Goal: Transaction & Acquisition: Purchase product/service

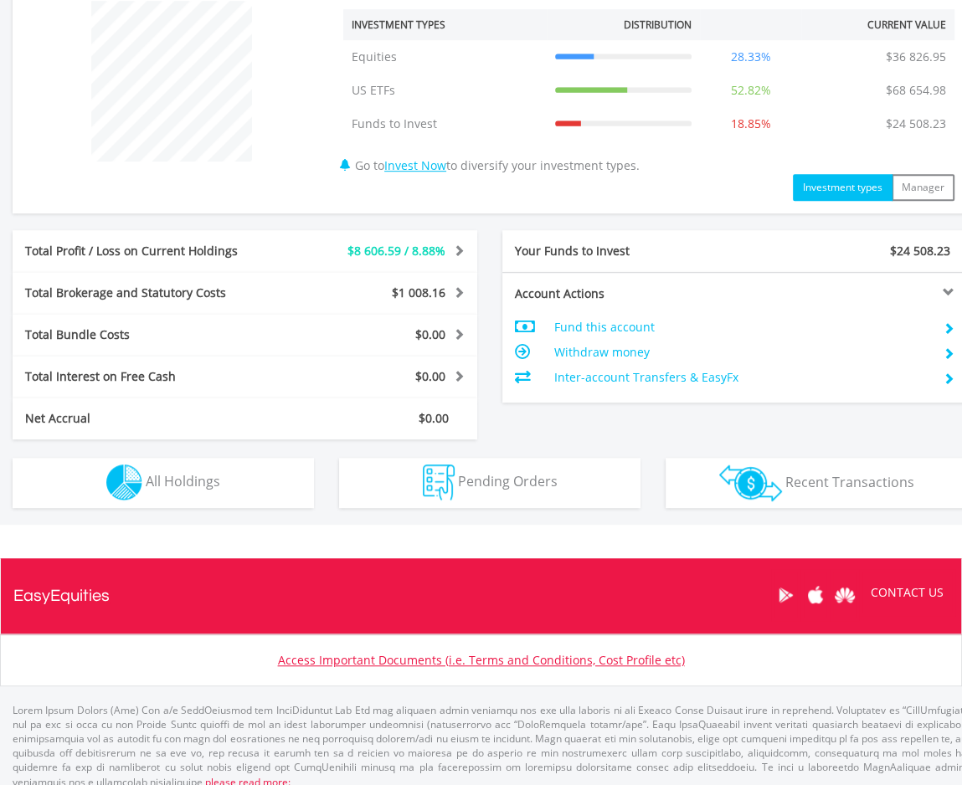
scroll to position [663, 0]
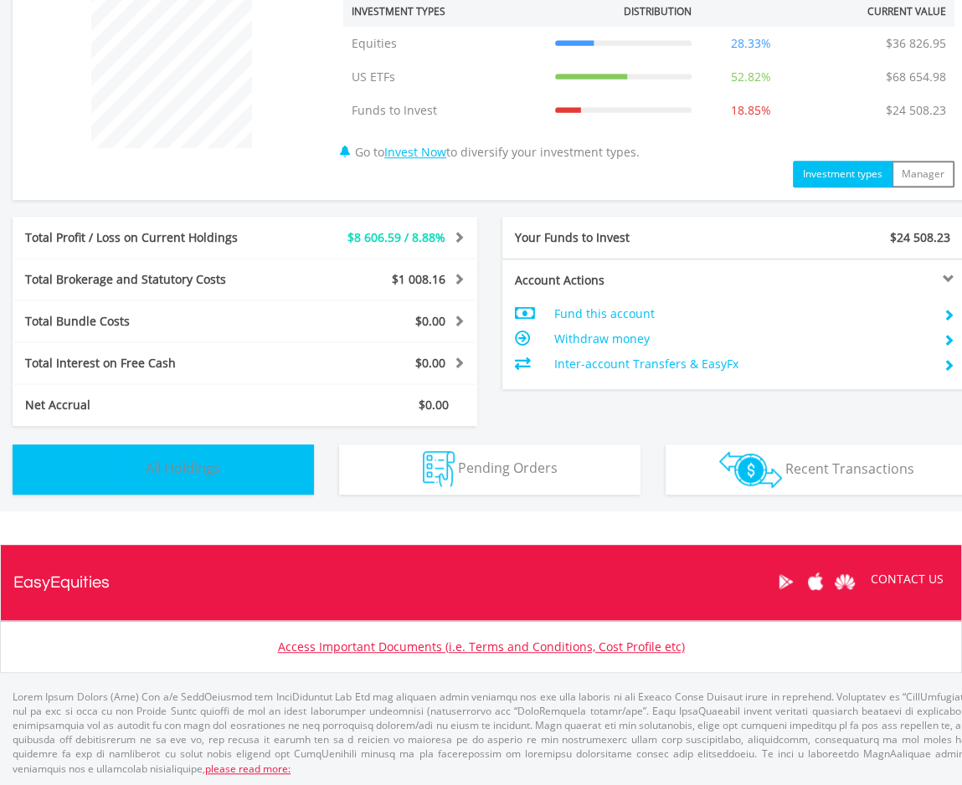
click at [213, 478] on button "Holdings All Holdings" at bounding box center [163, 470] width 301 height 50
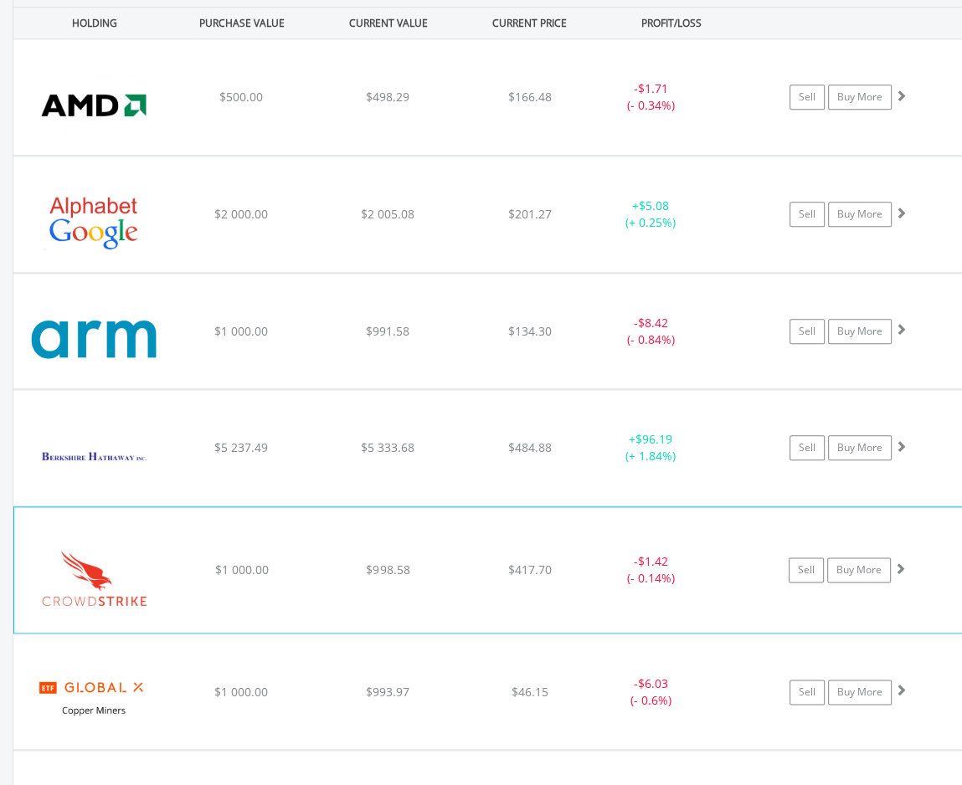
scroll to position [1123, 0]
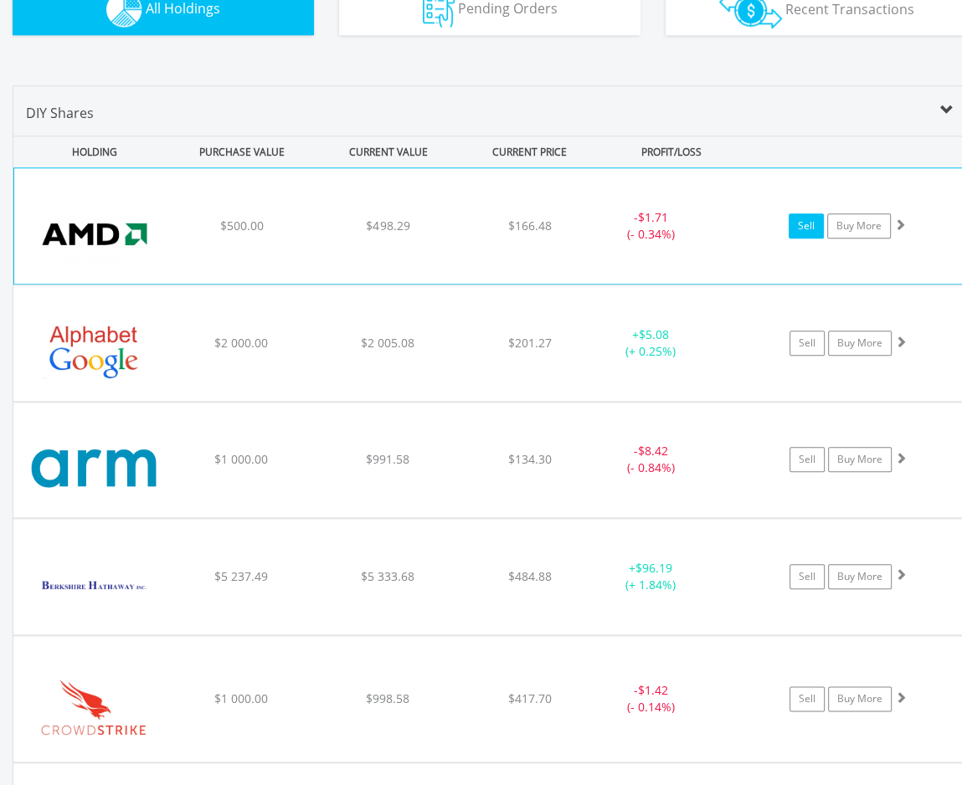
click at [809, 227] on link "Sell" at bounding box center [806, 225] width 35 height 25
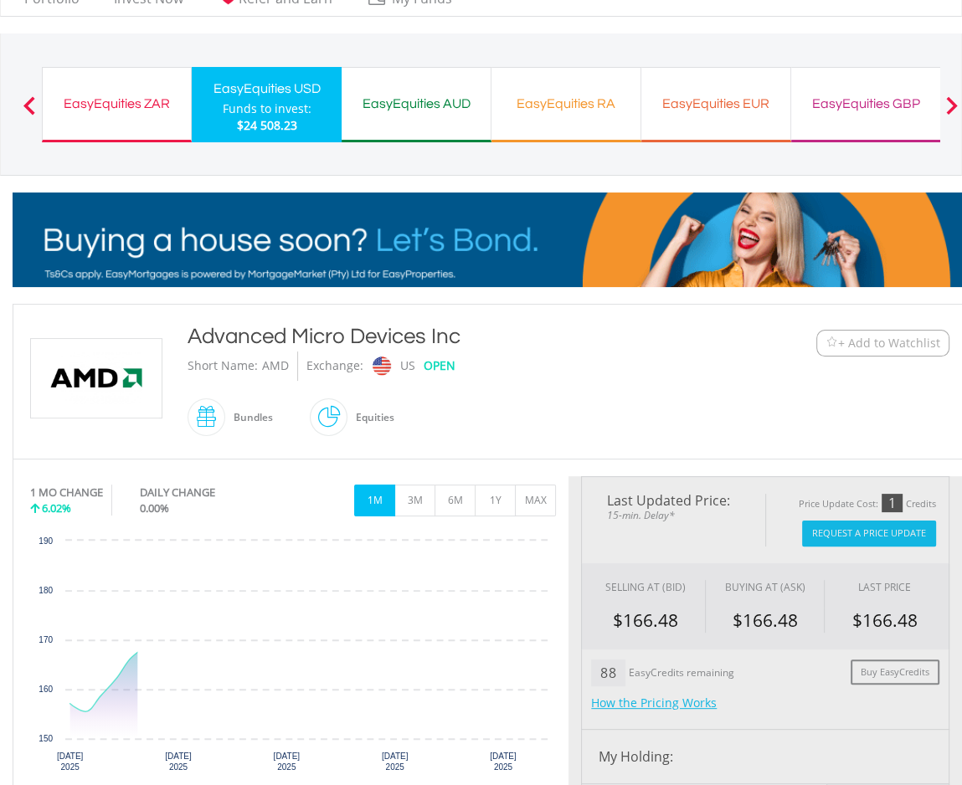
scroll to position [167, 0]
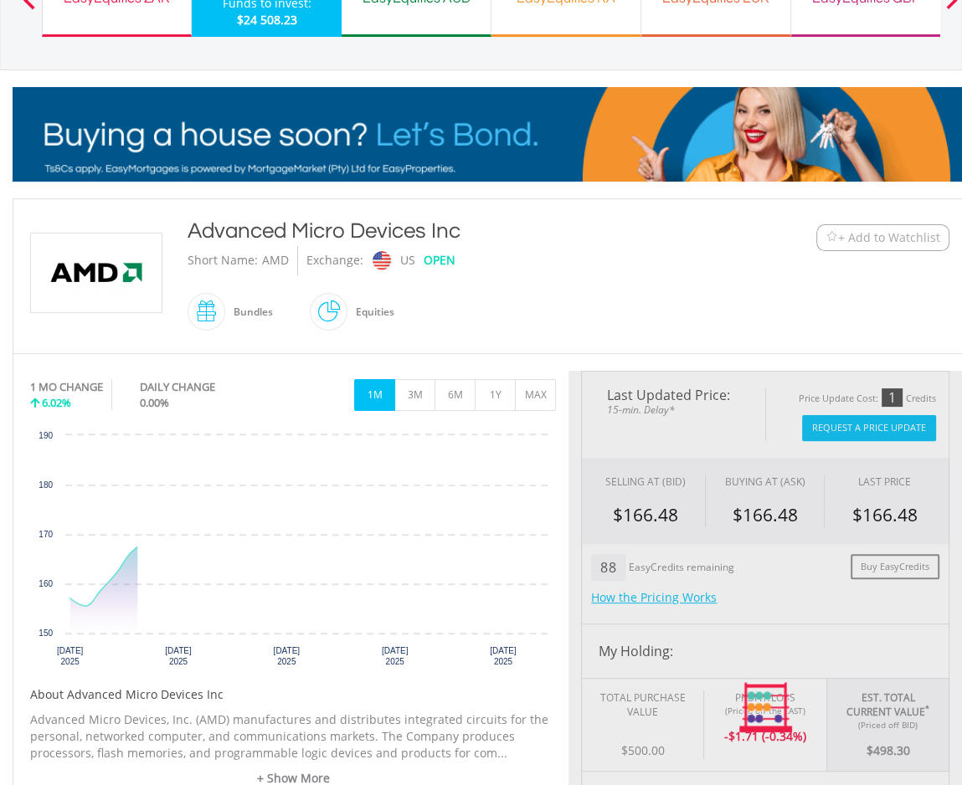
type input "******"
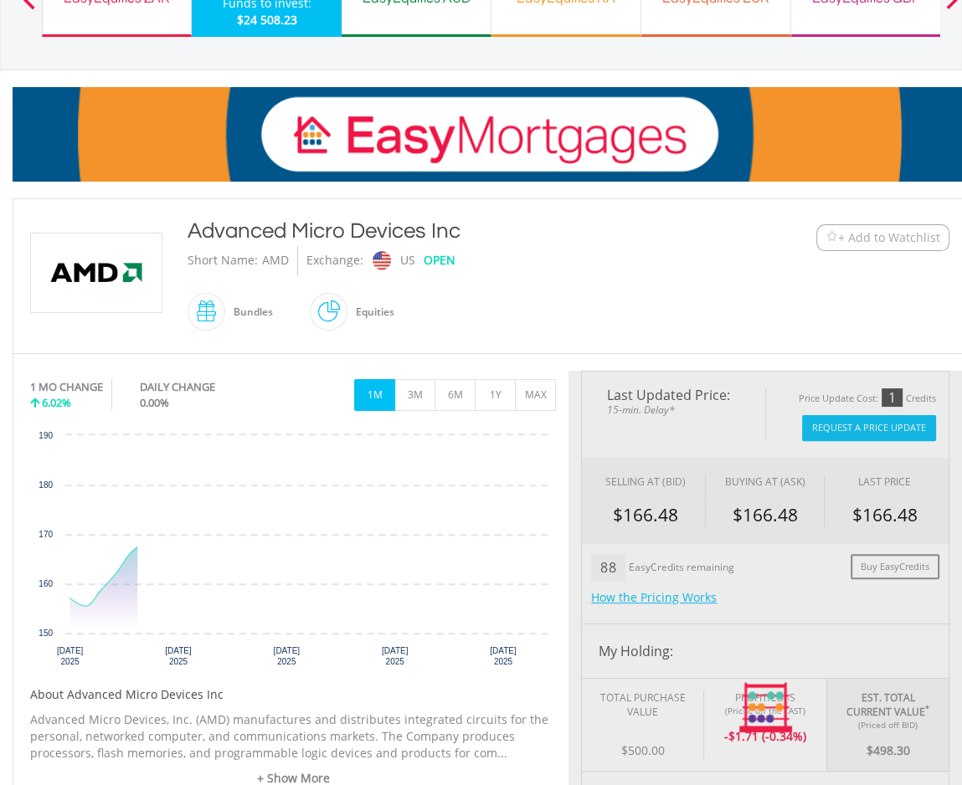
type input "******"
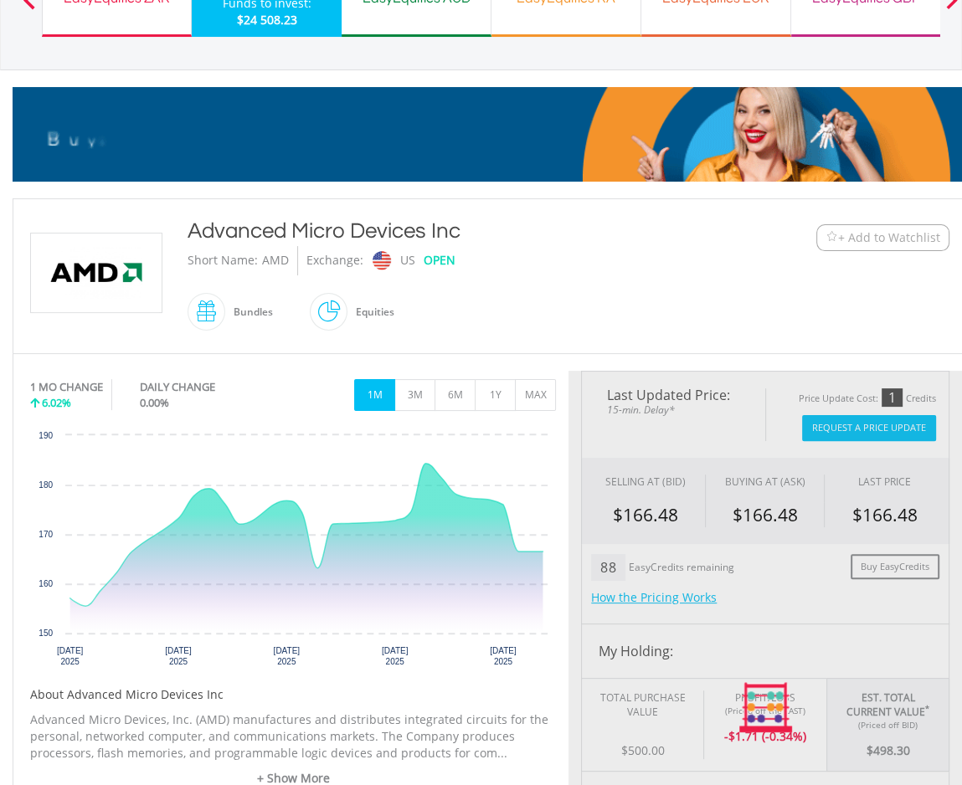
click at [857, 423] on div "Last Updated Price: 15-min. Delay* Price Update Cost: 1 Credits Request A Price…" at bounding box center [764, 708] width 393 height 675
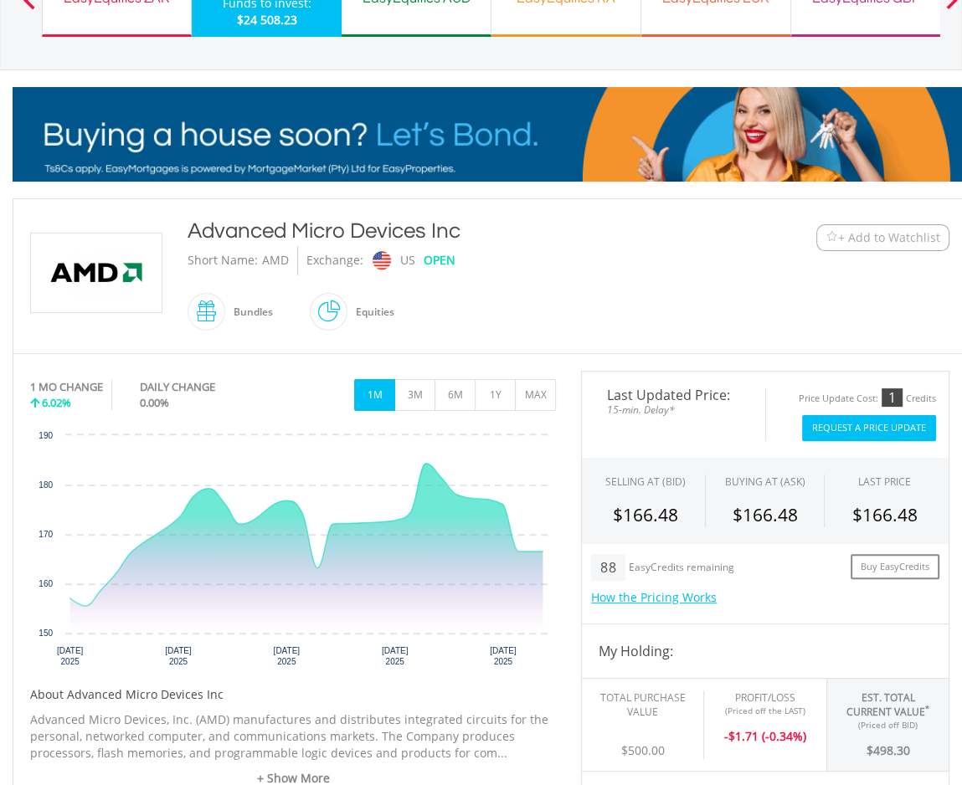
click at [855, 424] on button "Request A Price Update" at bounding box center [869, 428] width 134 height 26
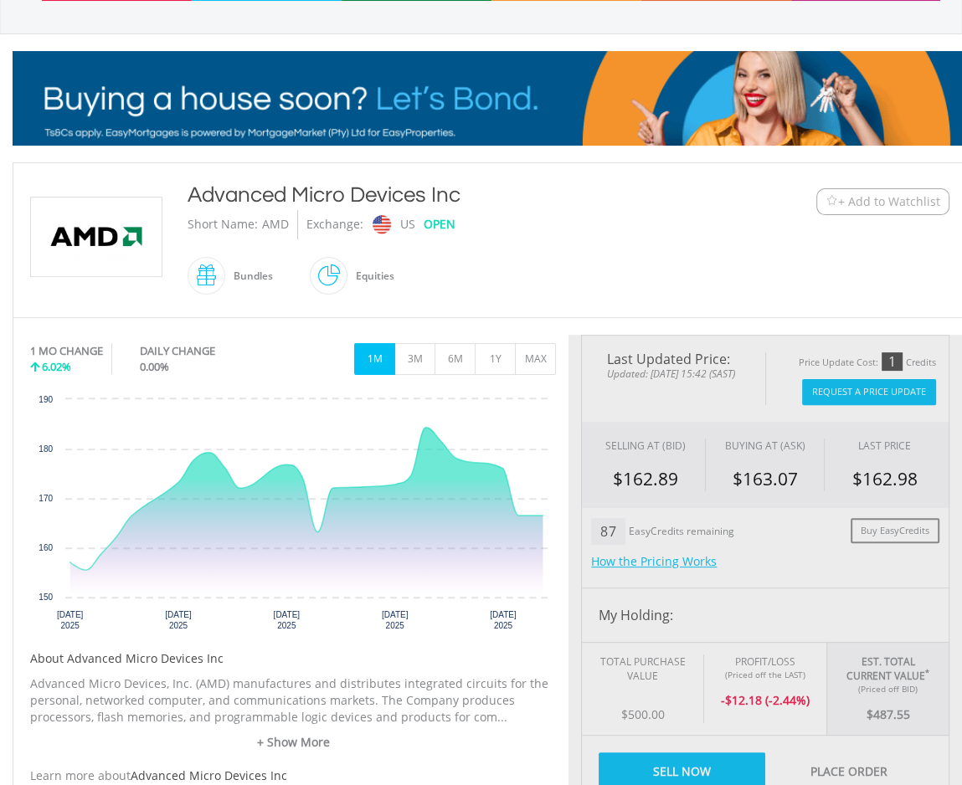
type input "******"
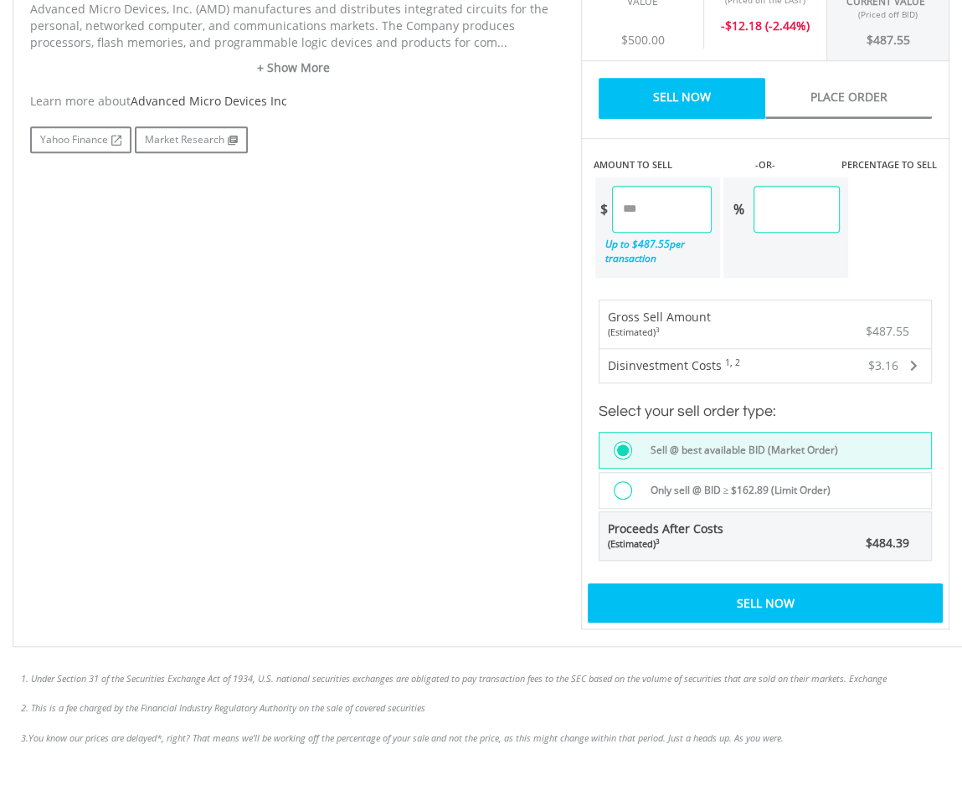
scroll to position [921, 0]
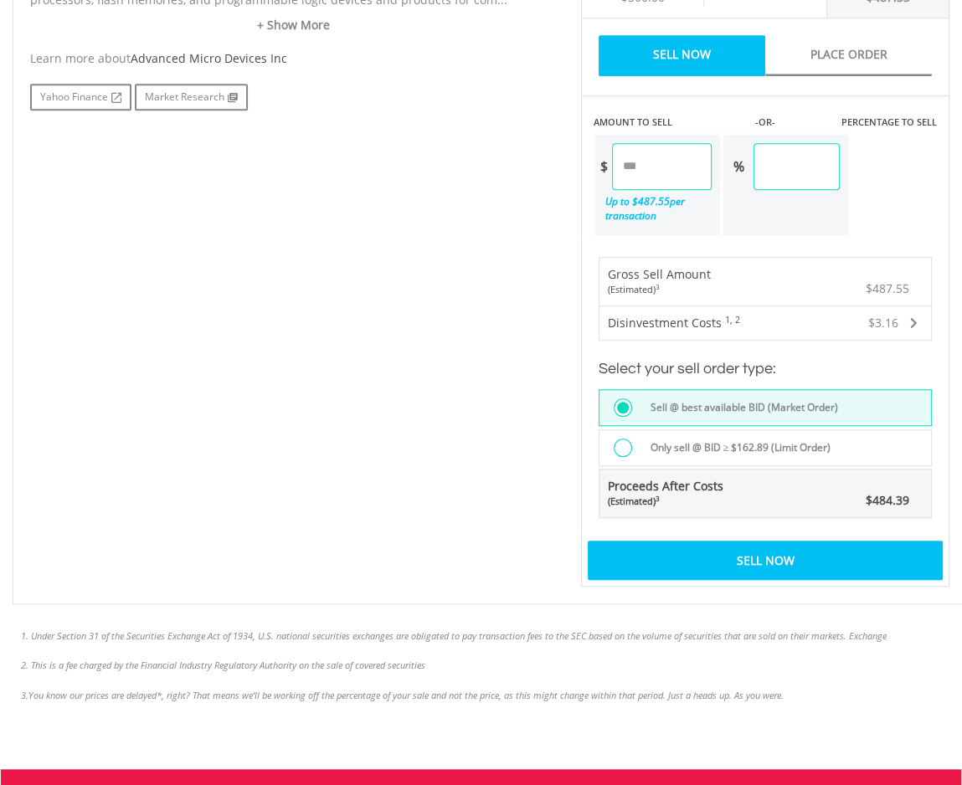
click at [616, 443] on div at bounding box center [623, 448] width 18 height 18
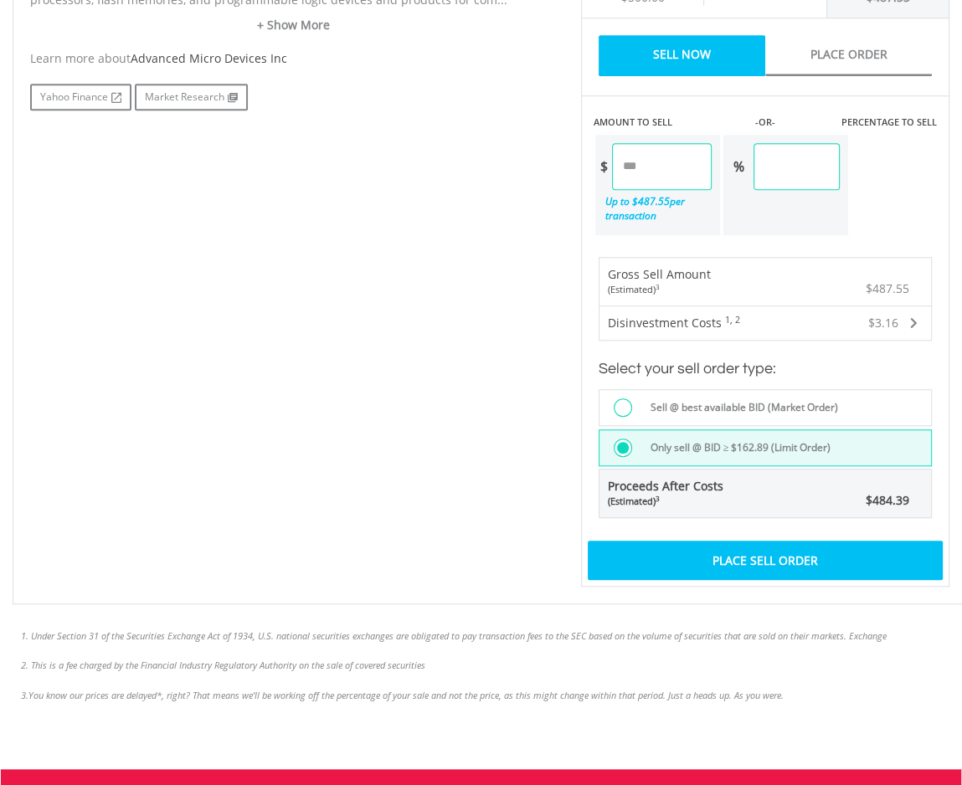
click at [685, 545] on div "Place Sell Order" at bounding box center [765, 560] width 355 height 39
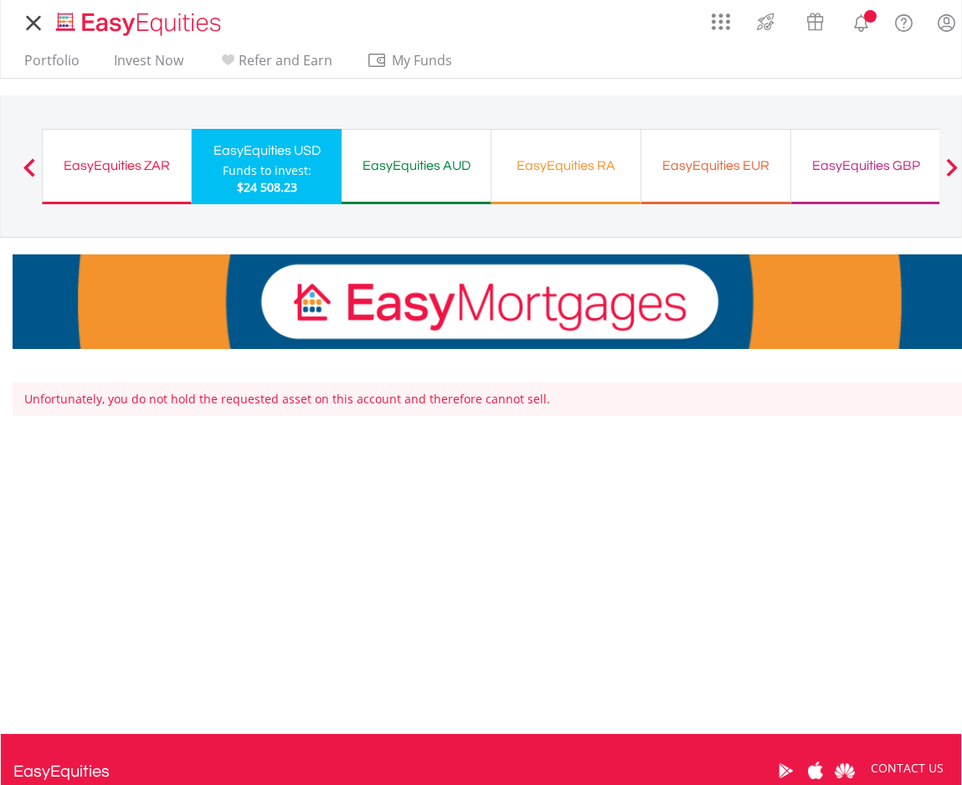
scroll to position [190, 0]
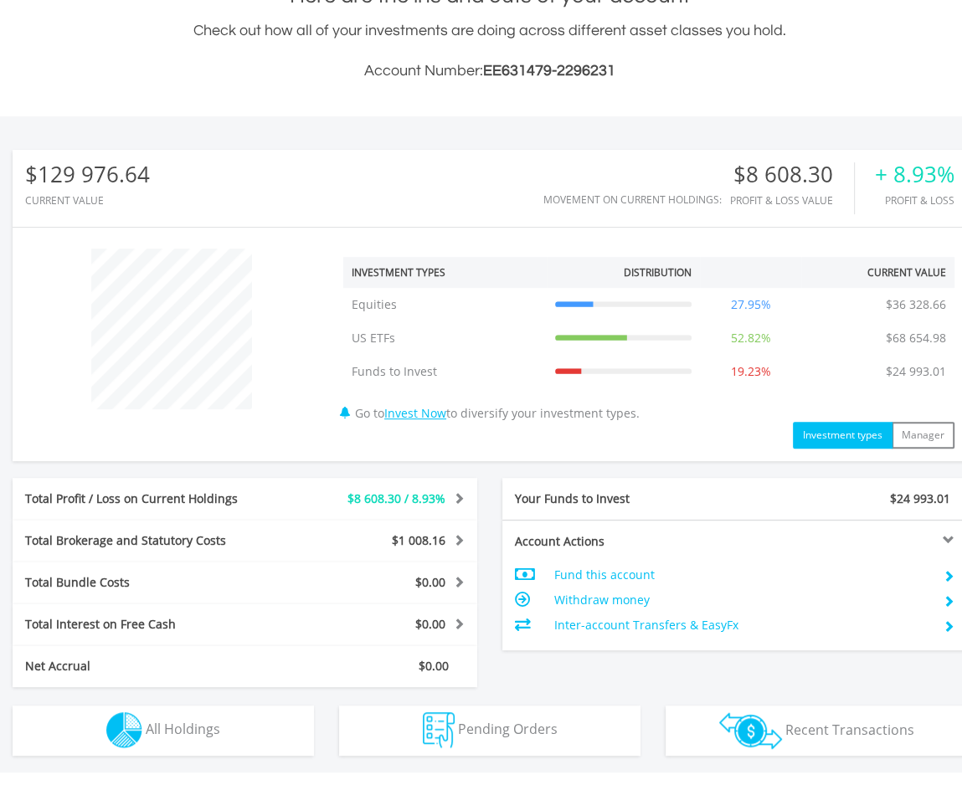
scroll to position [161, 318]
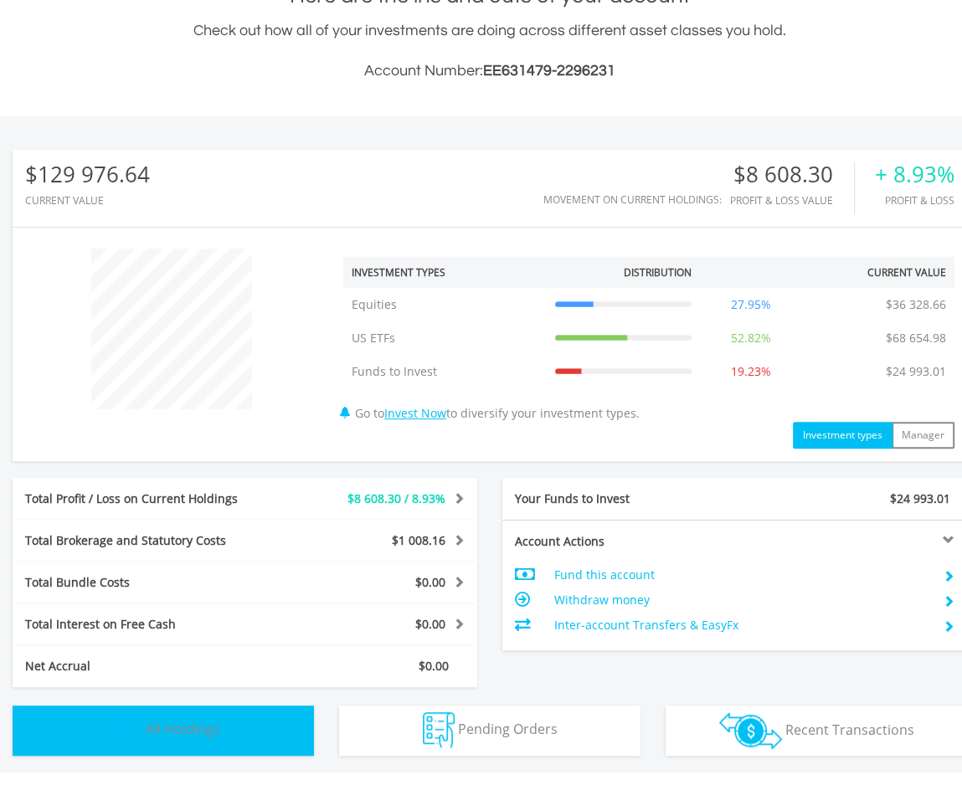
click at [176, 726] on span "All Holdings" at bounding box center [183, 729] width 75 height 18
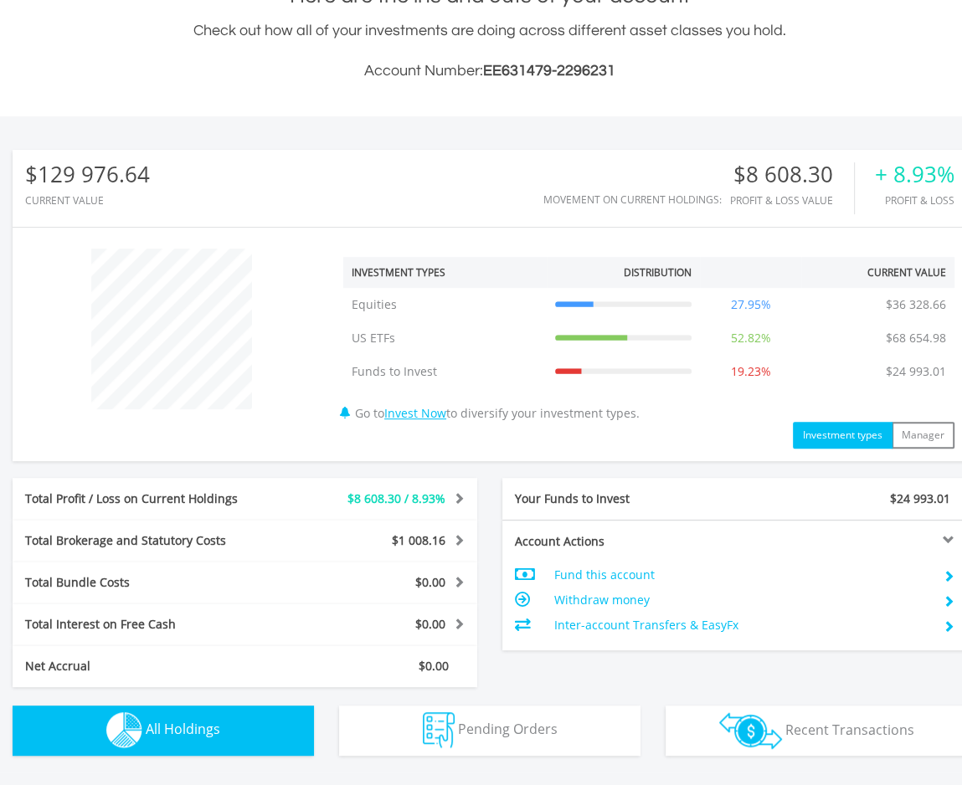
scroll to position [1206, 0]
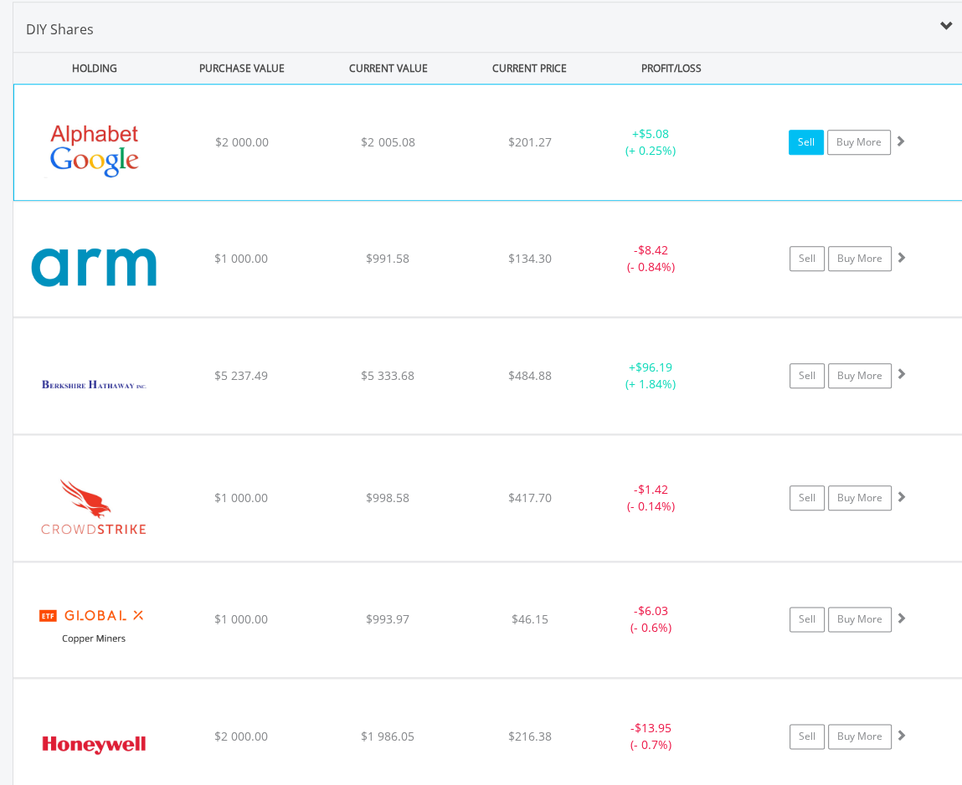
click at [804, 140] on link "Sell" at bounding box center [806, 142] width 35 height 25
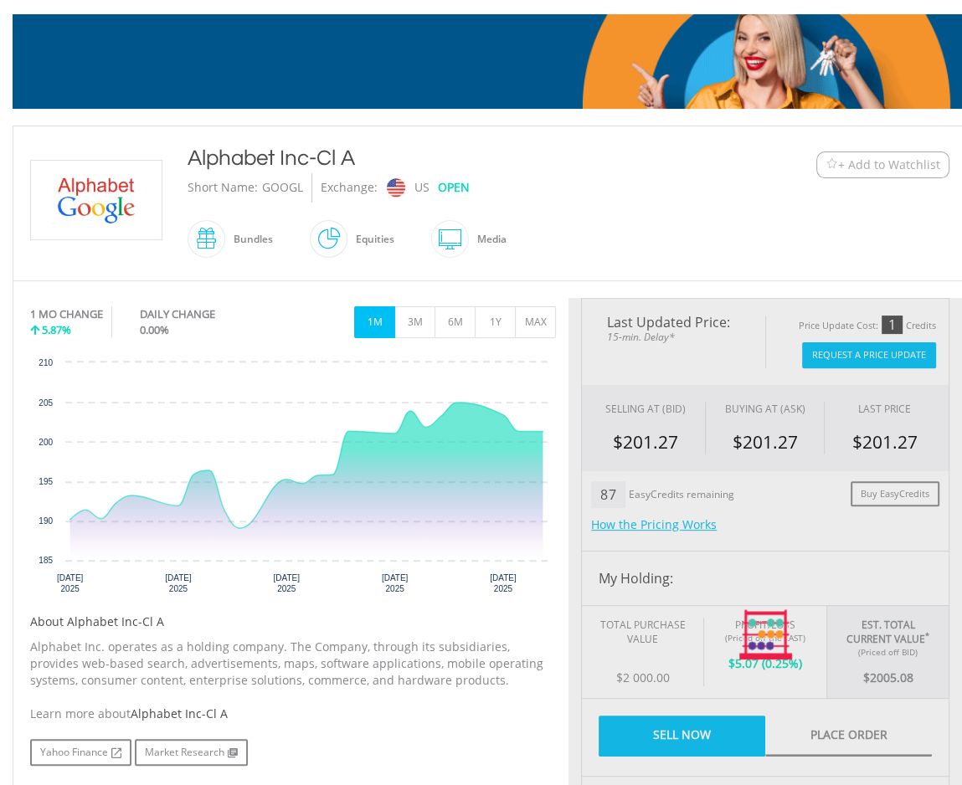
type input "*******"
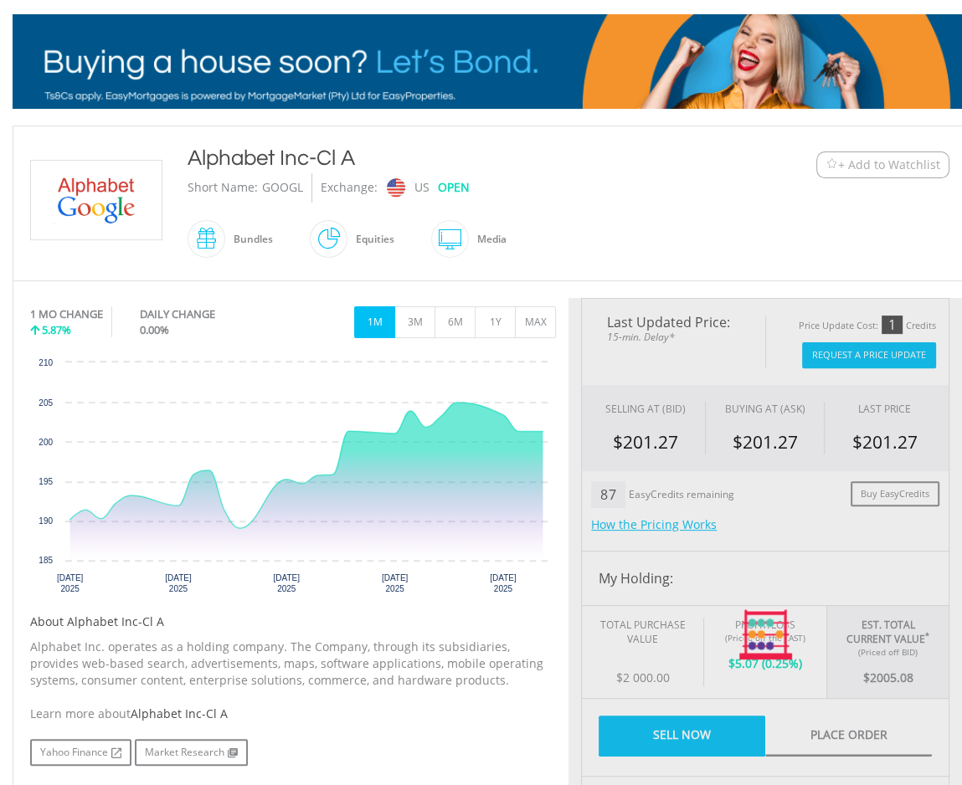
type input "******"
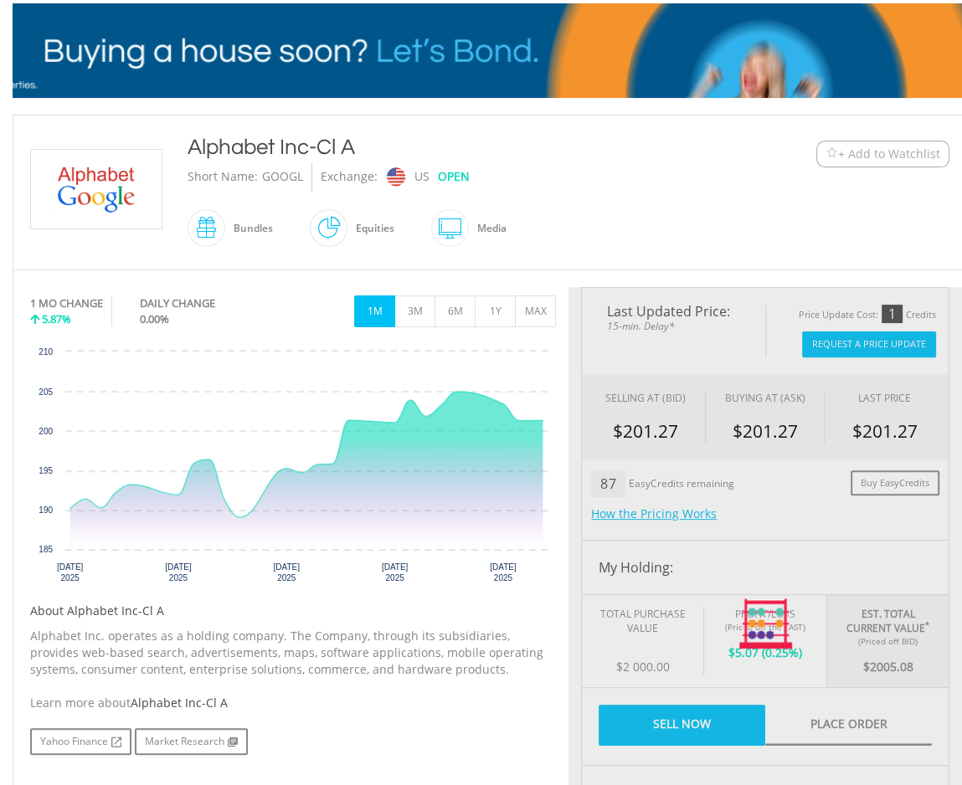
click at [834, 342] on div "Last Updated Price: 15-min. Delay* Price Update Cost: 1 Credits Request A Price…" at bounding box center [764, 624] width 393 height 675
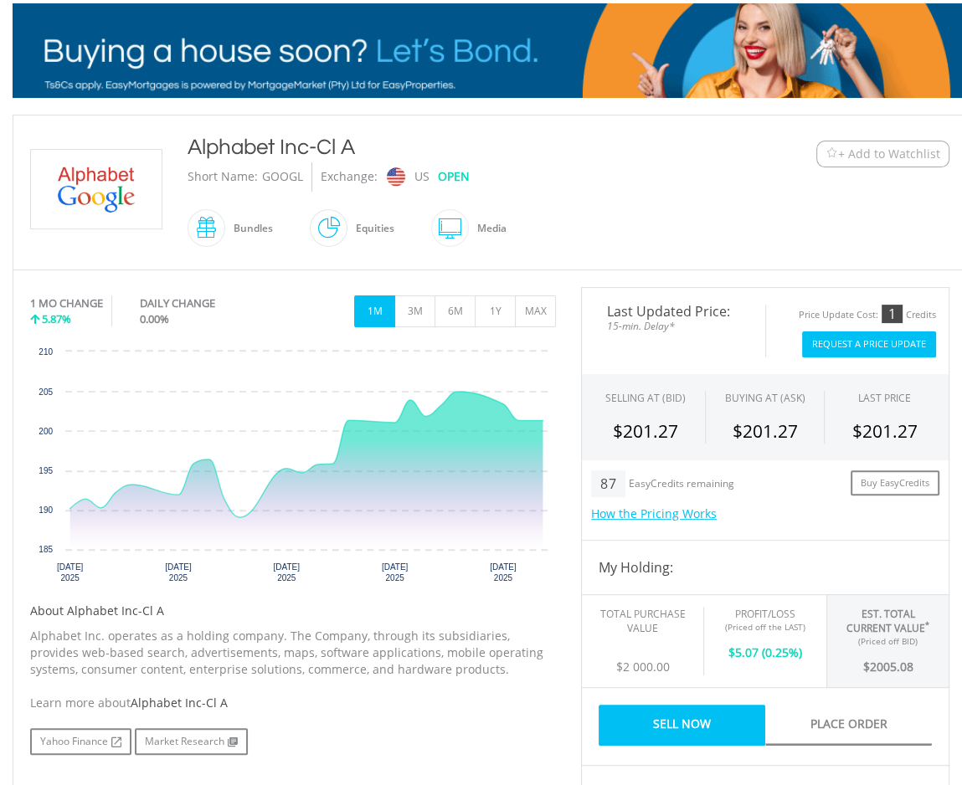
click at [834, 344] on button "Request A Price Update" at bounding box center [869, 344] width 134 height 26
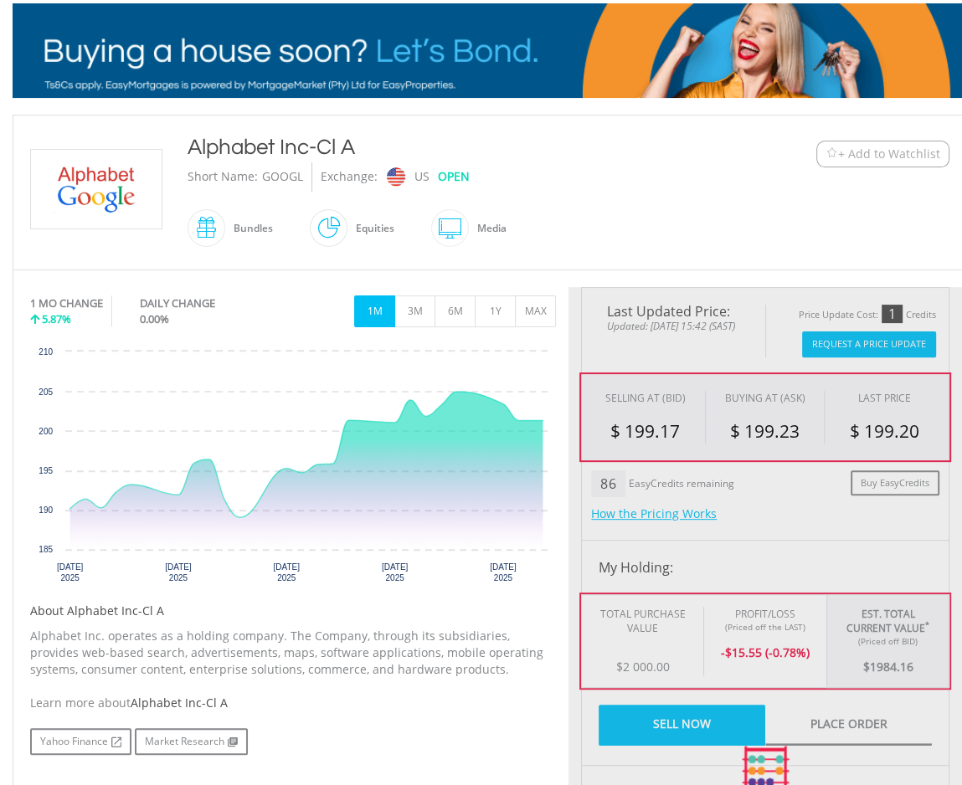
type input "*******"
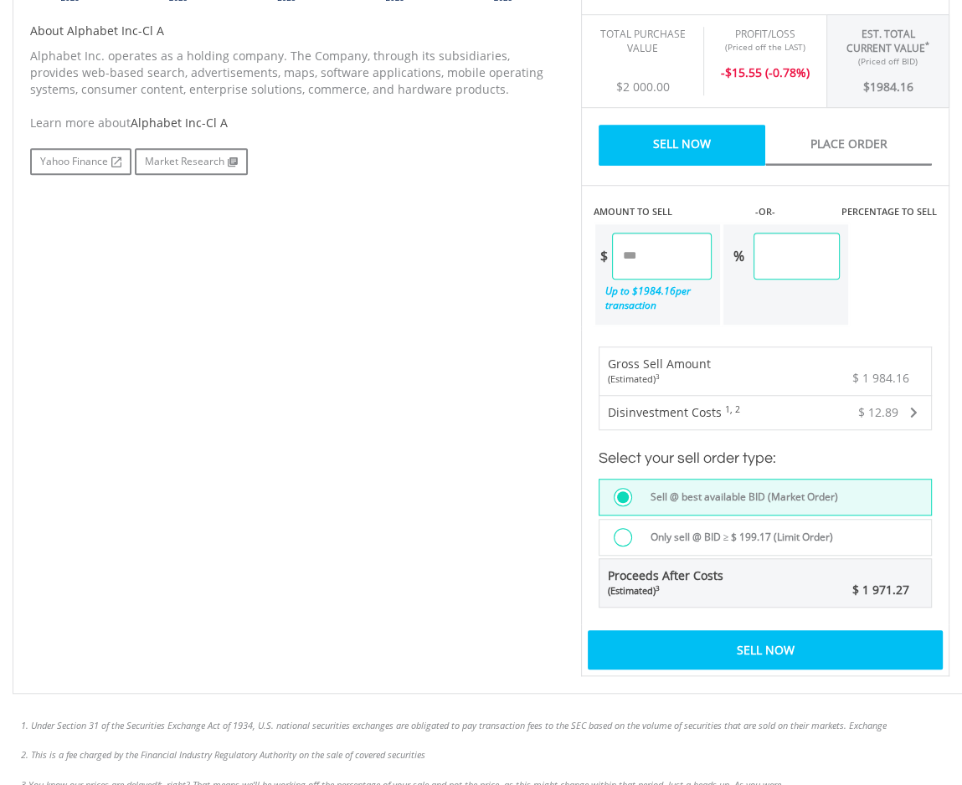
scroll to position [837, 0]
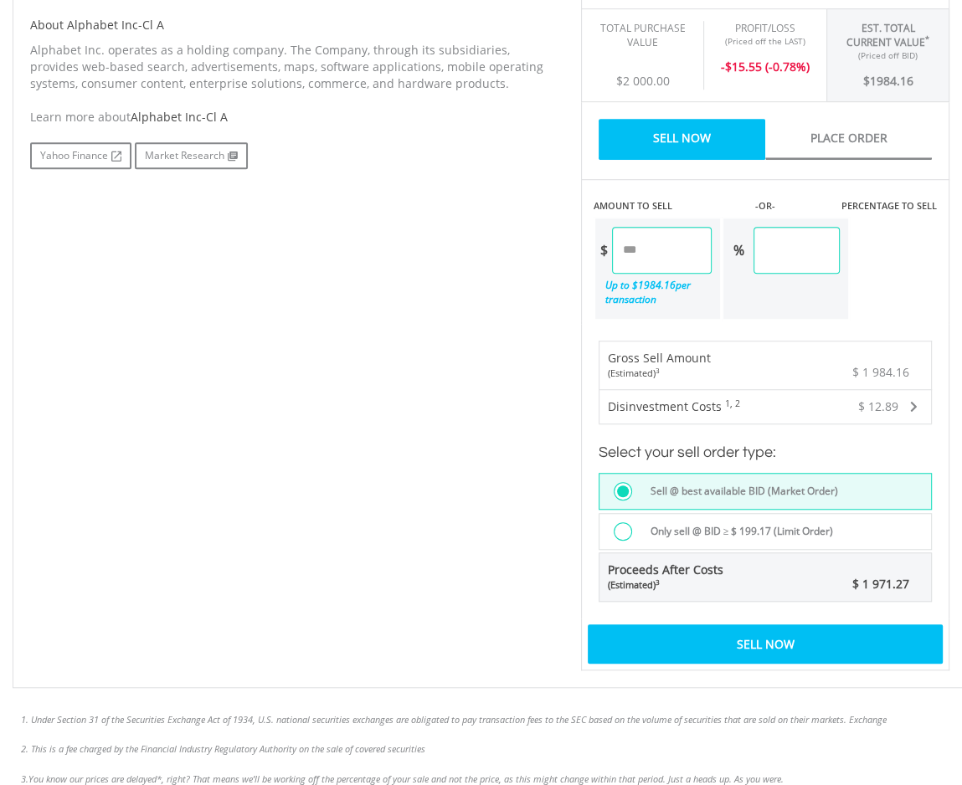
click at [618, 527] on div at bounding box center [623, 531] width 18 height 18
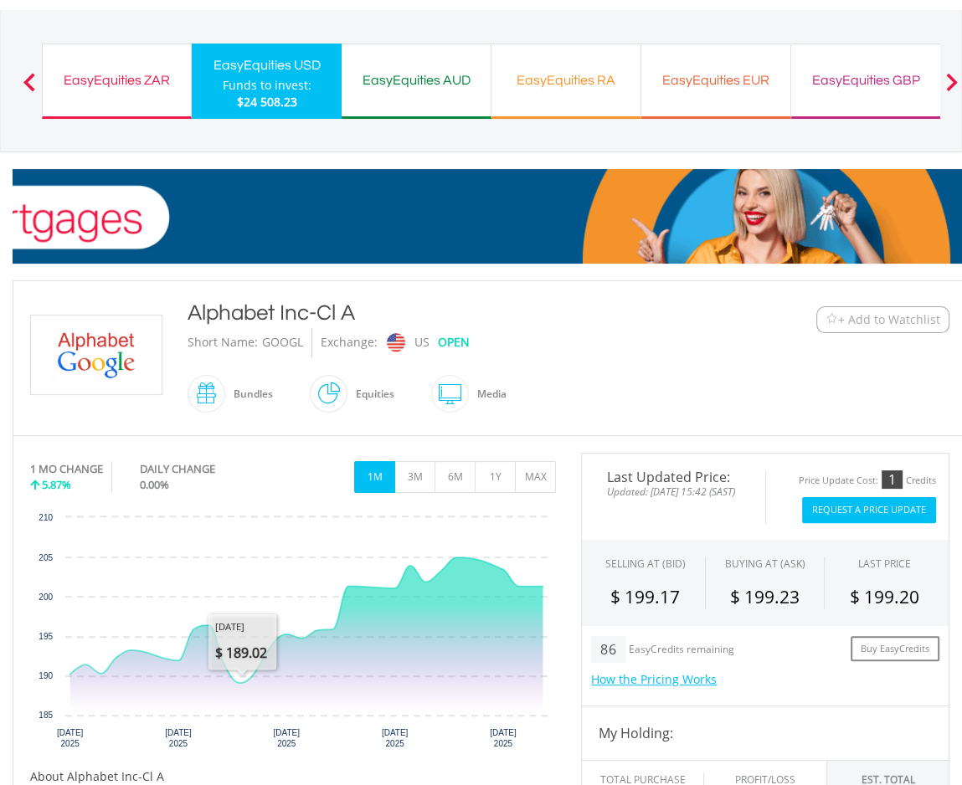
scroll to position [84, 0]
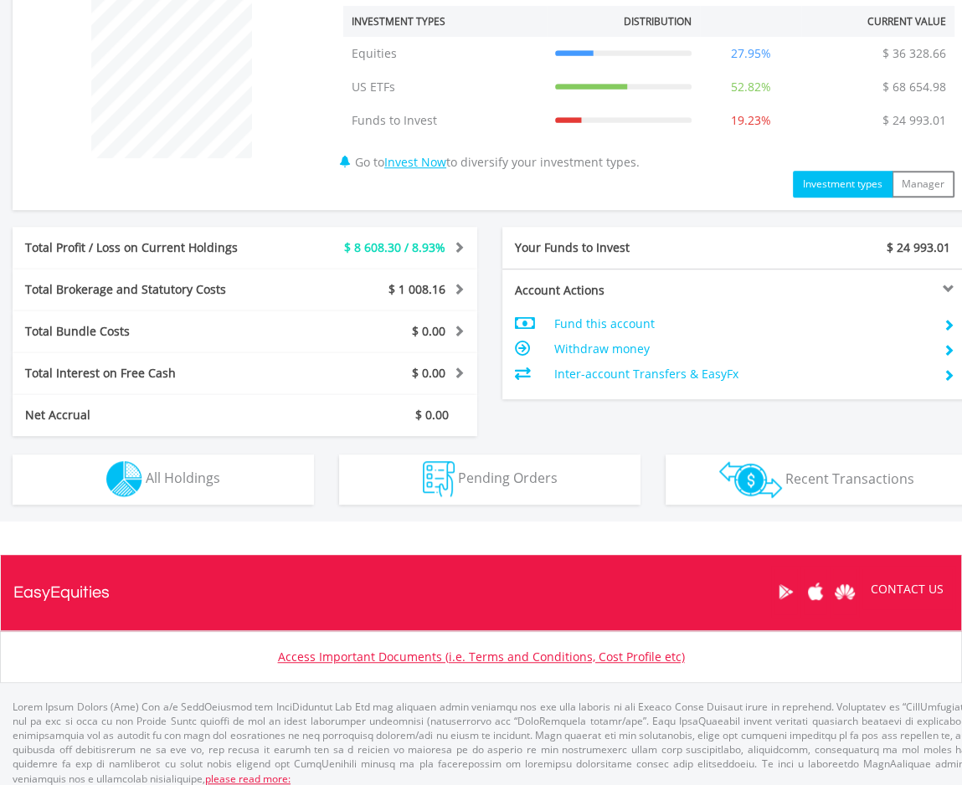
scroll to position [663, 0]
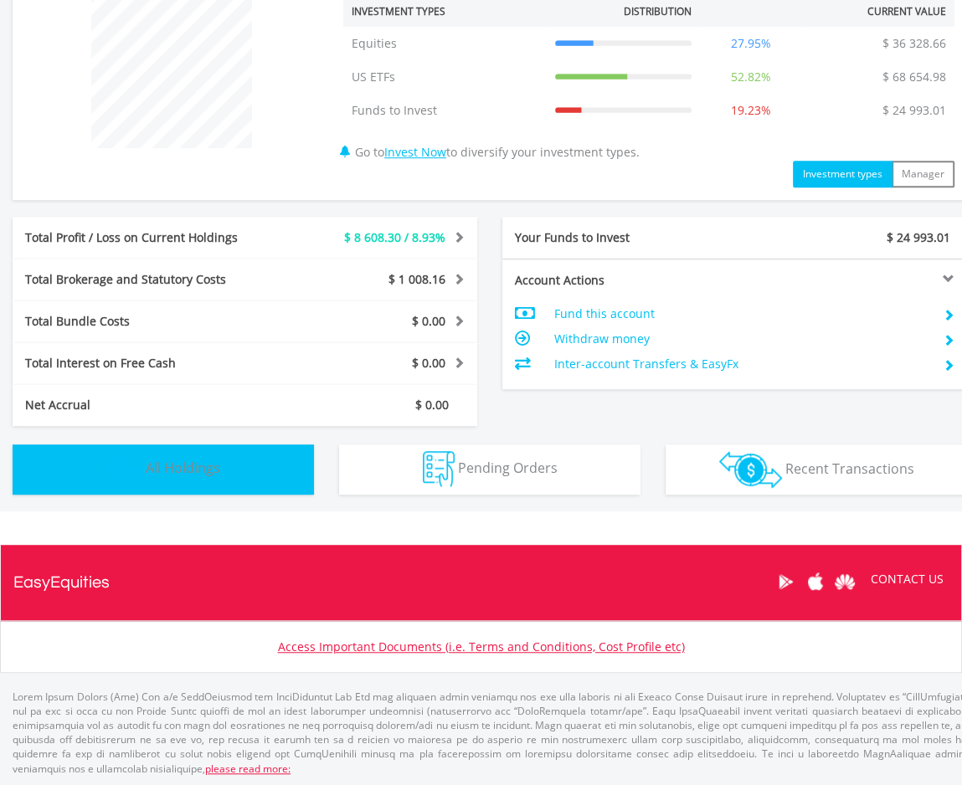
click at [158, 478] on button "Holdings All Holdings" at bounding box center [163, 470] width 301 height 50
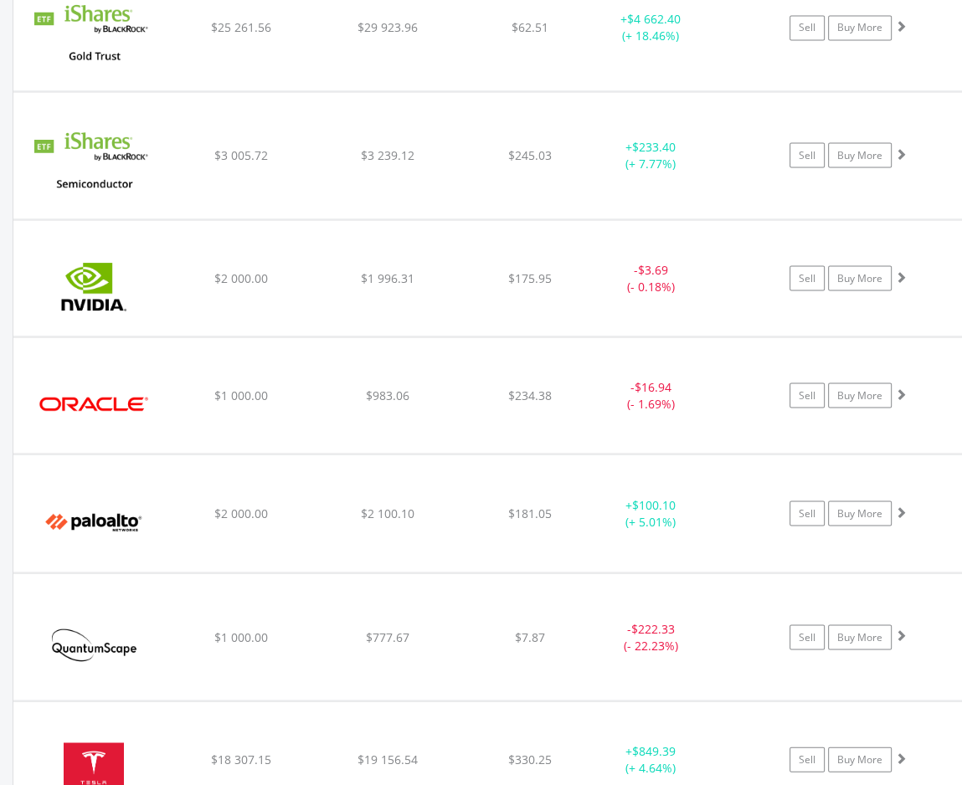
scroll to position [2294, 0]
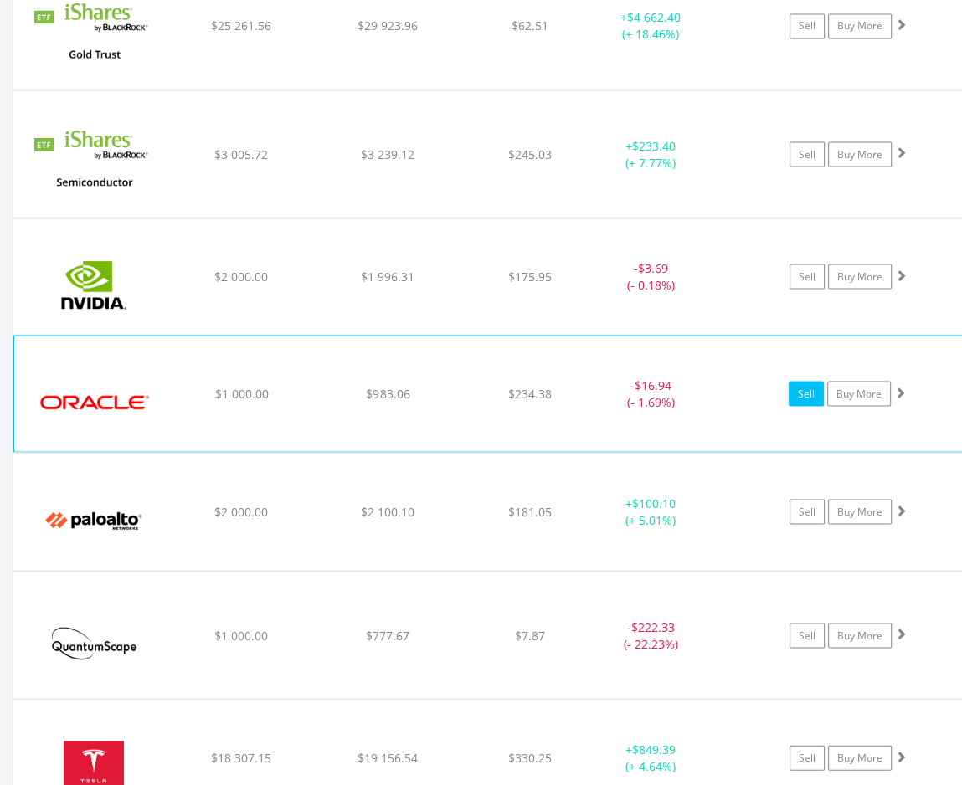
click at [796, 393] on link "Sell" at bounding box center [806, 393] width 35 height 25
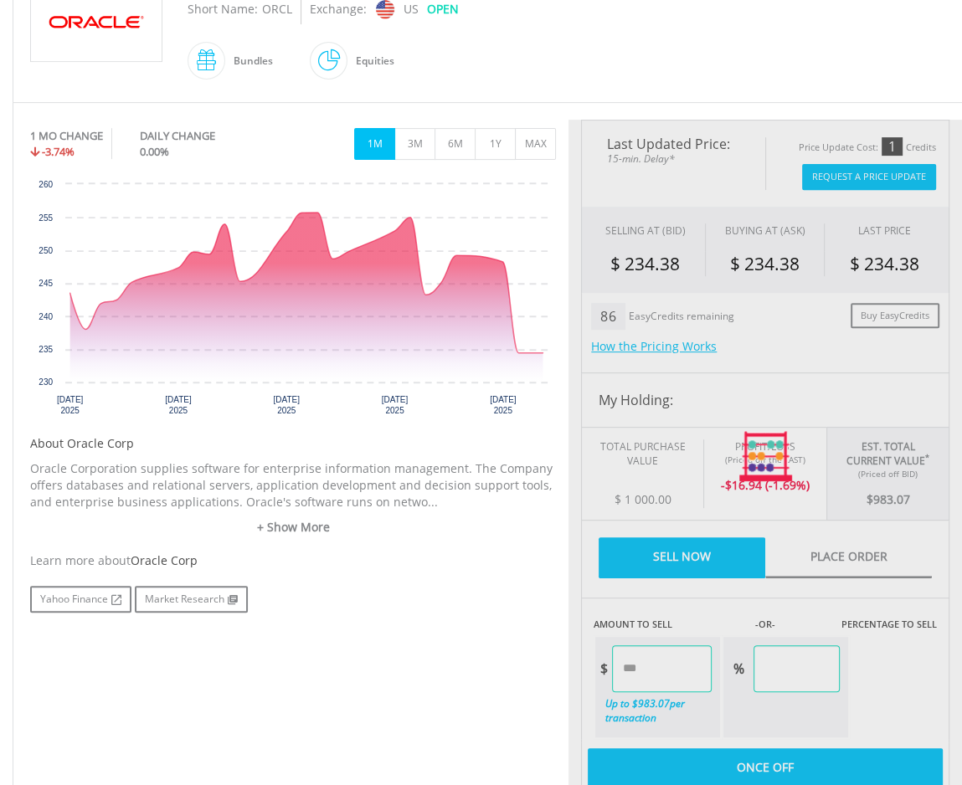
type input "******"
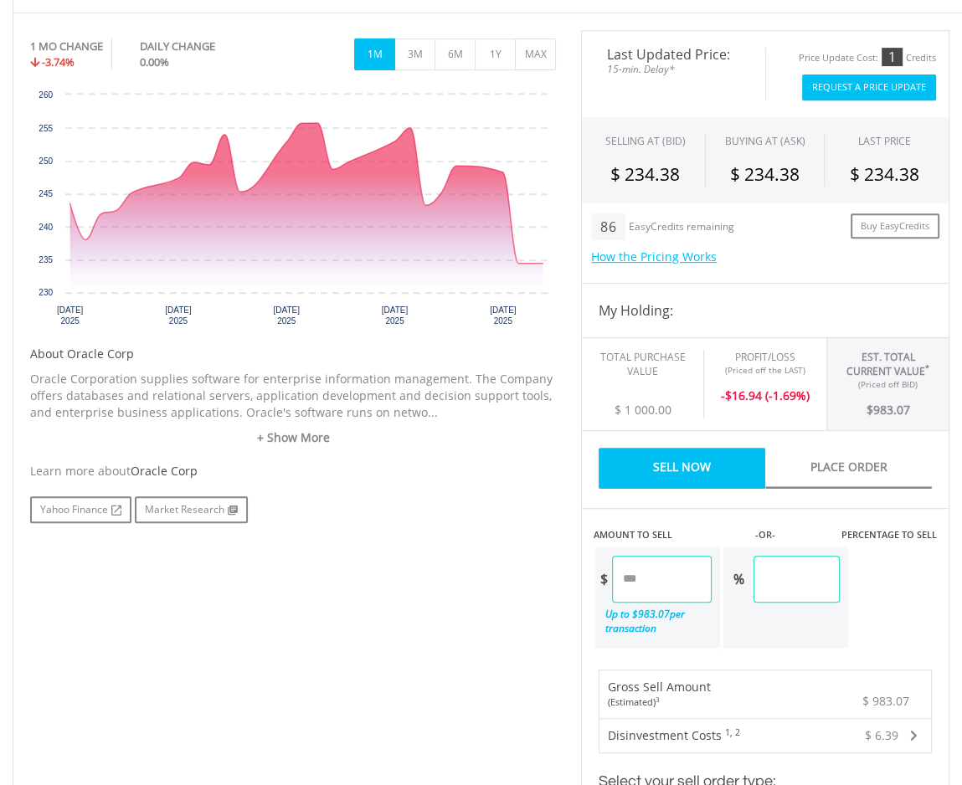
scroll to position [502, 0]
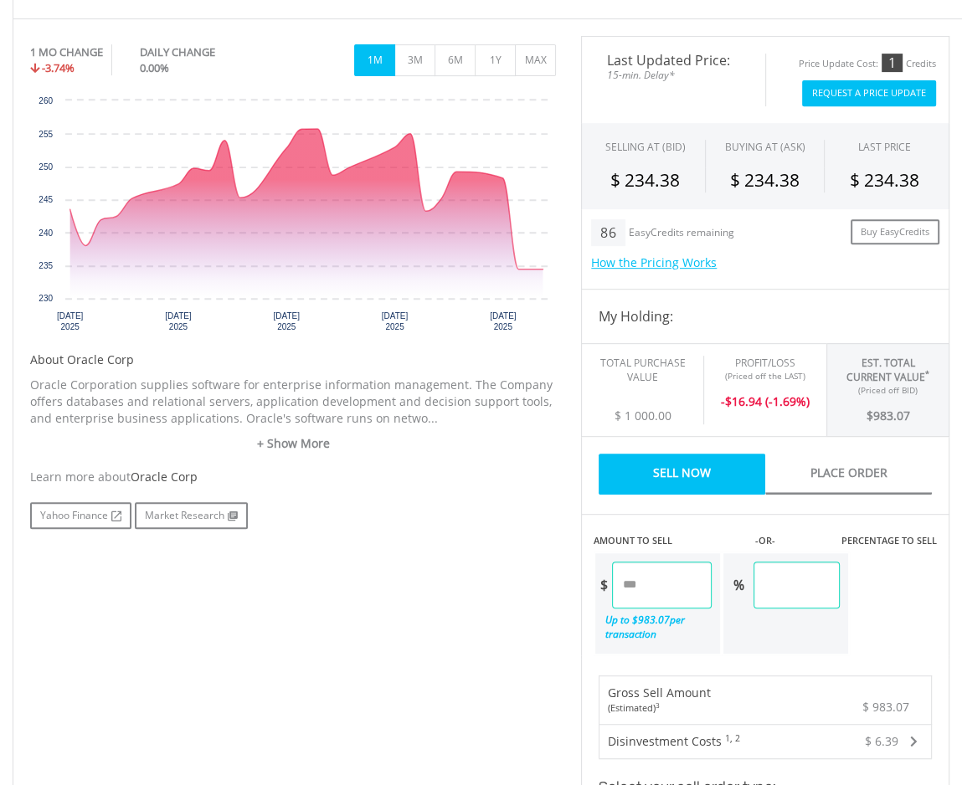
click at [847, 92] on button "Request A Price Update" at bounding box center [869, 93] width 134 height 26
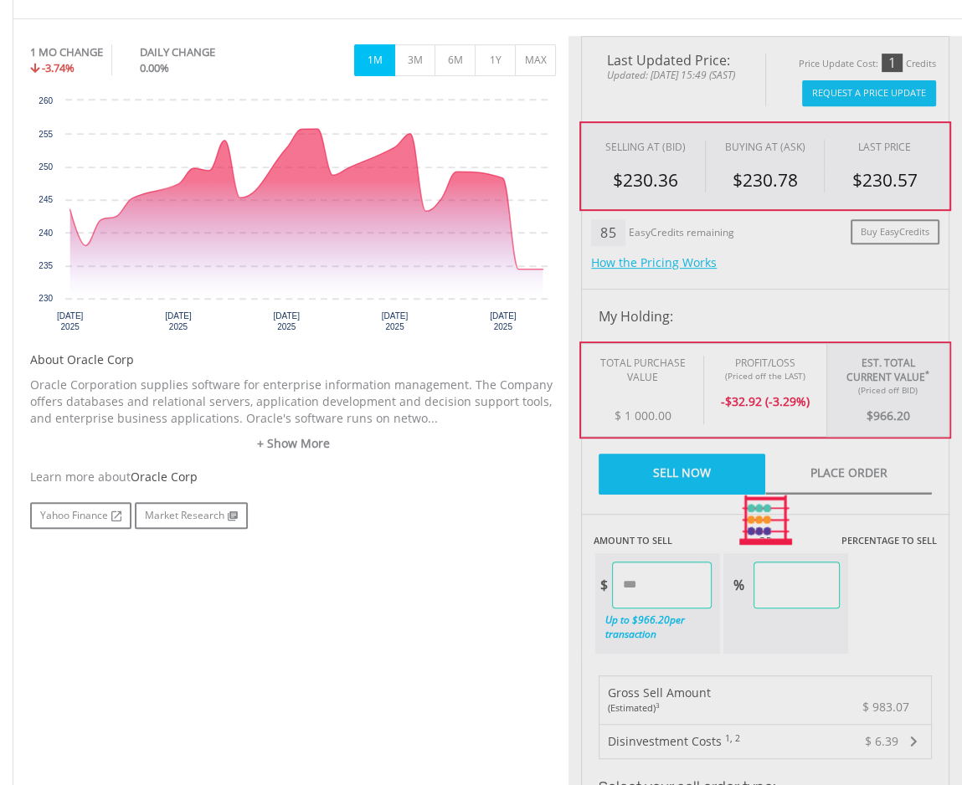
type input "******"
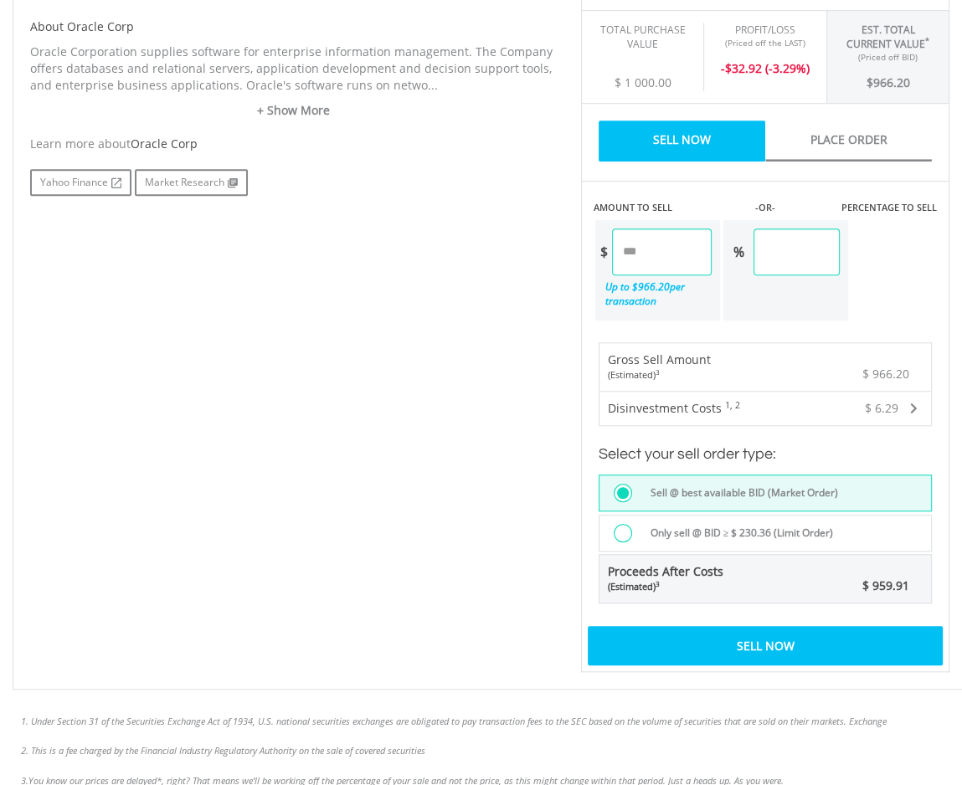
scroll to position [837, 0]
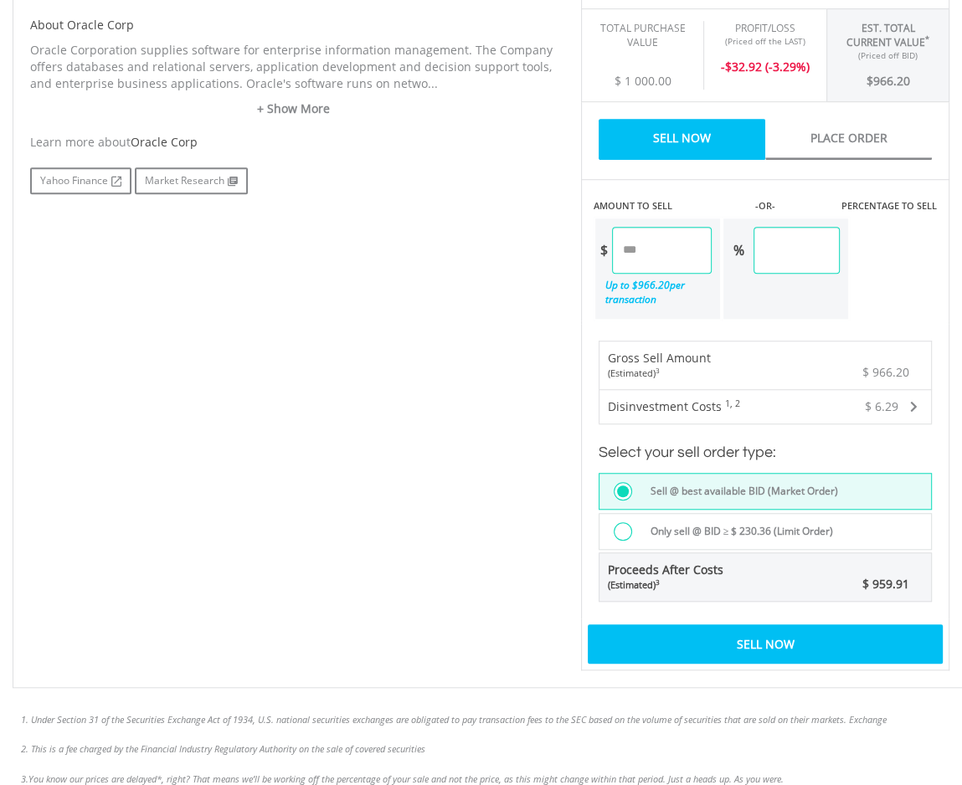
click at [619, 525] on div at bounding box center [623, 531] width 18 height 18
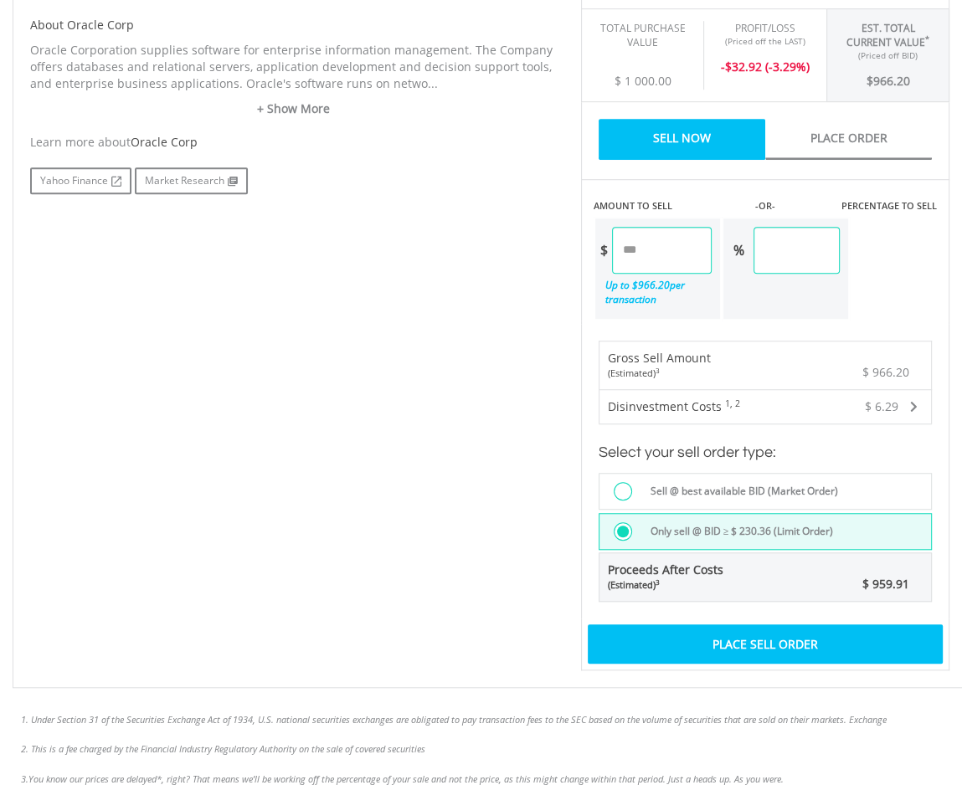
drag, startPoint x: 720, startPoint y: 639, endPoint x: 245, endPoint y: 429, distance: 518.7
click at [245, 429] on div "No chart available. 1 MO CHANGE -3.74% DAILY CHANGE 0.00% 1M 3M 6M 1Y MAX Chart…" at bounding box center [490, 185] width 944 height 969
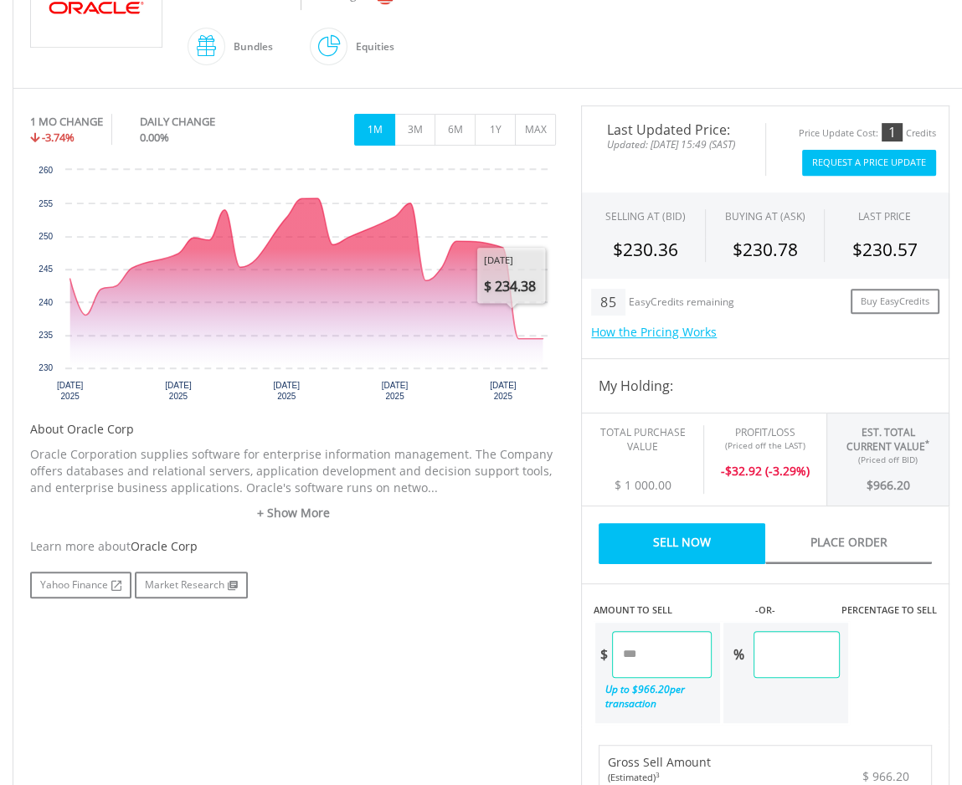
scroll to position [419, 0]
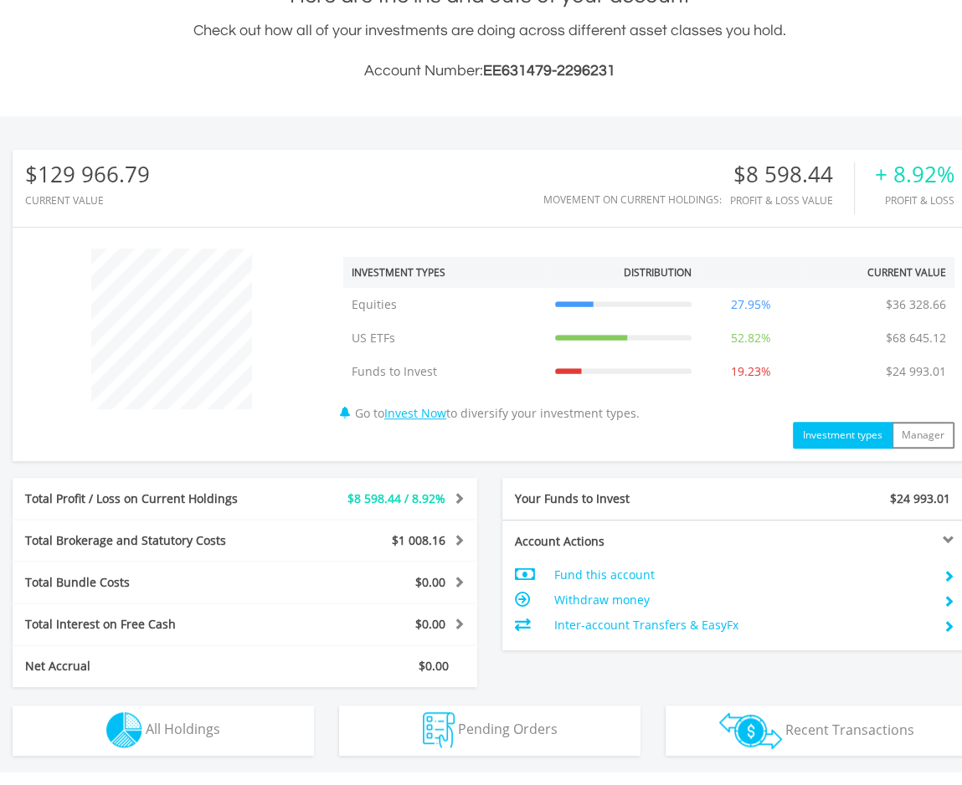
scroll to position [161, 318]
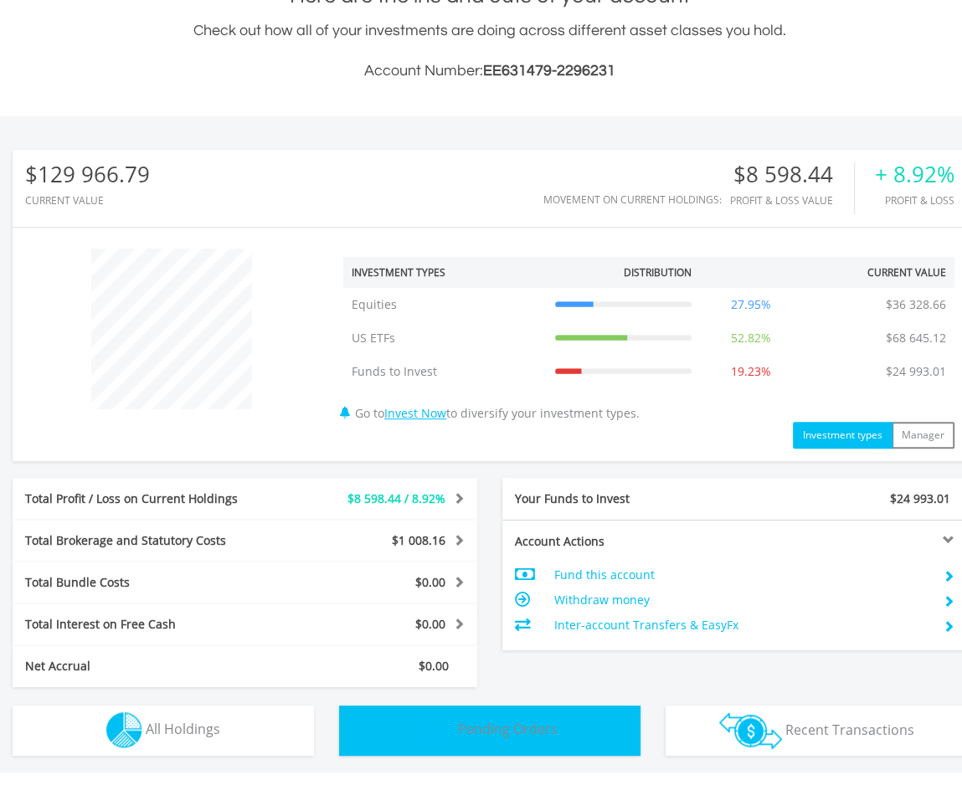
click at [439, 719] on img "button" at bounding box center [439, 730] width 32 height 36
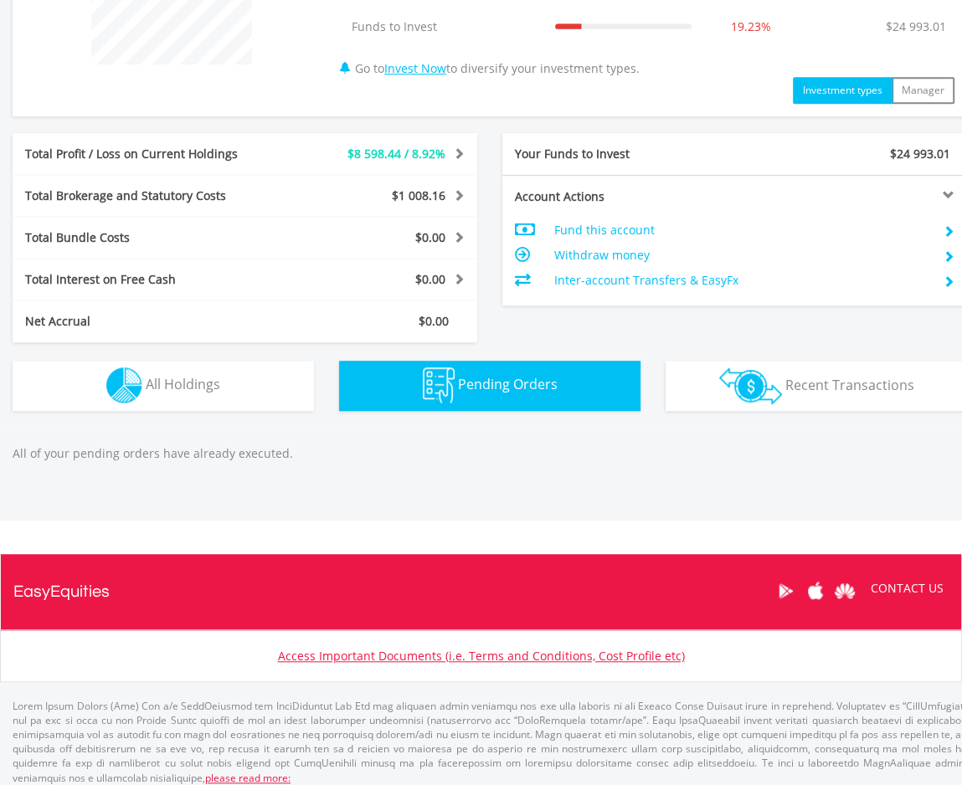
scroll to position [756, 0]
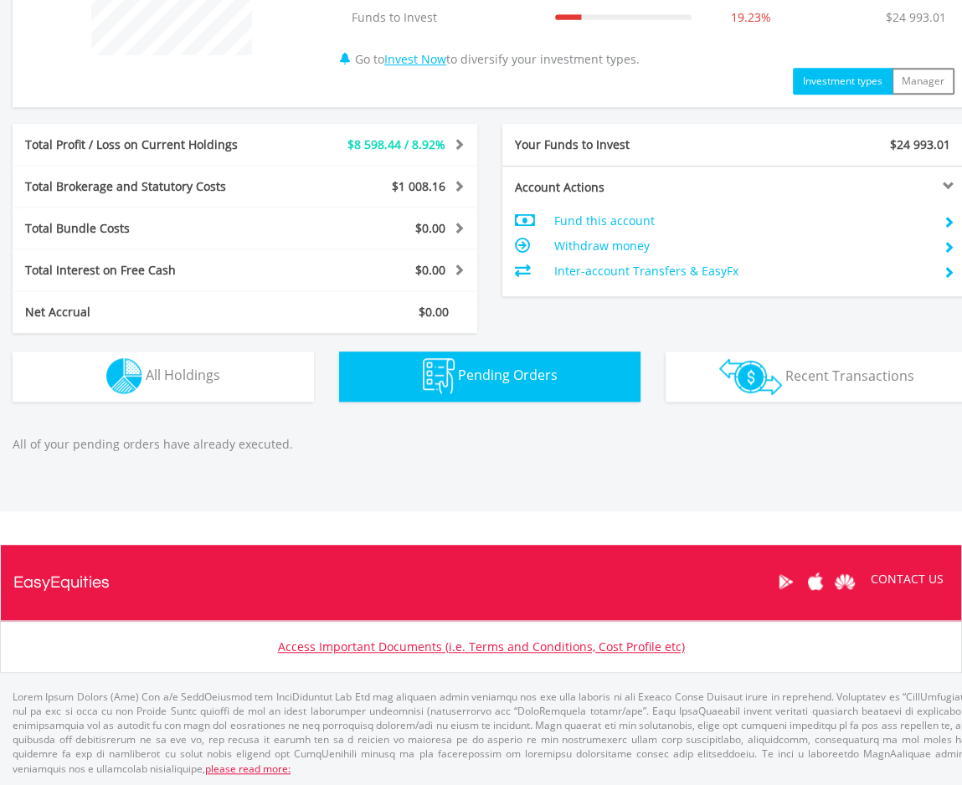
click at [483, 382] on span "Pending Orders" at bounding box center [508, 375] width 100 height 18
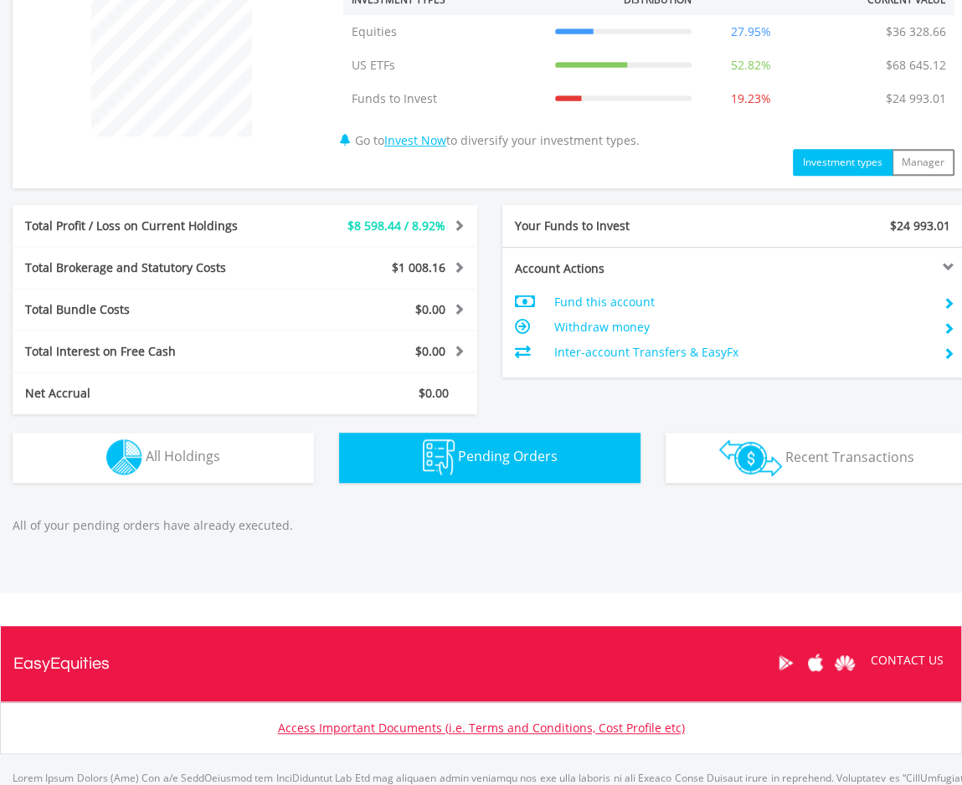
scroll to position [672, 0]
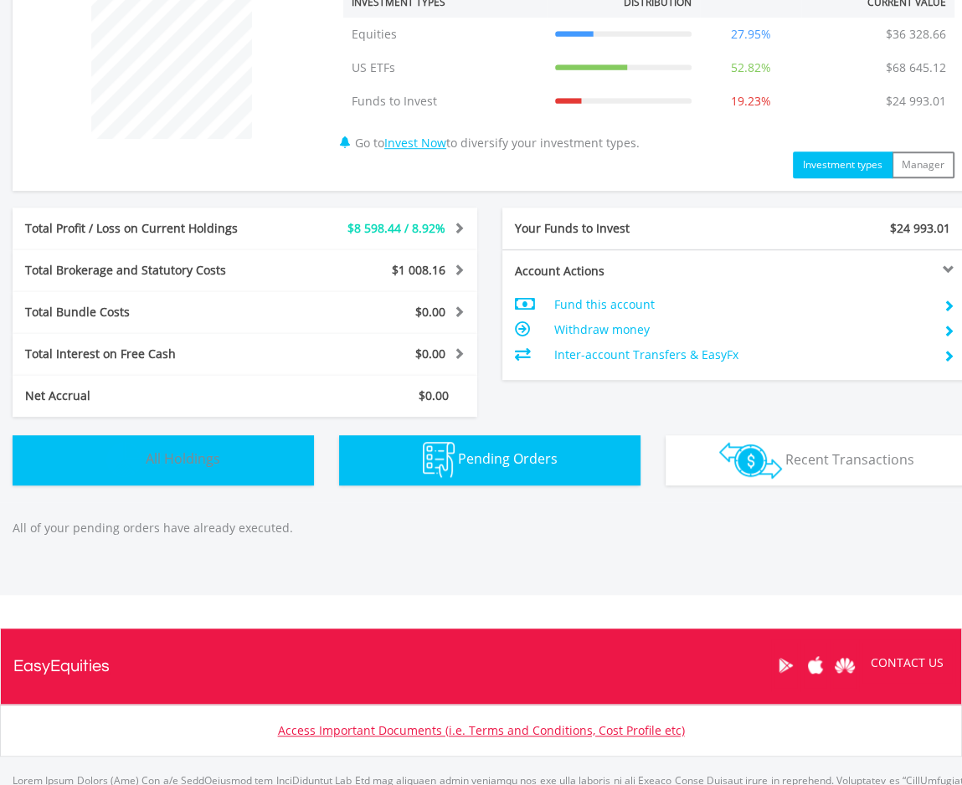
click at [168, 450] on span "All Holdings" at bounding box center [183, 459] width 75 height 18
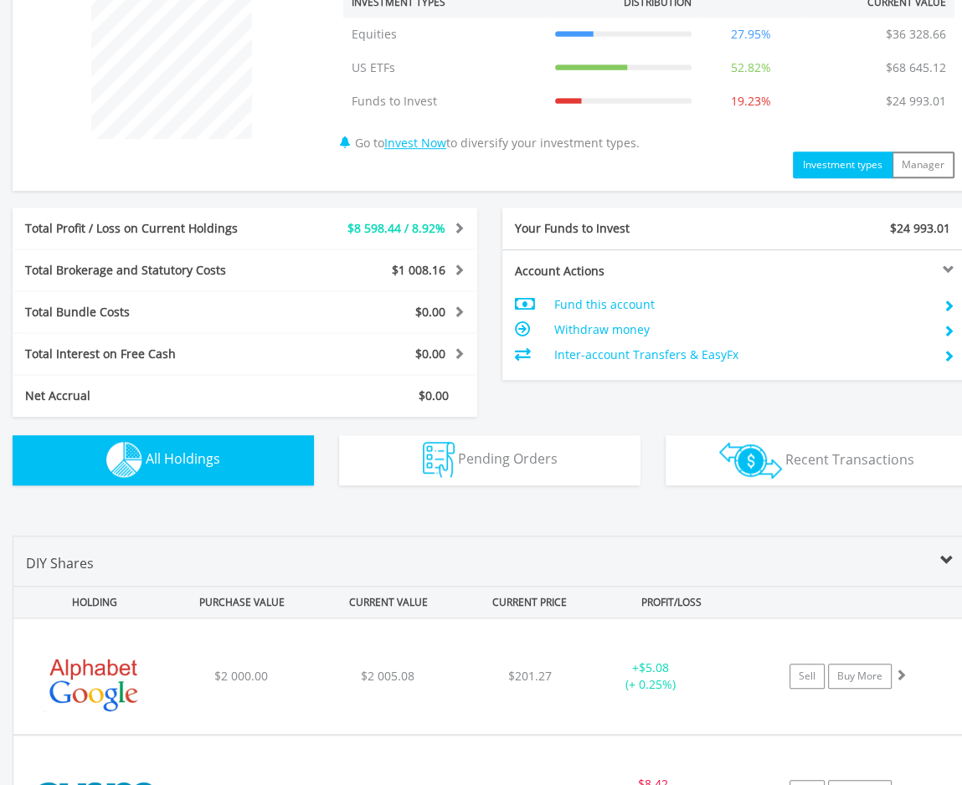
scroll to position [1206, 0]
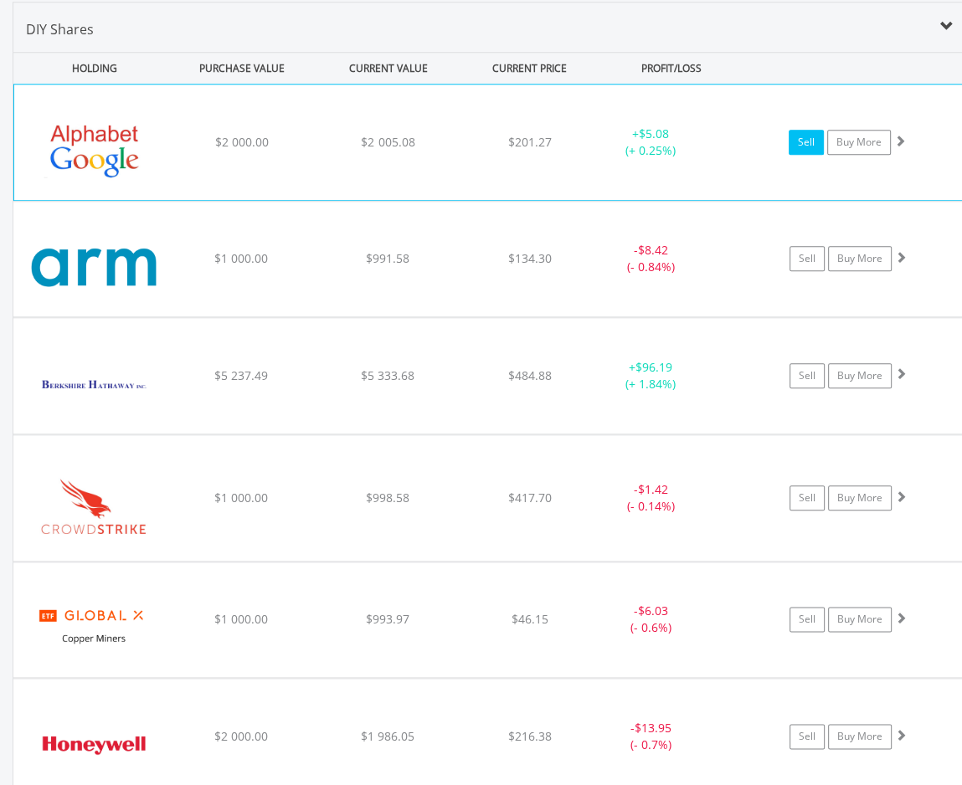
click at [804, 143] on link "Sell" at bounding box center [806, 142] width 35 height 25
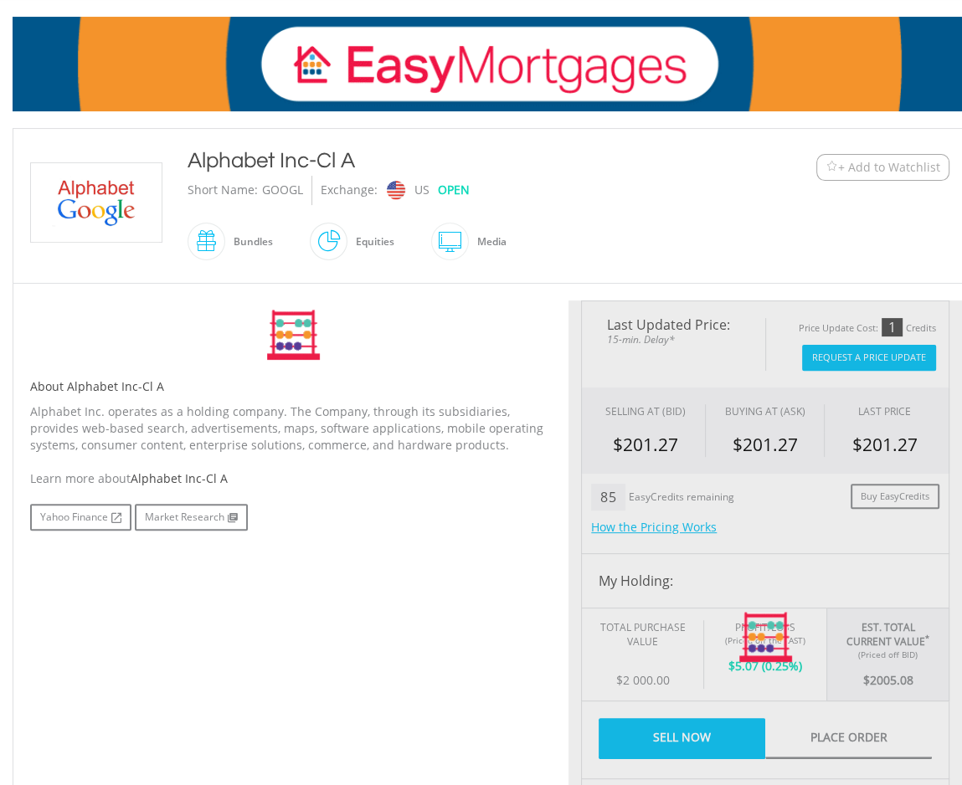
scroll to position [251, 0]
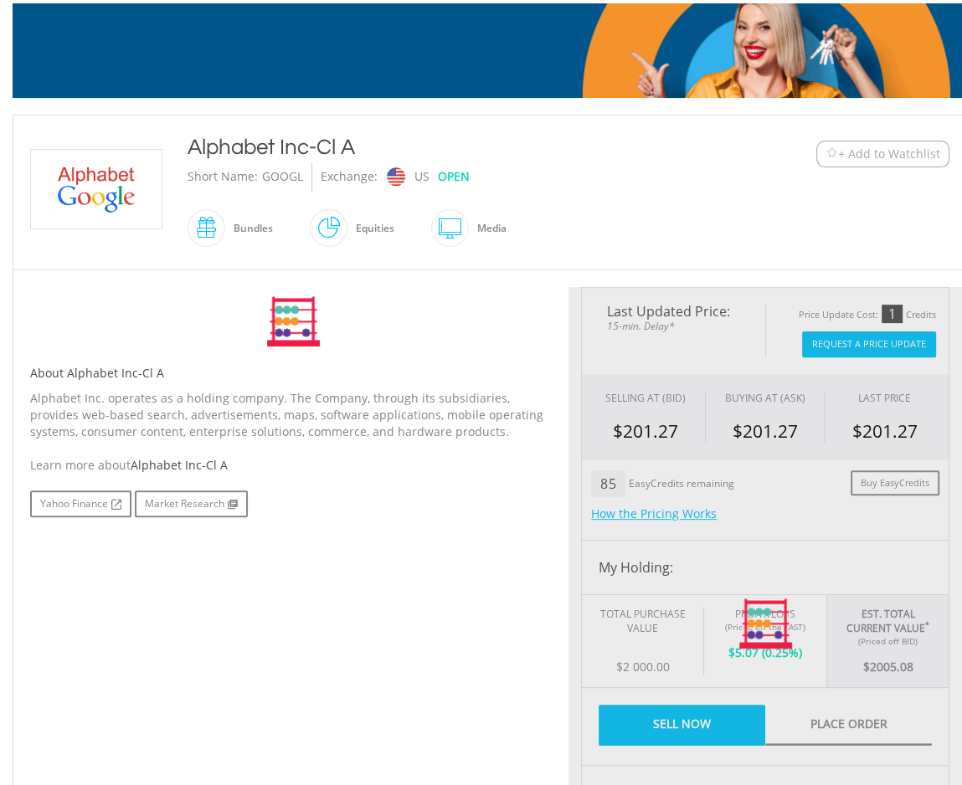
type input "*******"
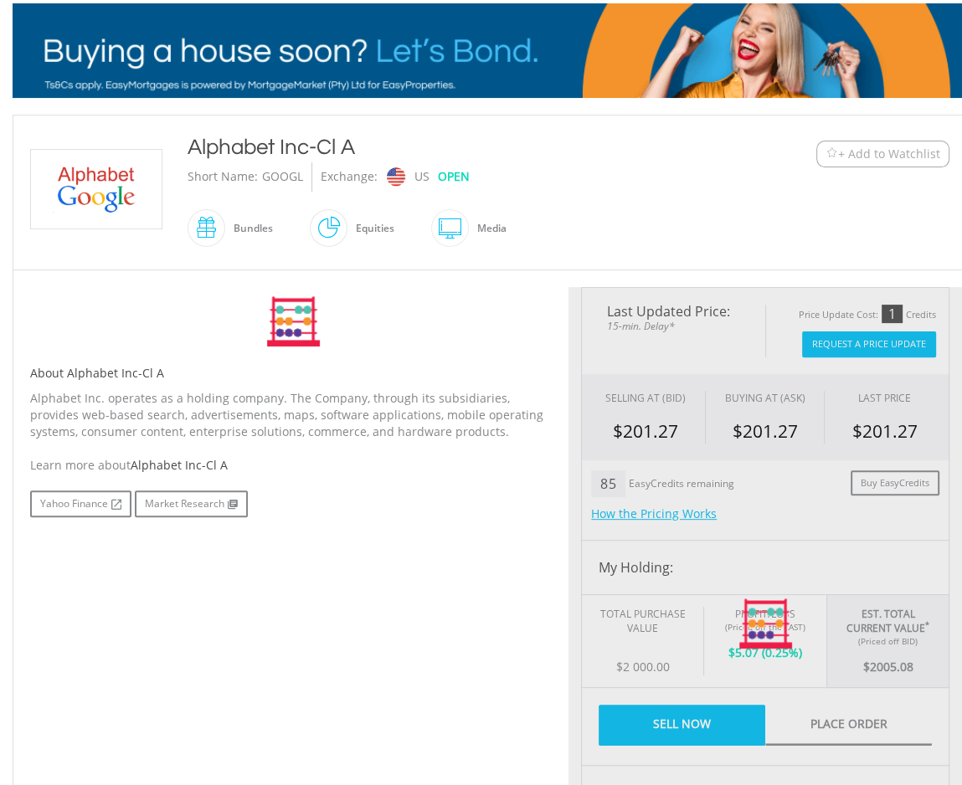
type input "******"
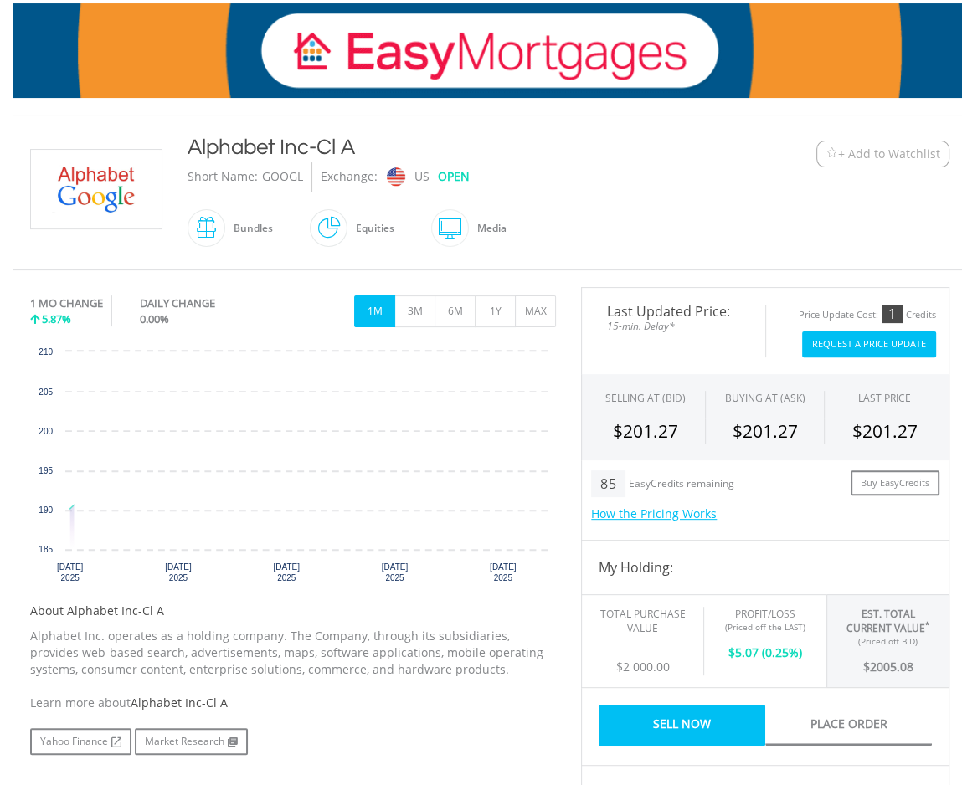
click at [854, 341] on button "Request A Price Update" at bounding box center [869, 344] width 134 height 26
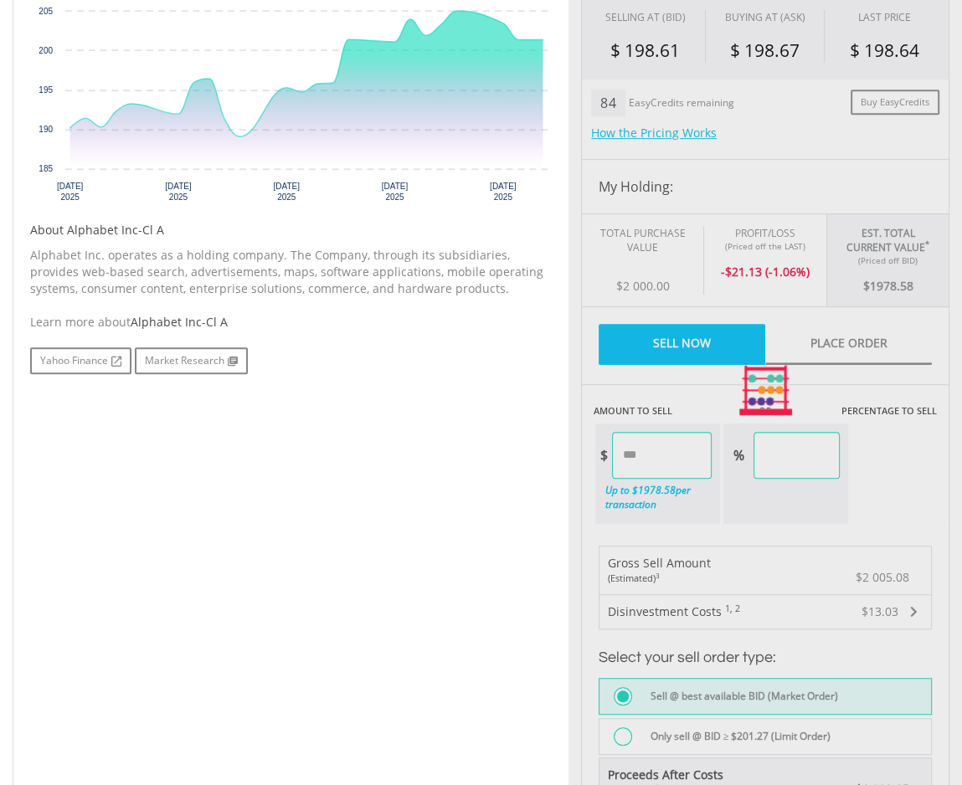
type input "*******"
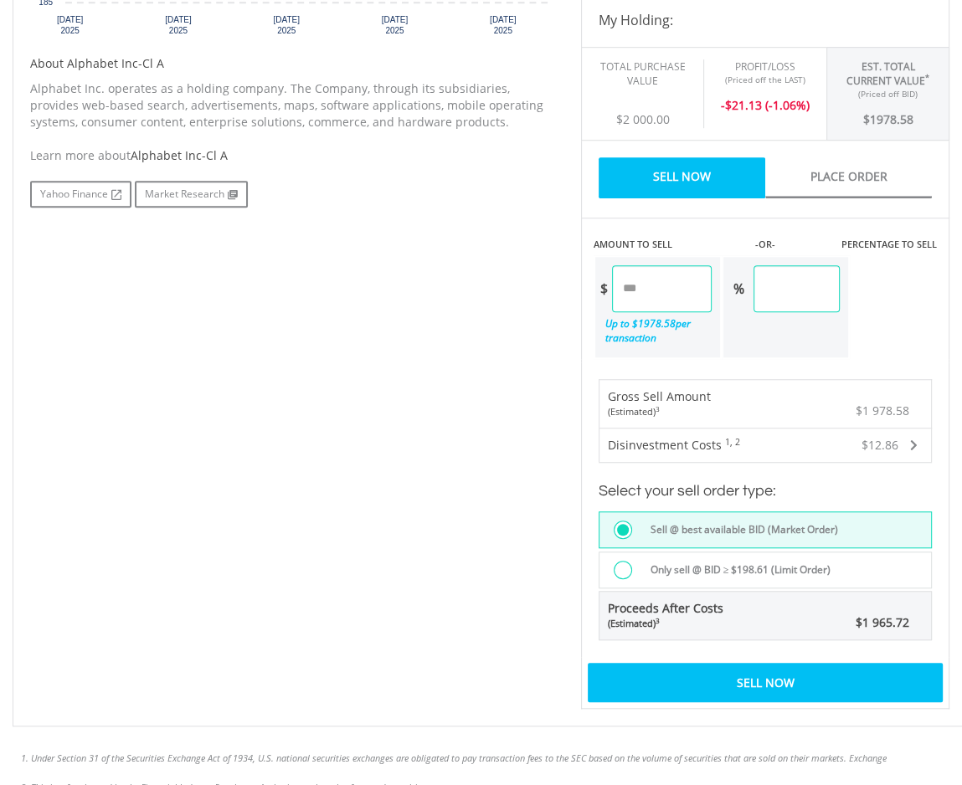
scroll to position [837, 0]
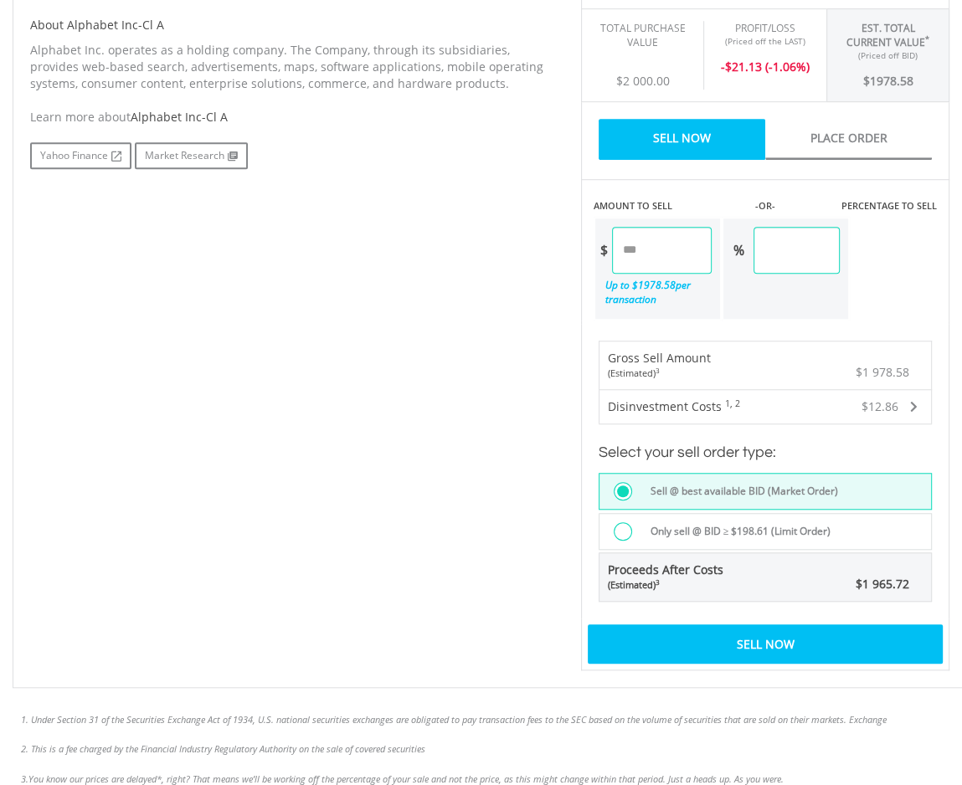
click at [627, 522] on div at bounding box center [623, 531] width 18 height 18
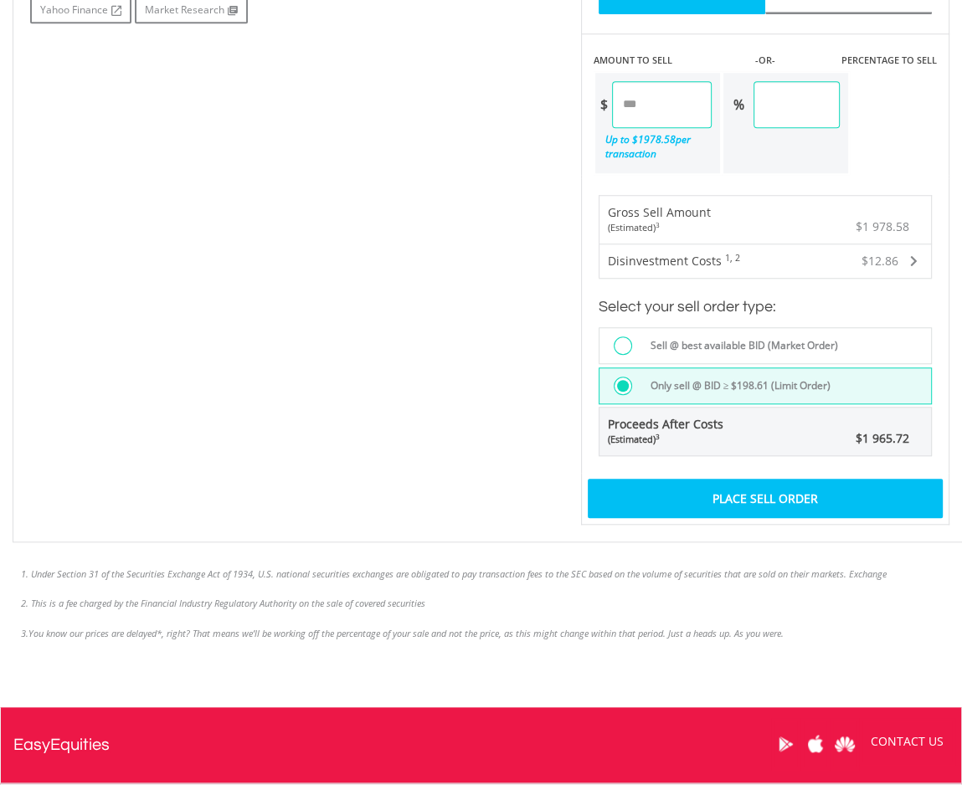
scroll to position [1005, 0]
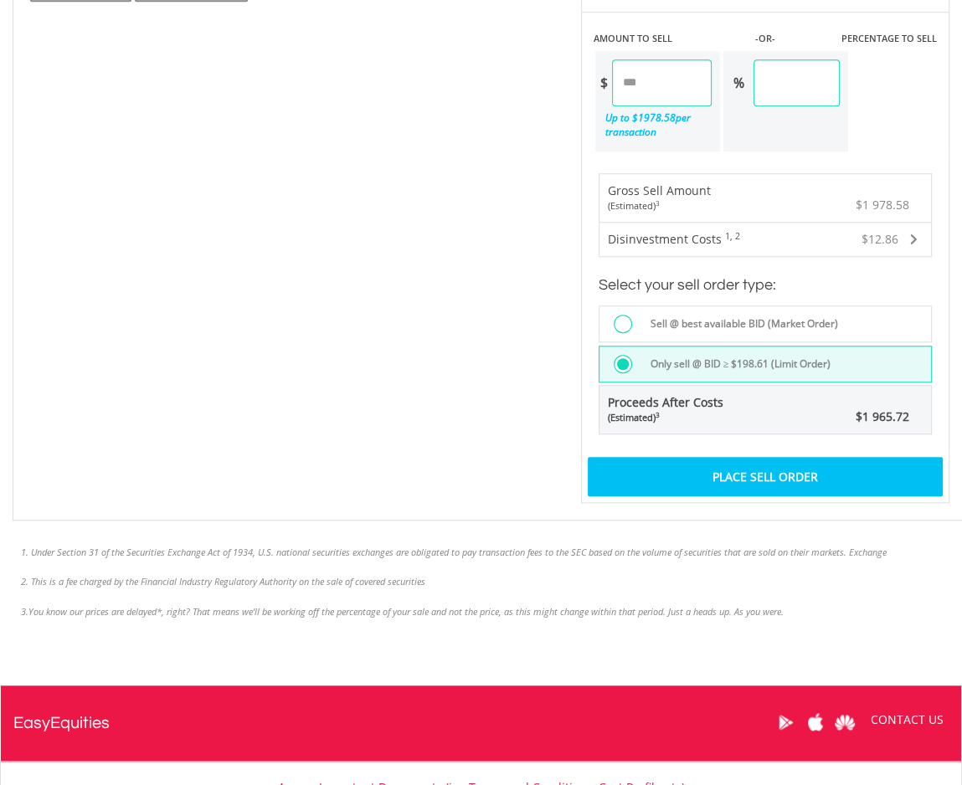
click at [758, 470] on div "Place Sell Order" at bounding box center [765, 476] width 355 height 39
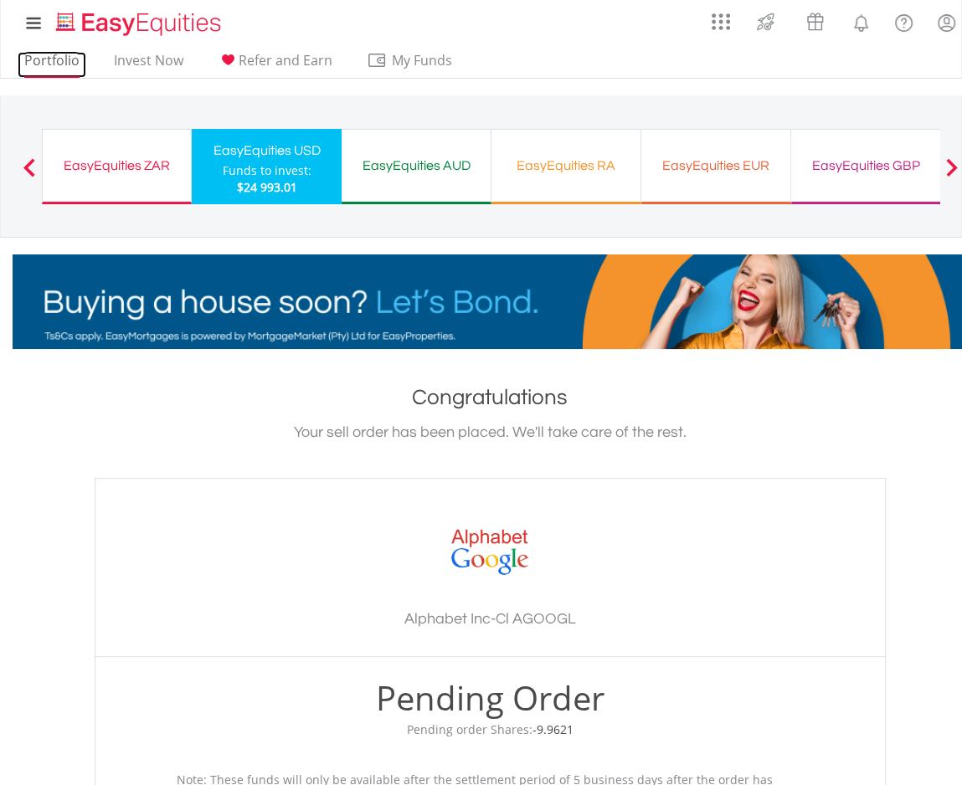
click at [33, 60] on link "Portfolio" at bounding box center [52, 65] width 69 height 26
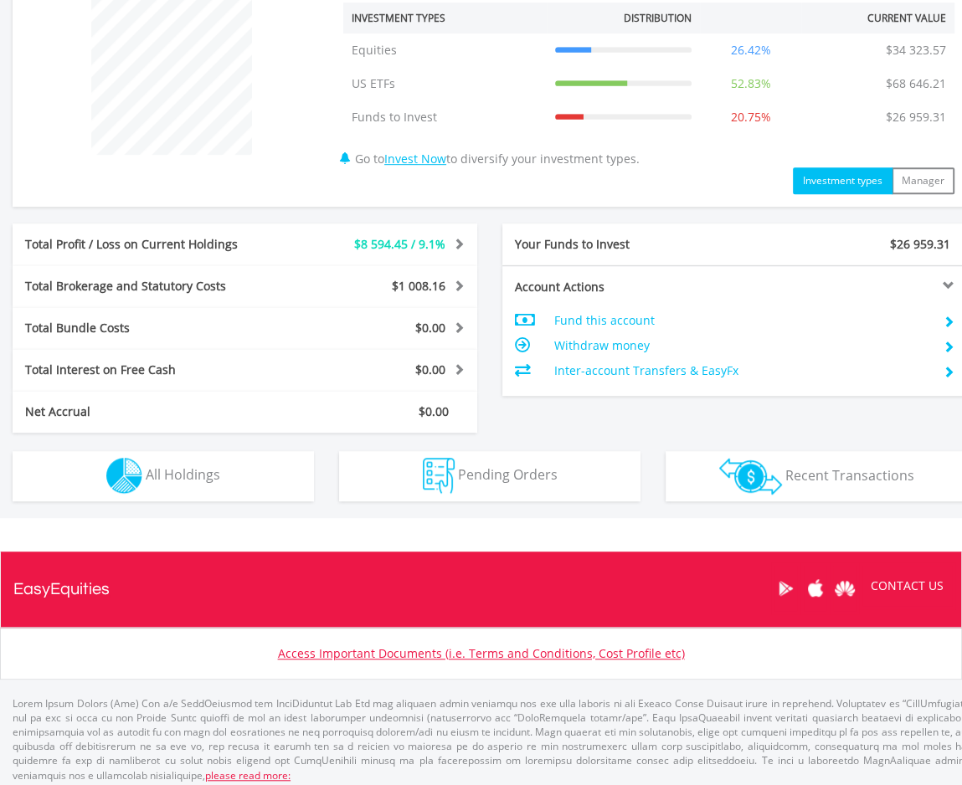
scroll to position [663, 0]
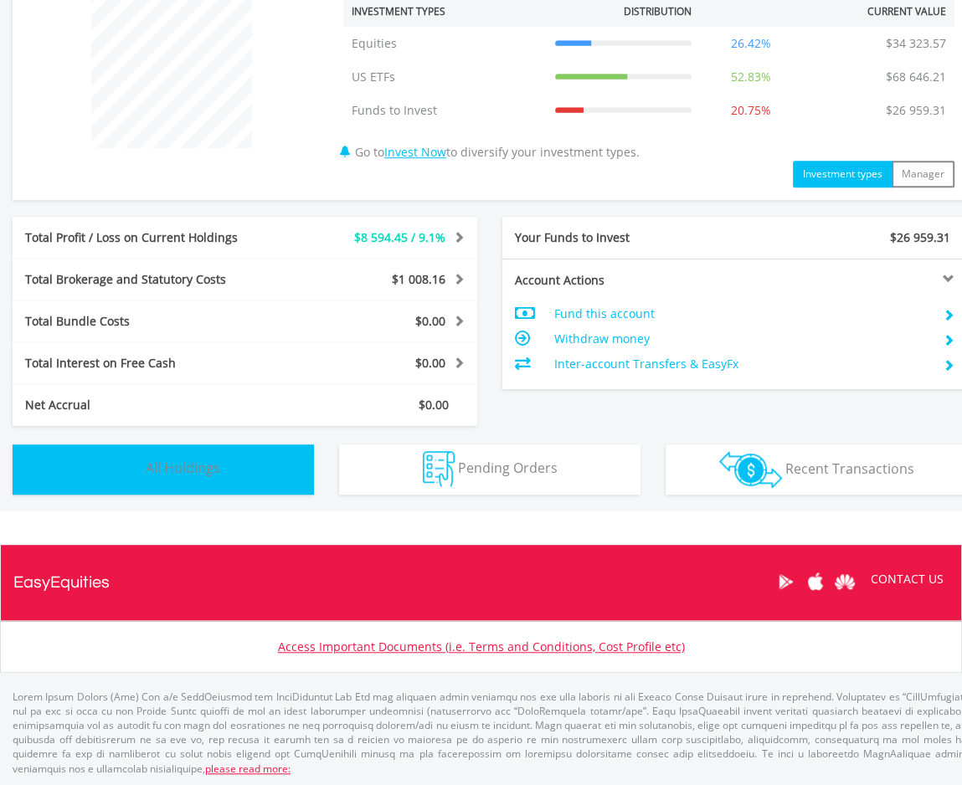
click at [212, 469] on span "All Holdings" at bounding box center [183, 468] width 75 height 18
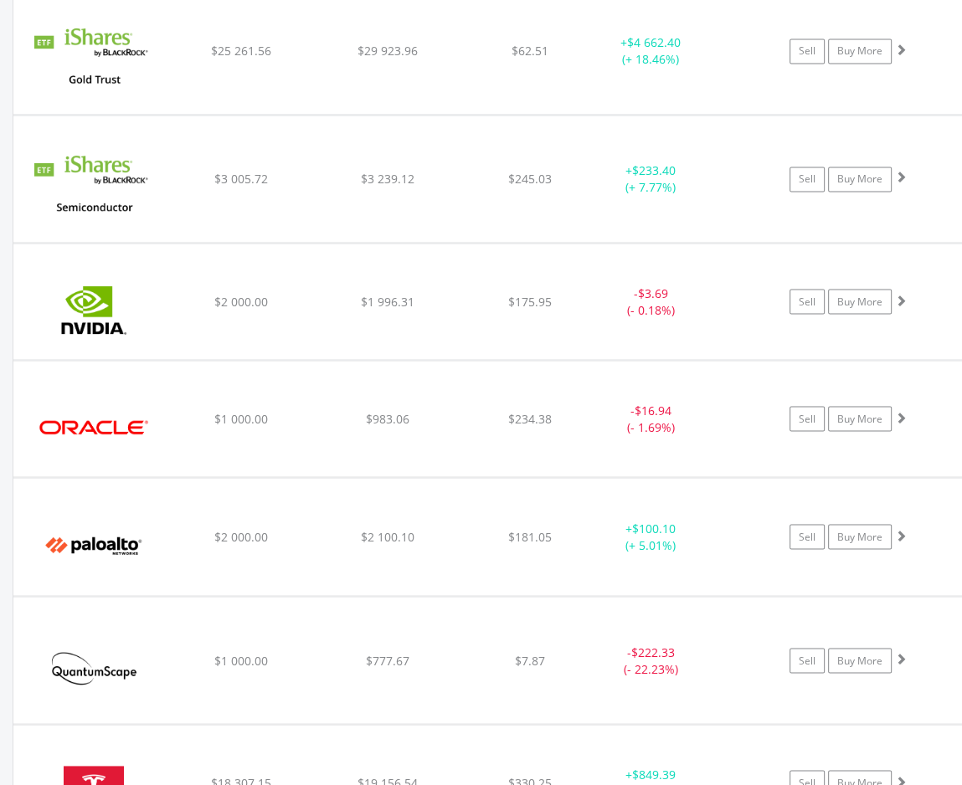
scroll to position [2211, 0]
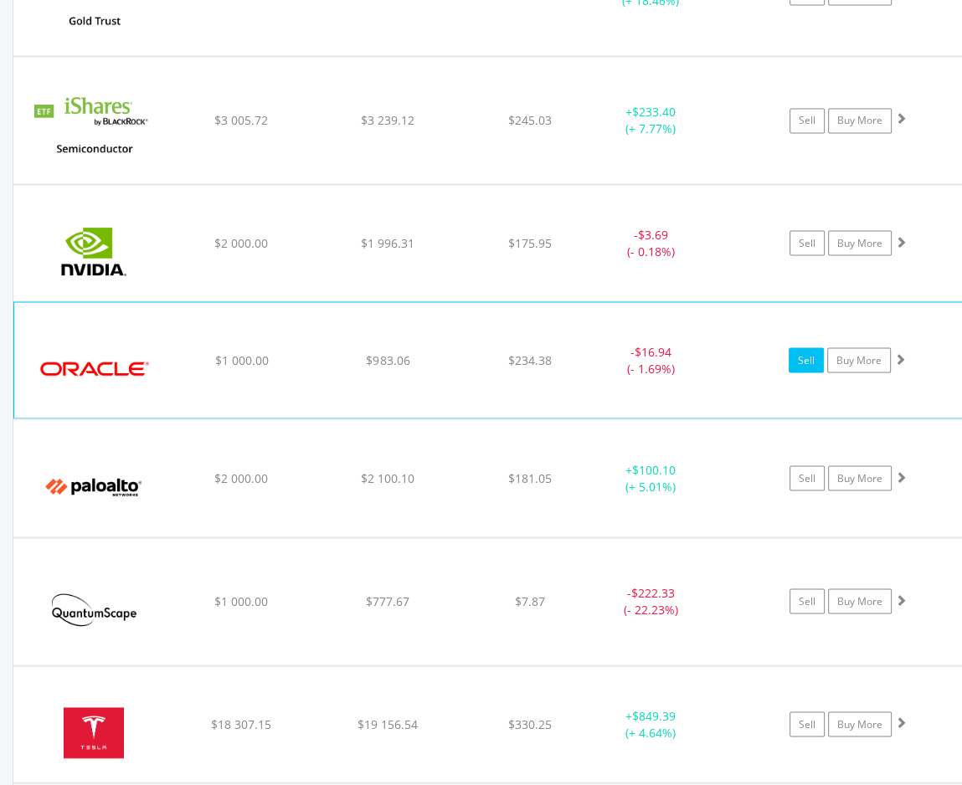
click at [799, 351] on link "Sell" at bounding box center [806, 359] width 35 height 25
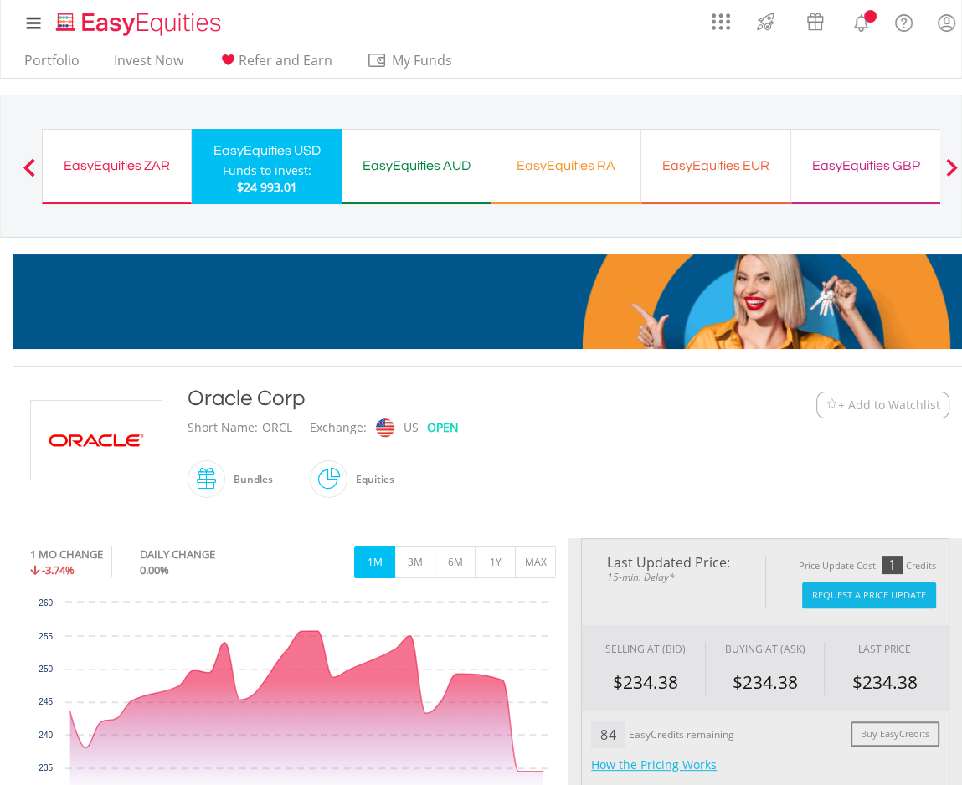
type input "******"
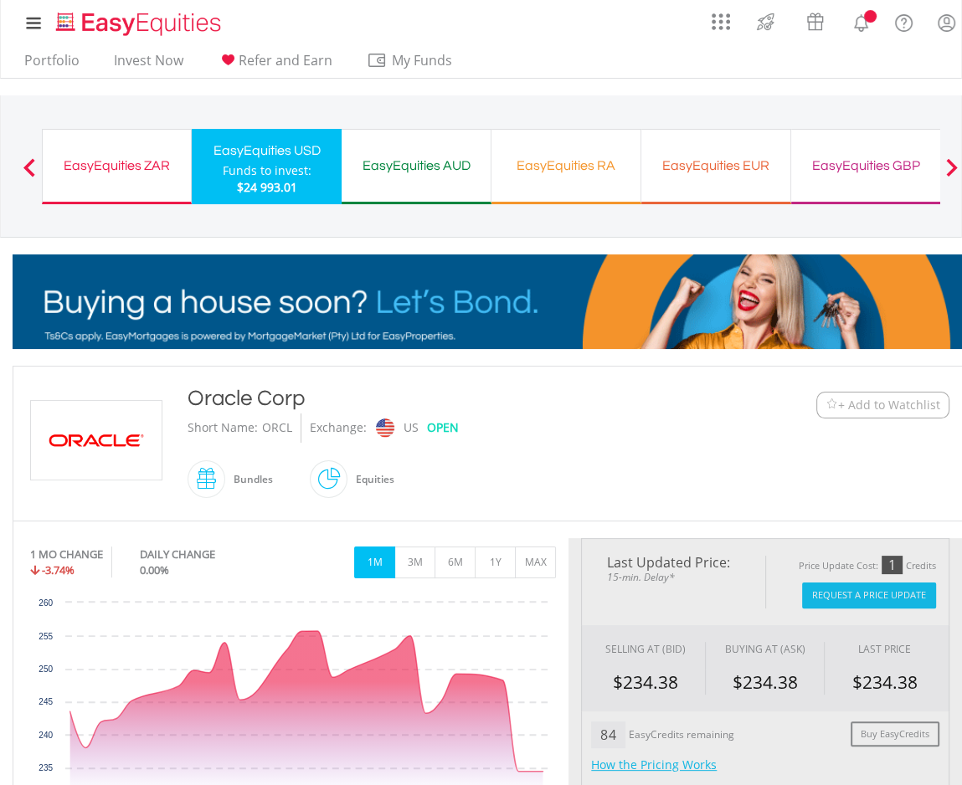
type input "******"
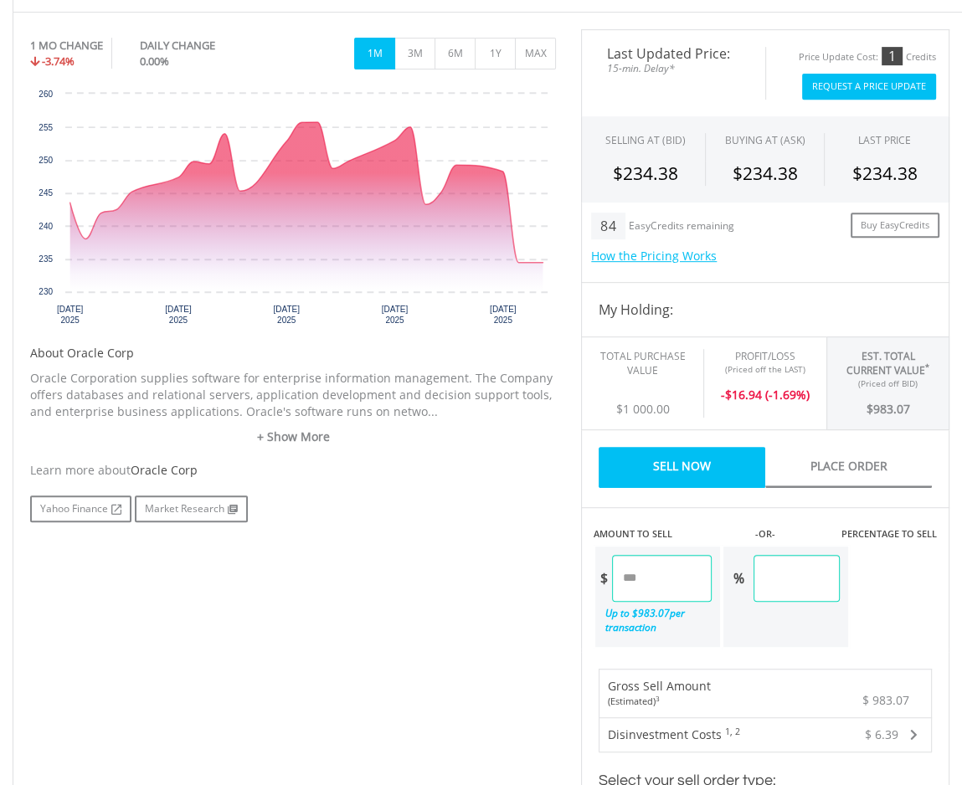
scroll to position [502, 0]
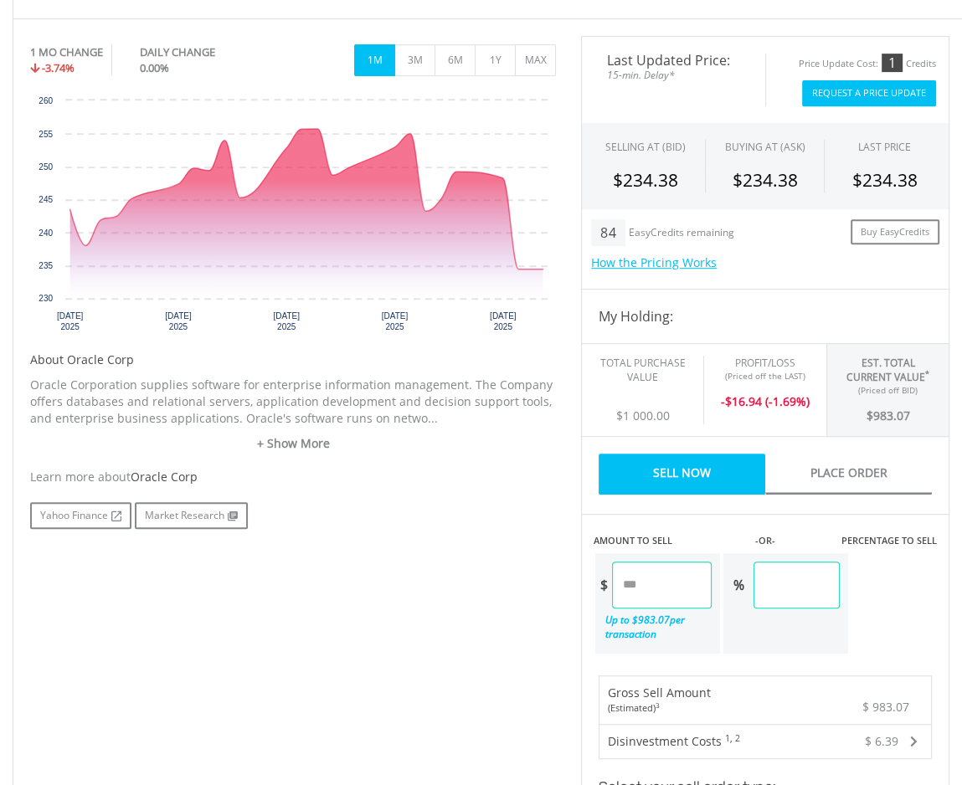
click at [840, 93] on button "Request A Price Update" at bounding box center [869, 93] width 134 height 26
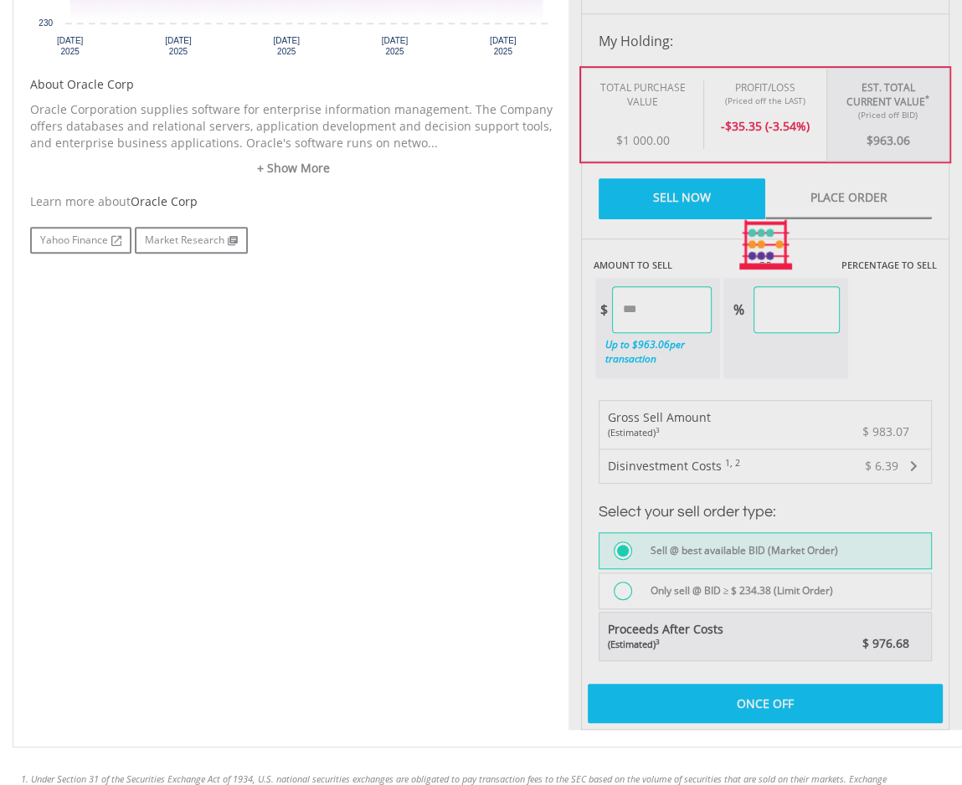
type input "******"
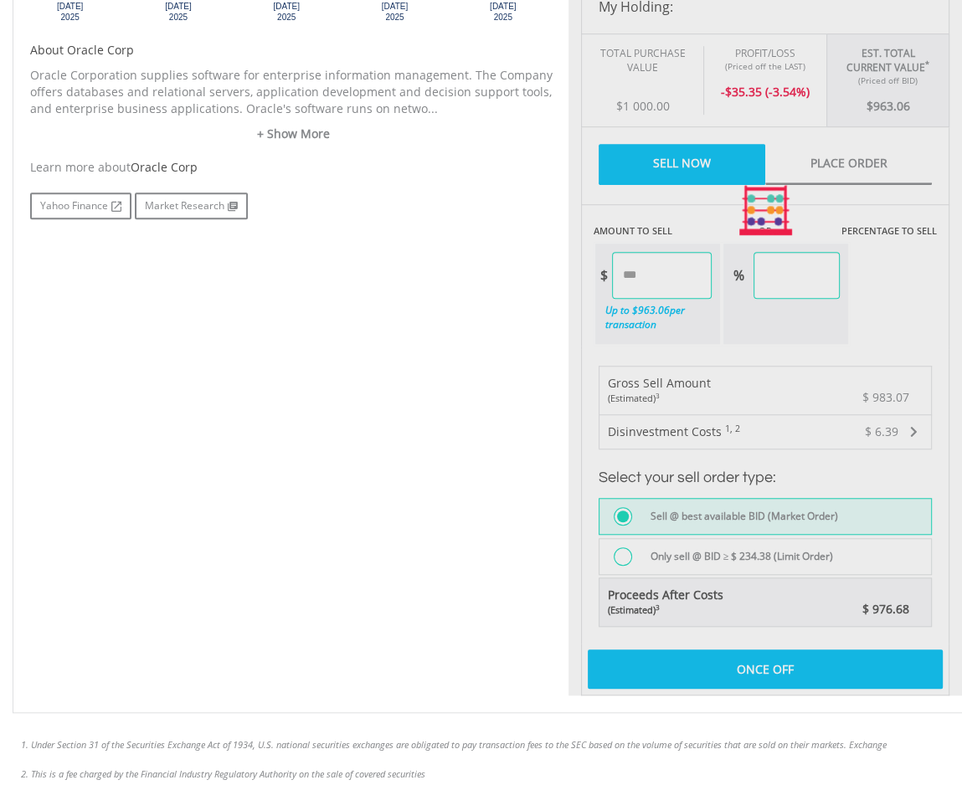
scroll to position [837, 0]
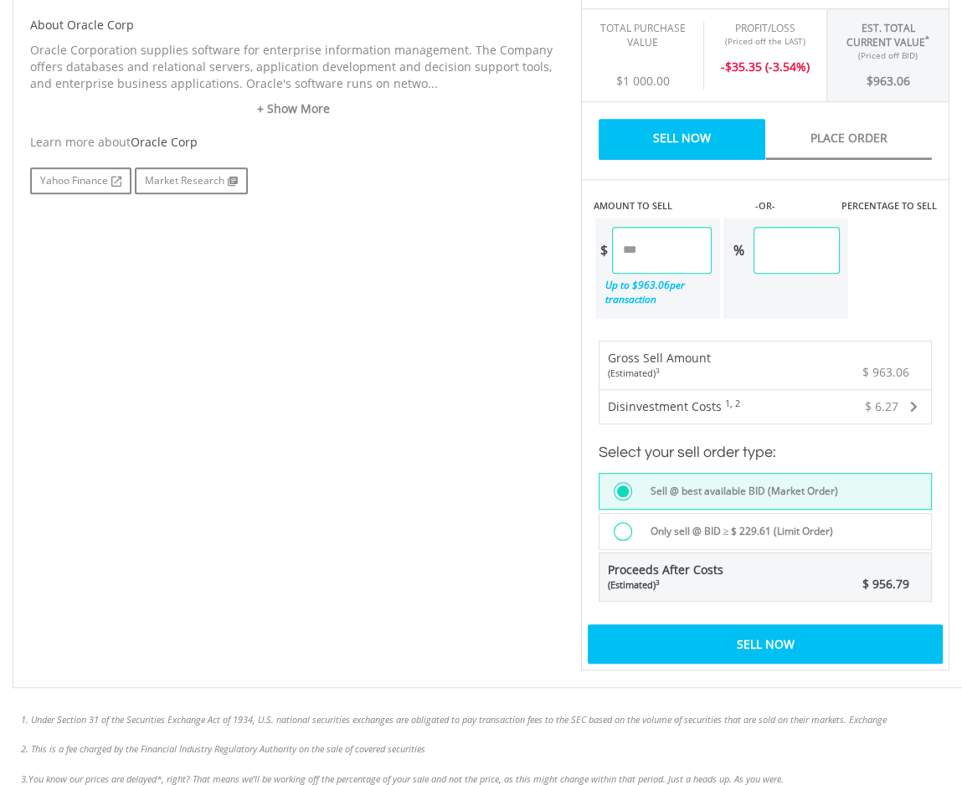
click at [625, 527] on div at bounding box center [623, 531] width 18 height 18
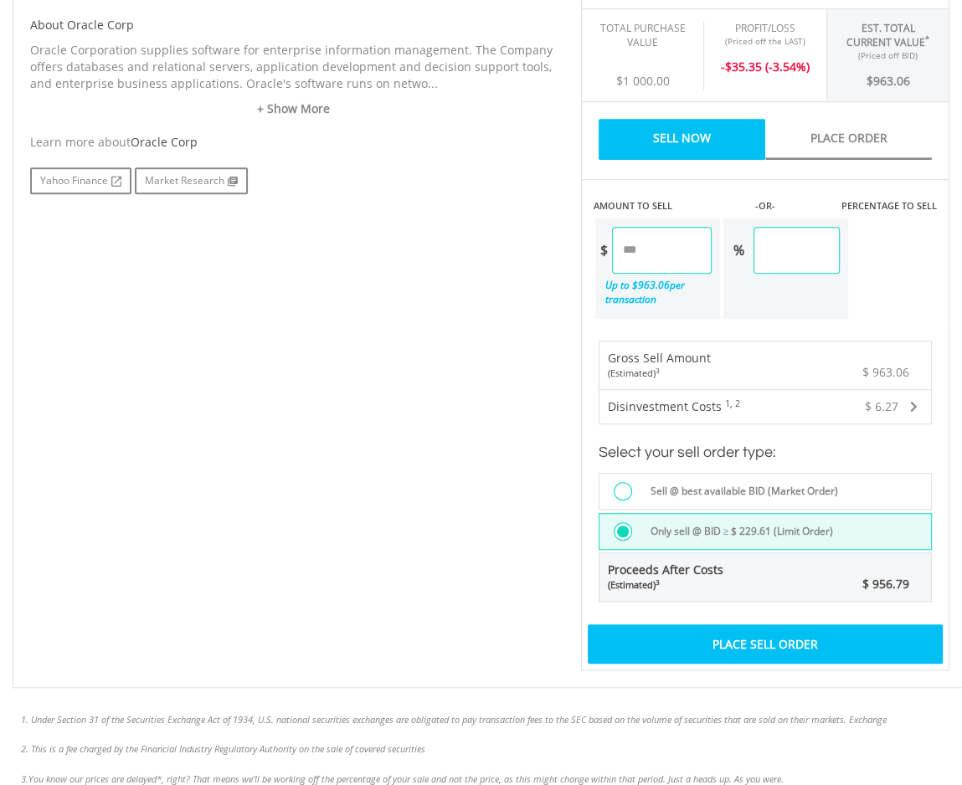
click at [736, 644] on div "Place Sell Order" at bounding box center [765, 643] width 355 height 39
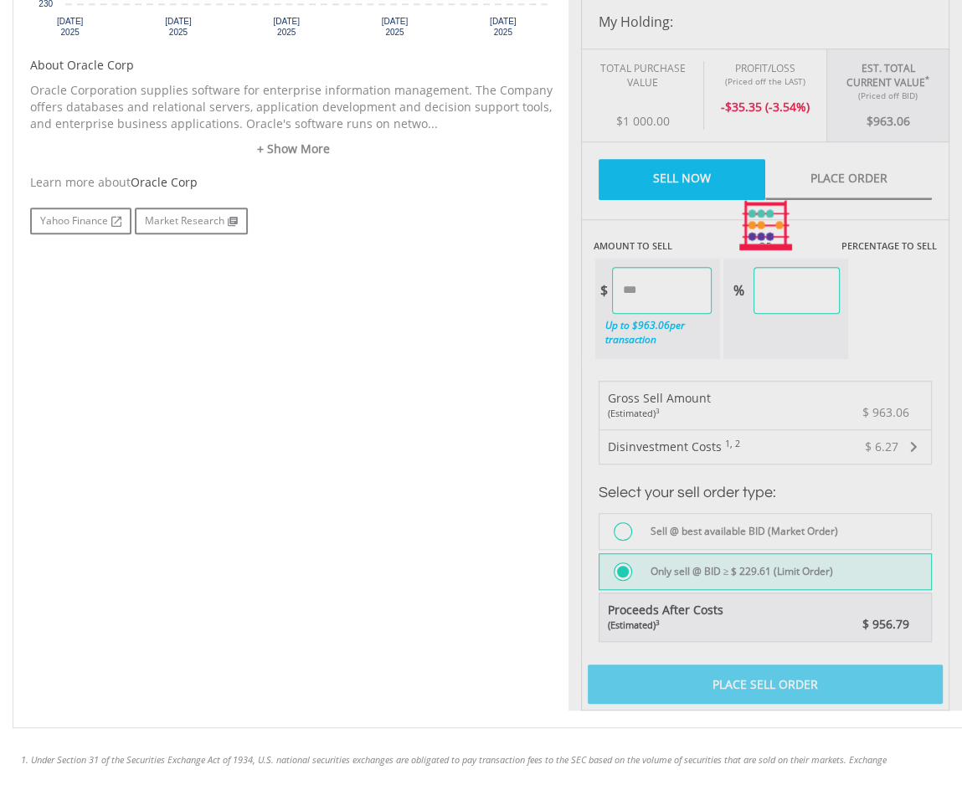
scroll to position [606, 0]
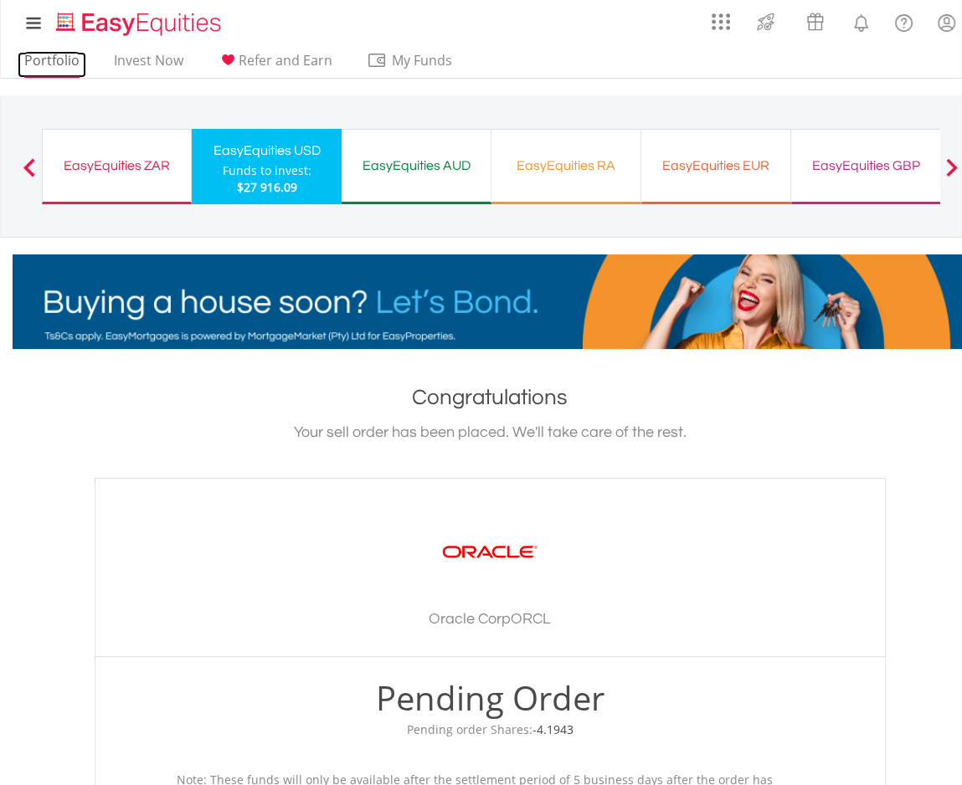
click at [47, 62] on link "Portfolio" at bounding box center [52, 65] width 69 height 26
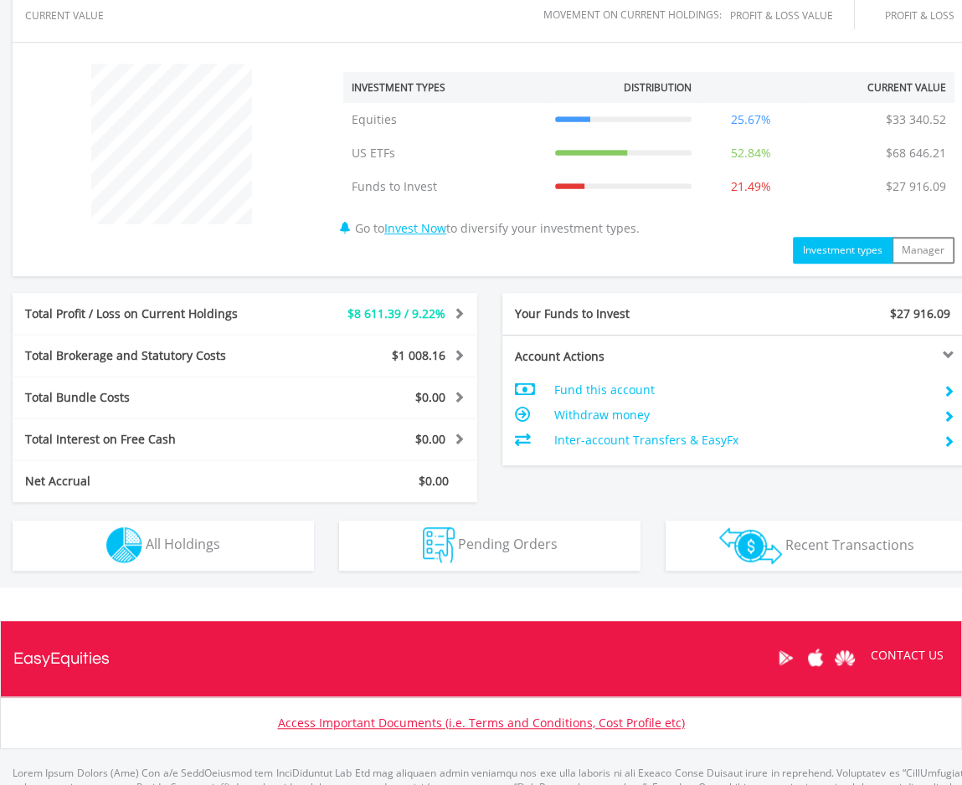
scroll to position [663, 0]
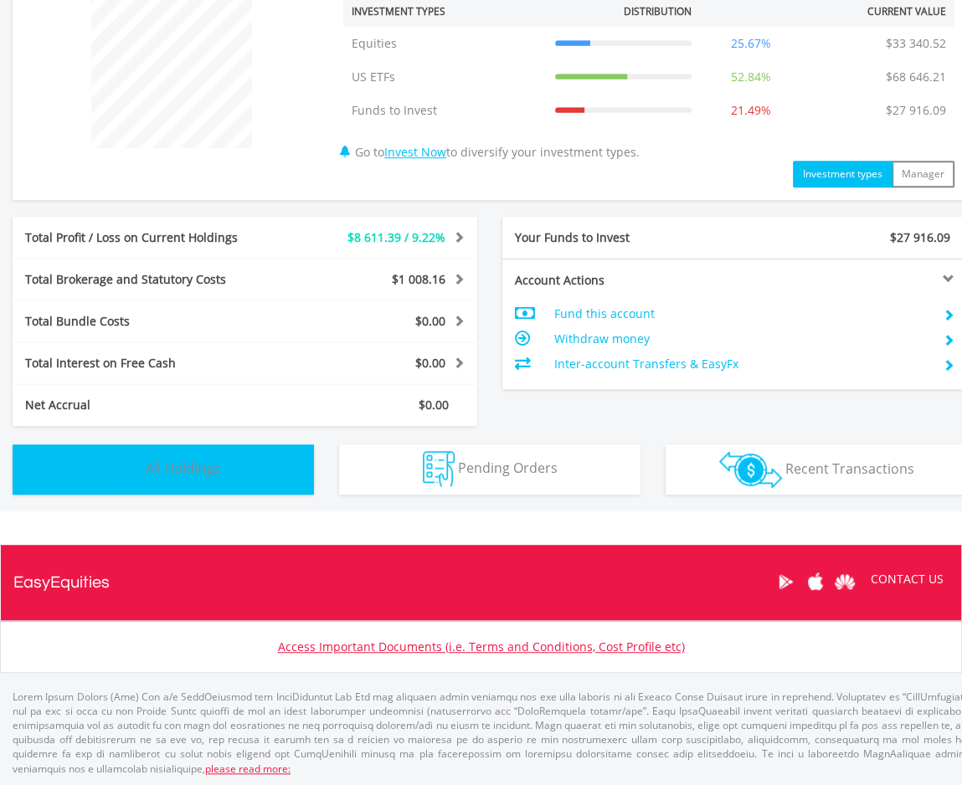
click at [172, 480] on button "Holdings All Holdings" at bounding box center [163, 470] width 301 height 50
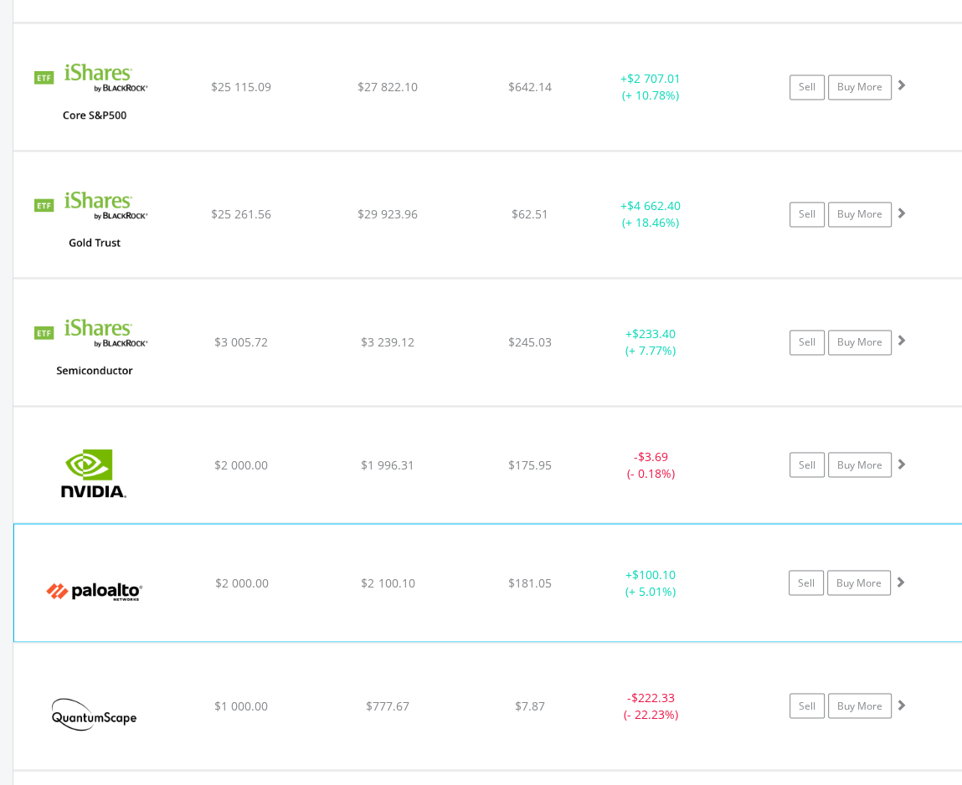
scroll to position [2043, 0]
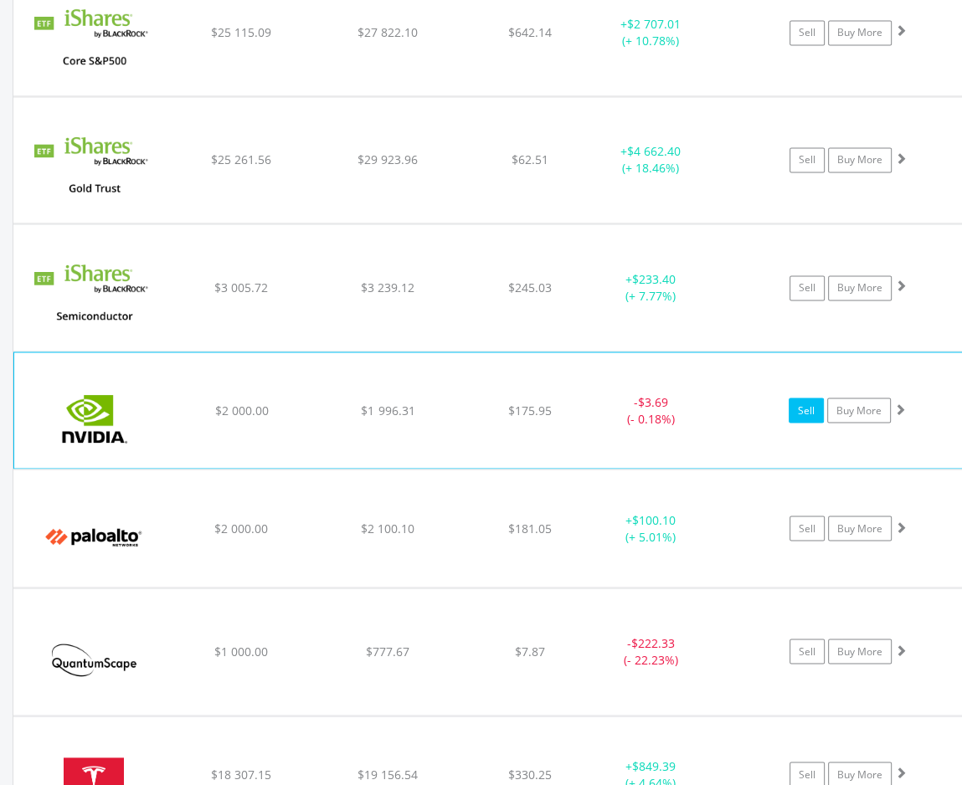
click at [797, 403] on link "Sell" at bounding box center [806, 410] width 35 height 25
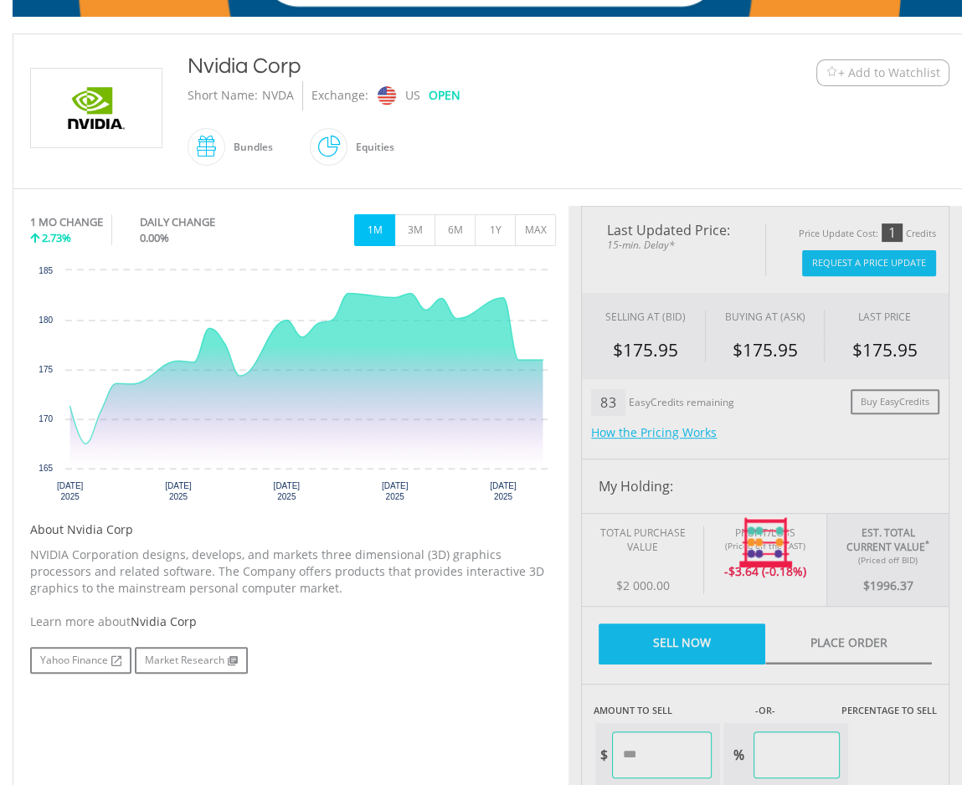
scroll to position [335, 0]
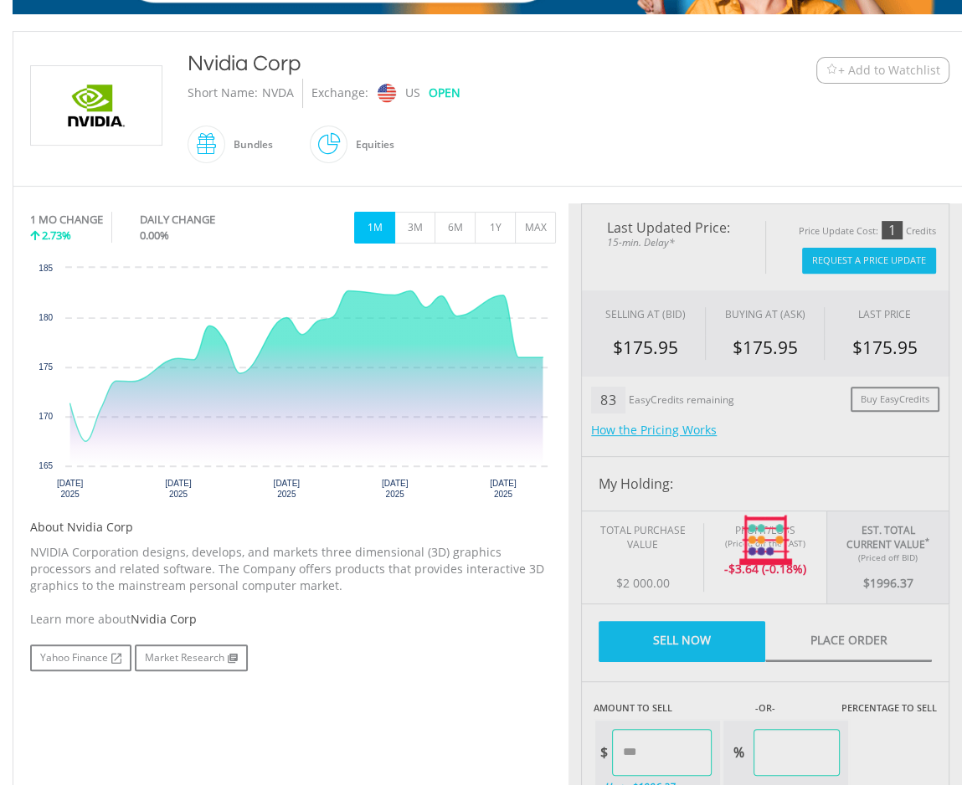
type input "*******"
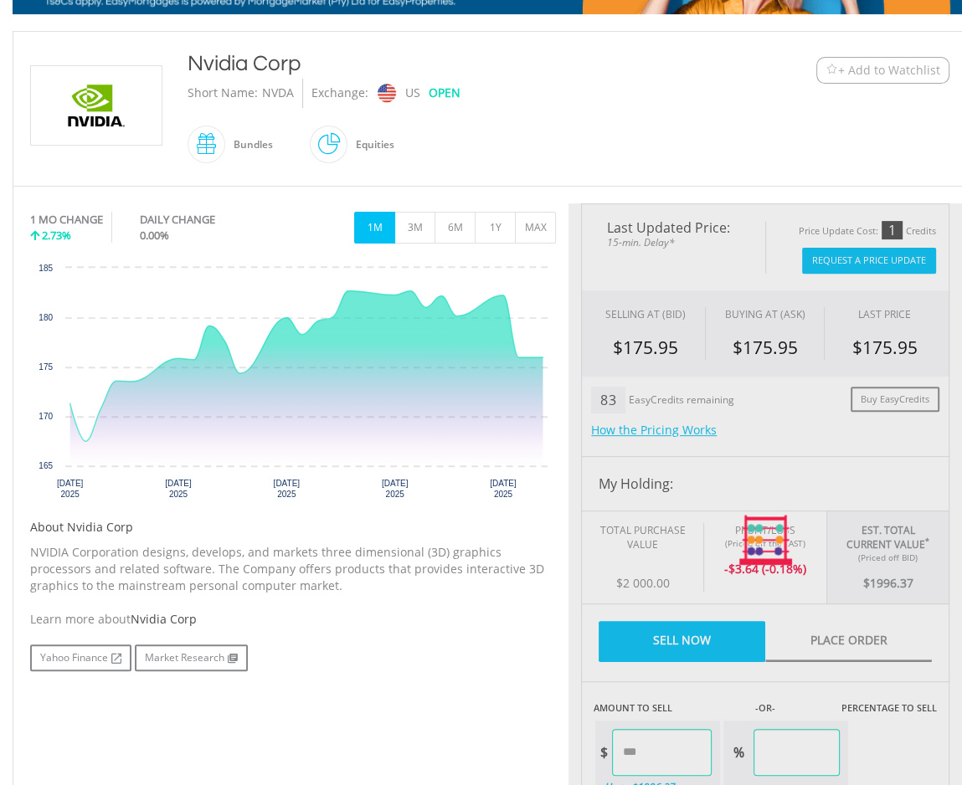
type input "******"
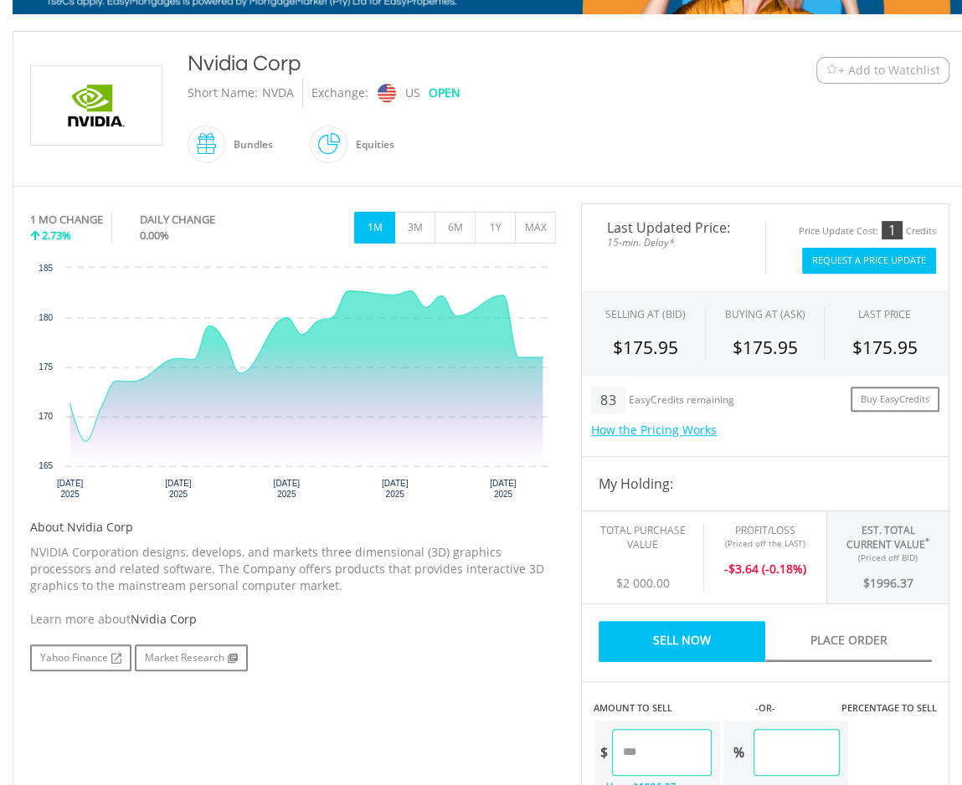
click at [830, 260] on button "Request A Price Update" at bounding box center [869, 261] width 134 height 26
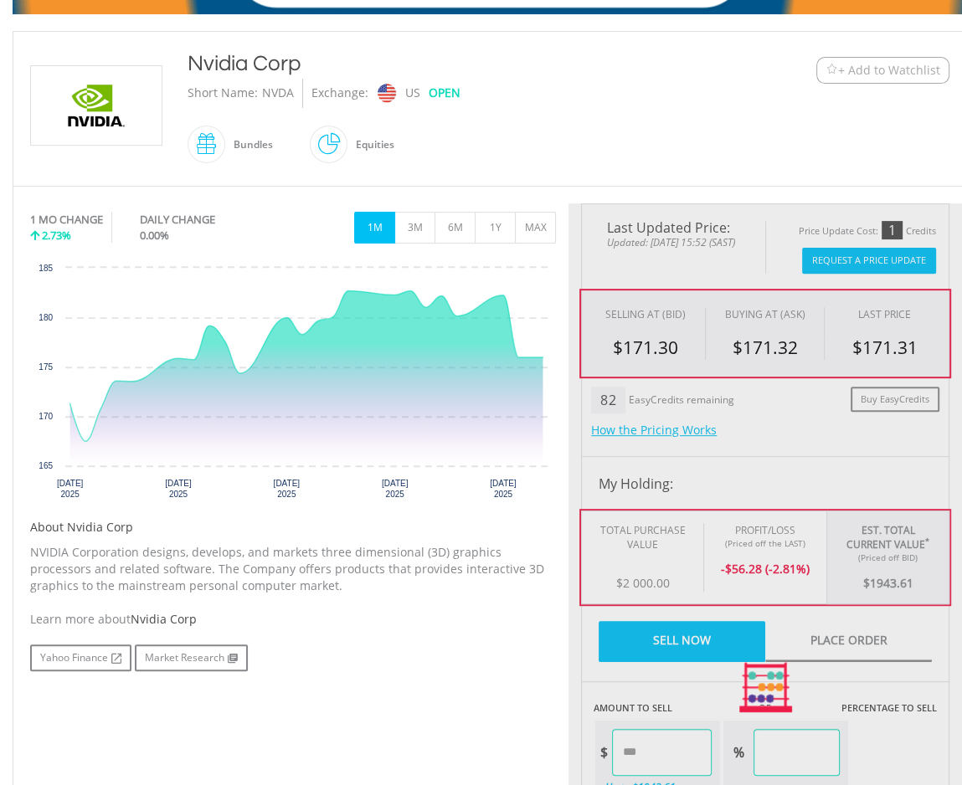
type input "*******"
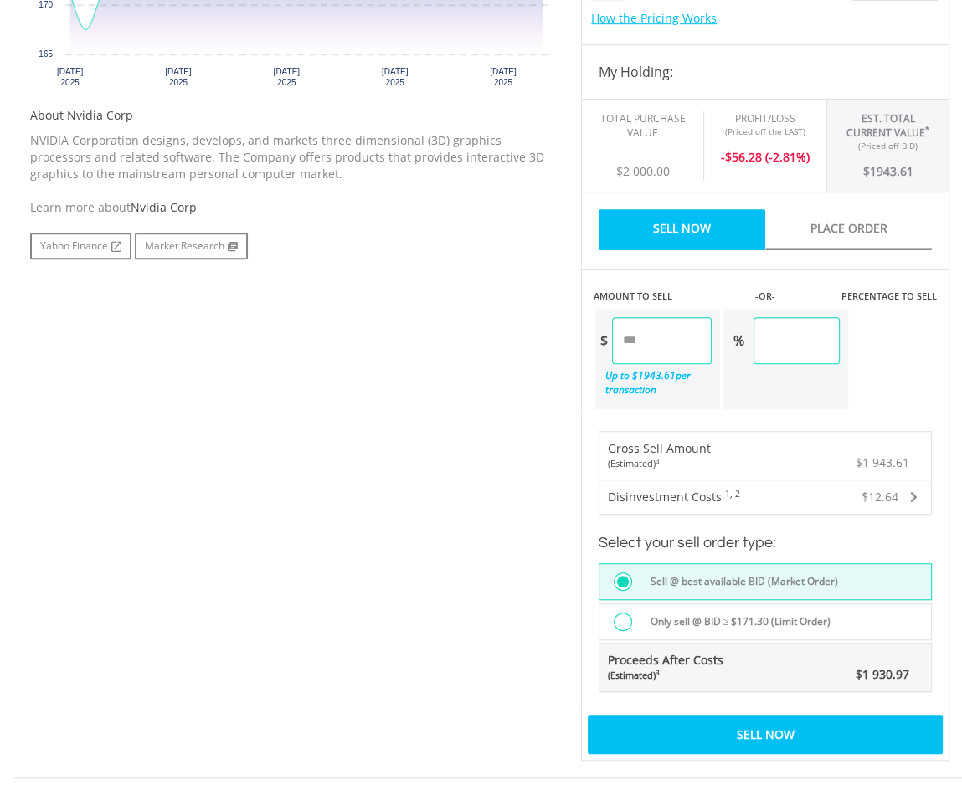
scroll to position [837, 0]
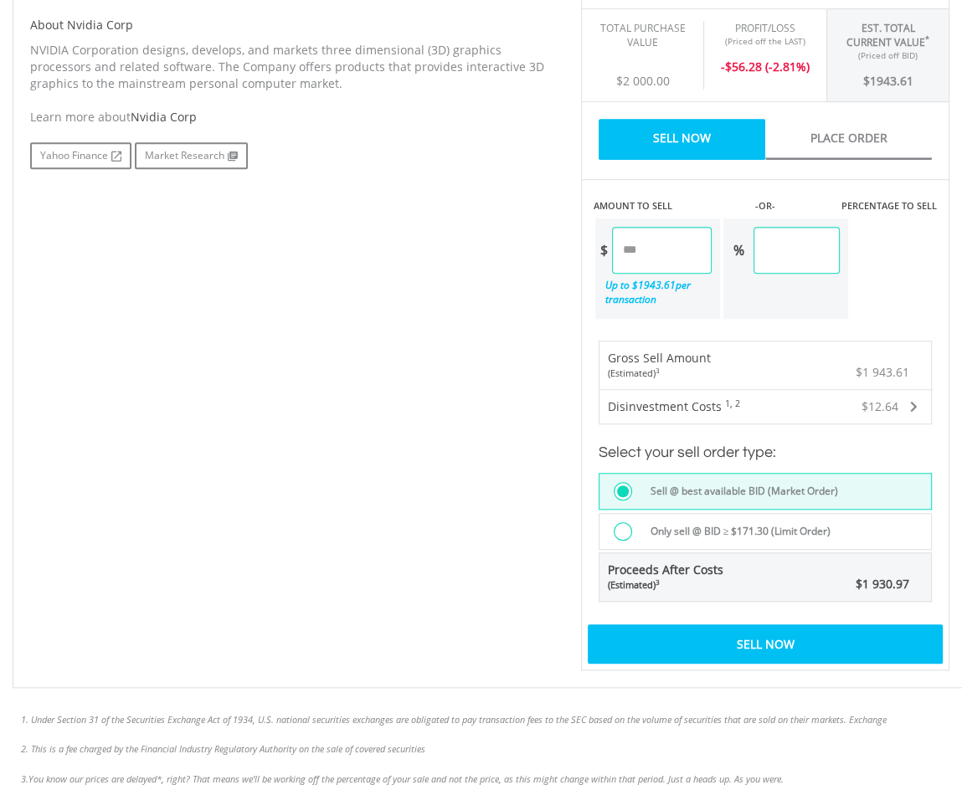
click at [665, 527] on label "Only sell @ BID ≥ $171.30 (Limit Order)" at bounding box center [735, 531] width 191 height 18
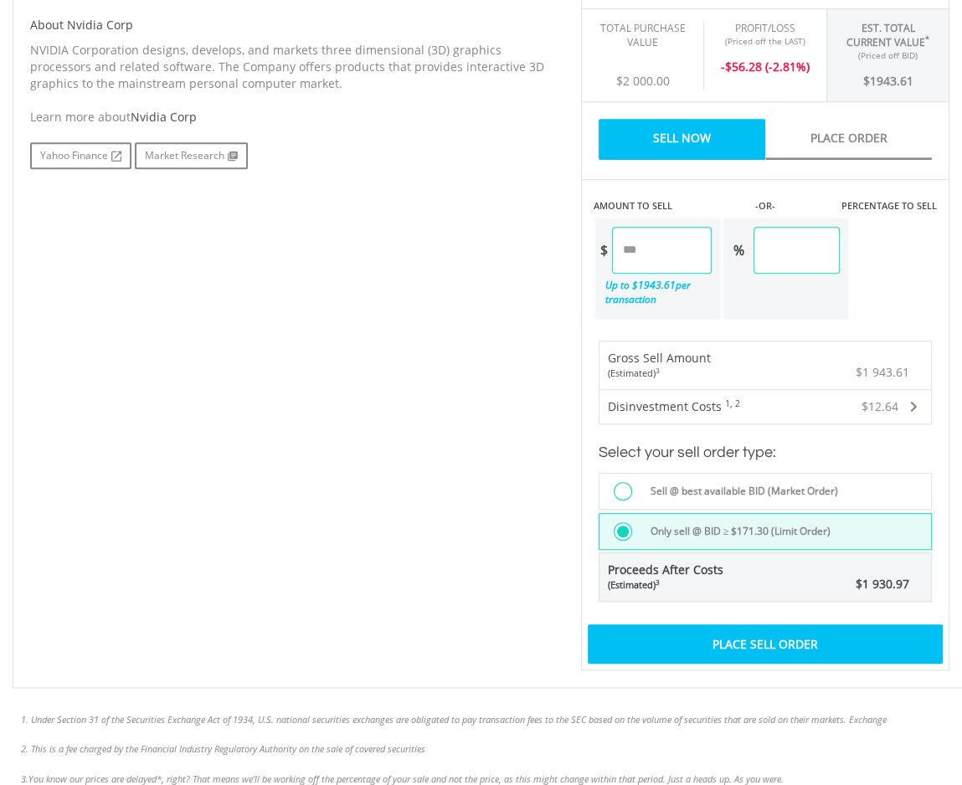
click at [675, 638] on div "Place Sell Order" at bounding box center [765, 643] width 355 height 39
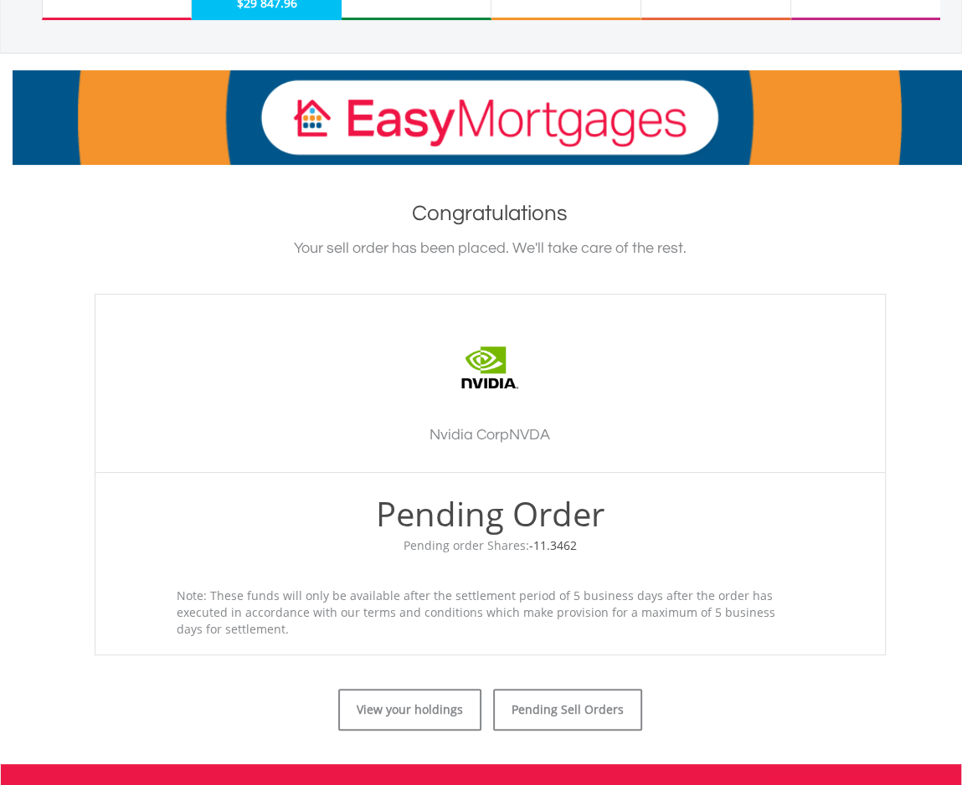
scroll to position [251, 0]
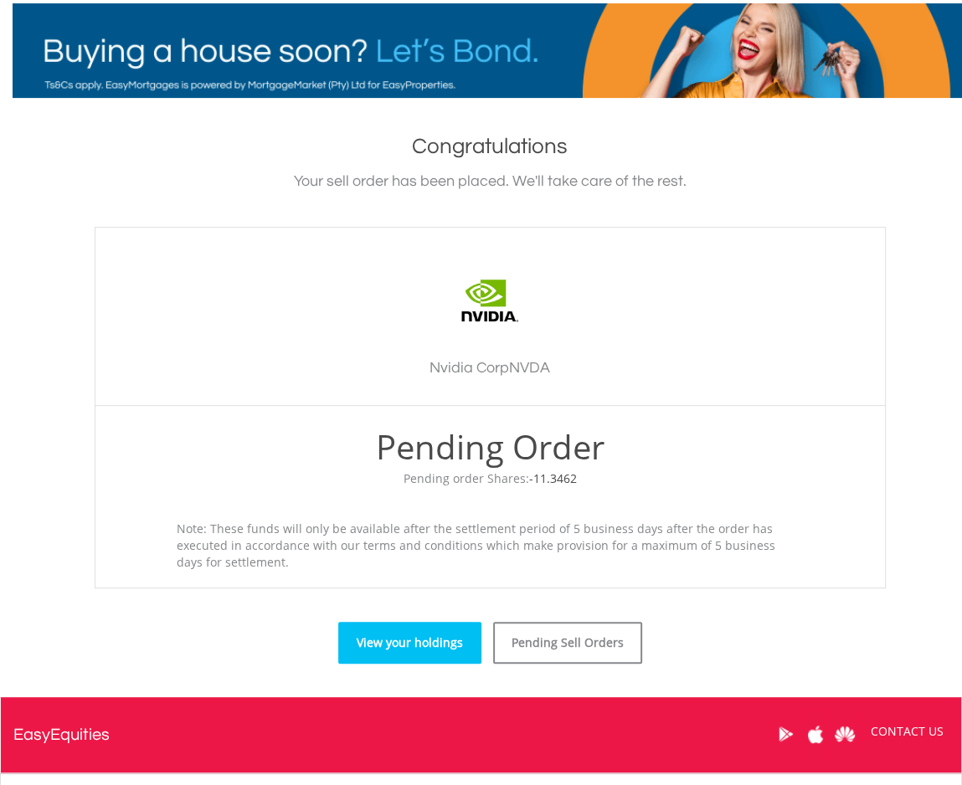
click at [432, 646] on link "View your holdings" at bounding box center [409, 643] width 143 height 42
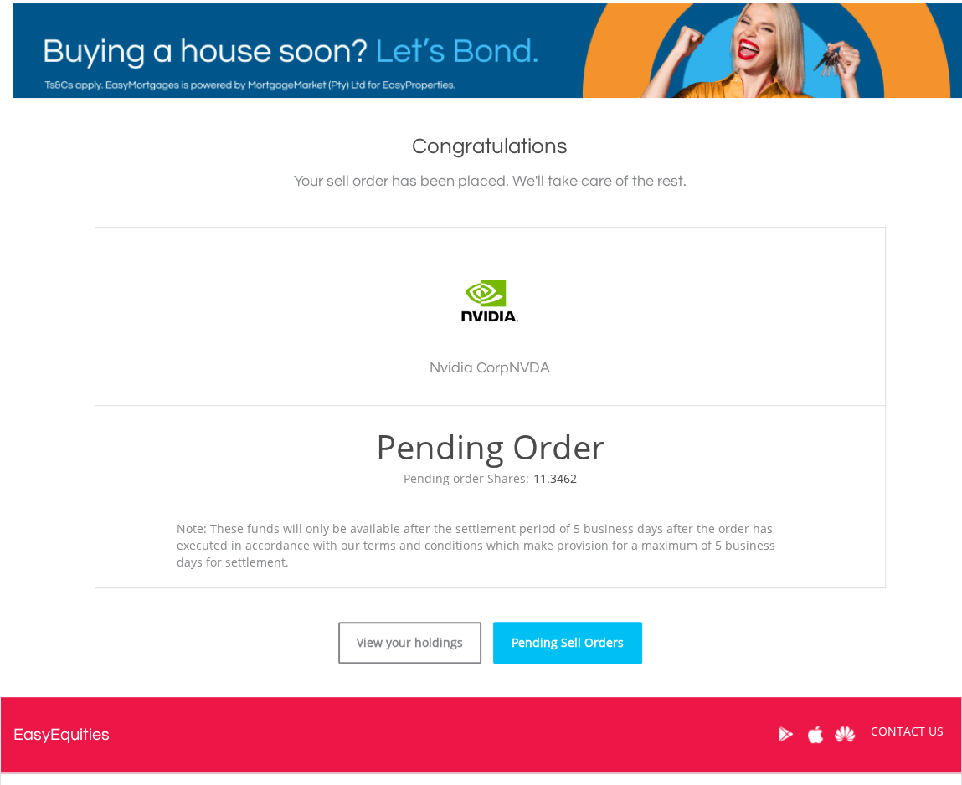
click at [534, 639] on link "Pending Sell Orders" at bounding box center [567, 643] width 149 height 42
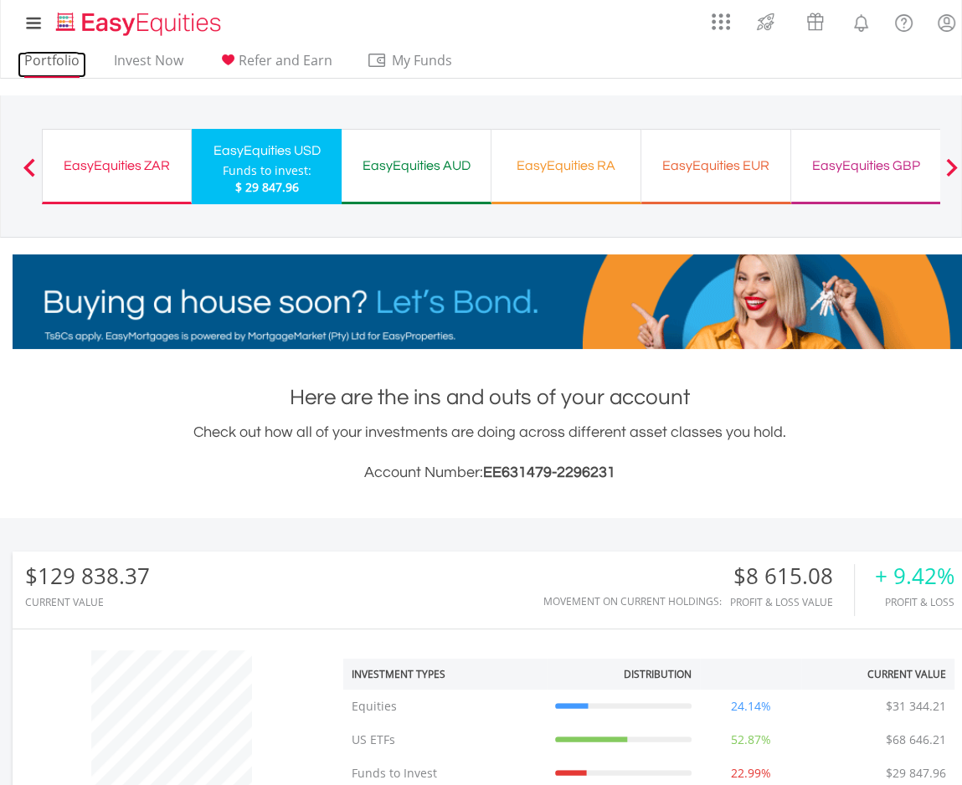
click at [48, 62] on link "Portfolio" at bounding box center [52, 65] width 69 height 26
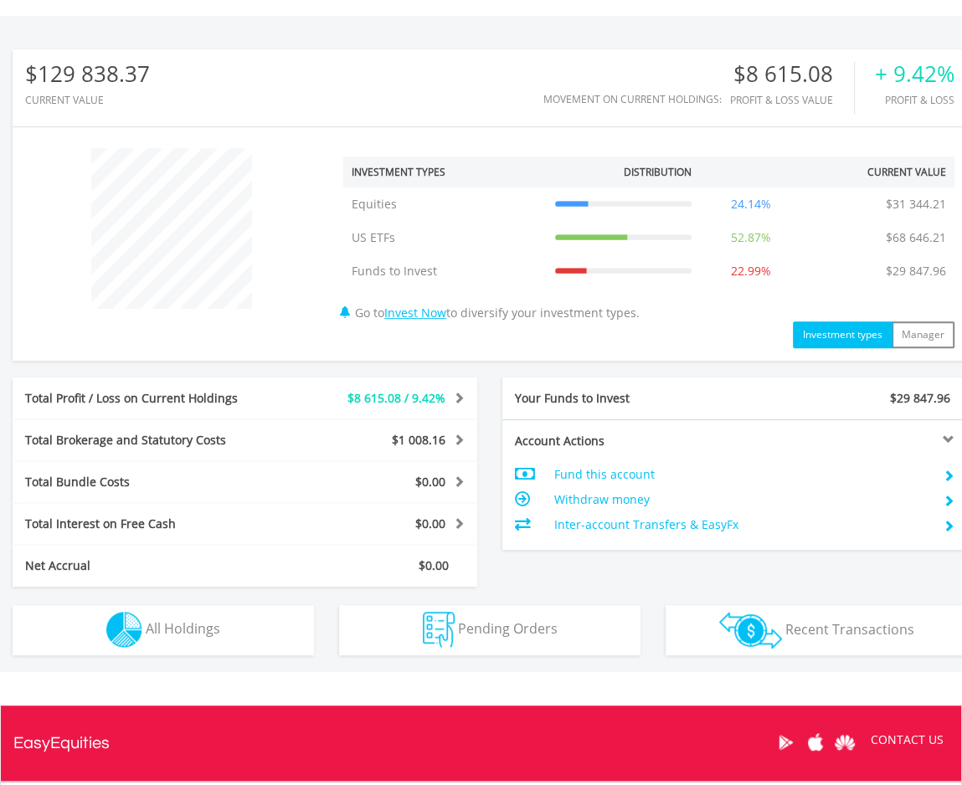
scroll to position [586, 0]
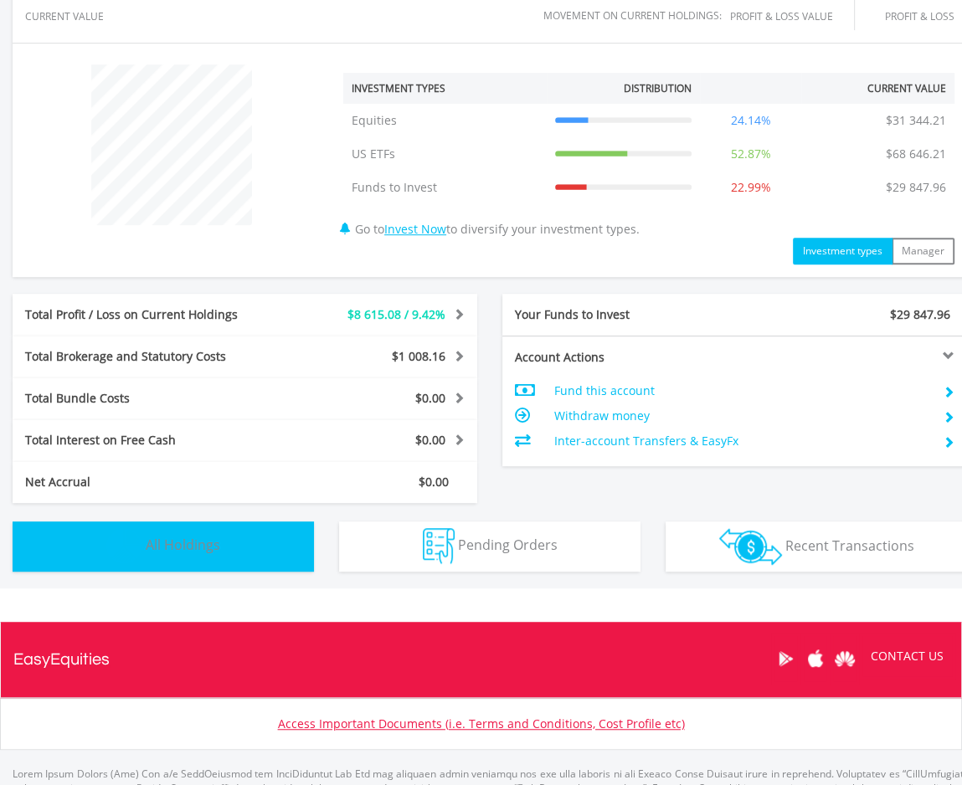
click at [188, 541] on span "All Holdings" at bounding box center [183, 545] width 75 height 18
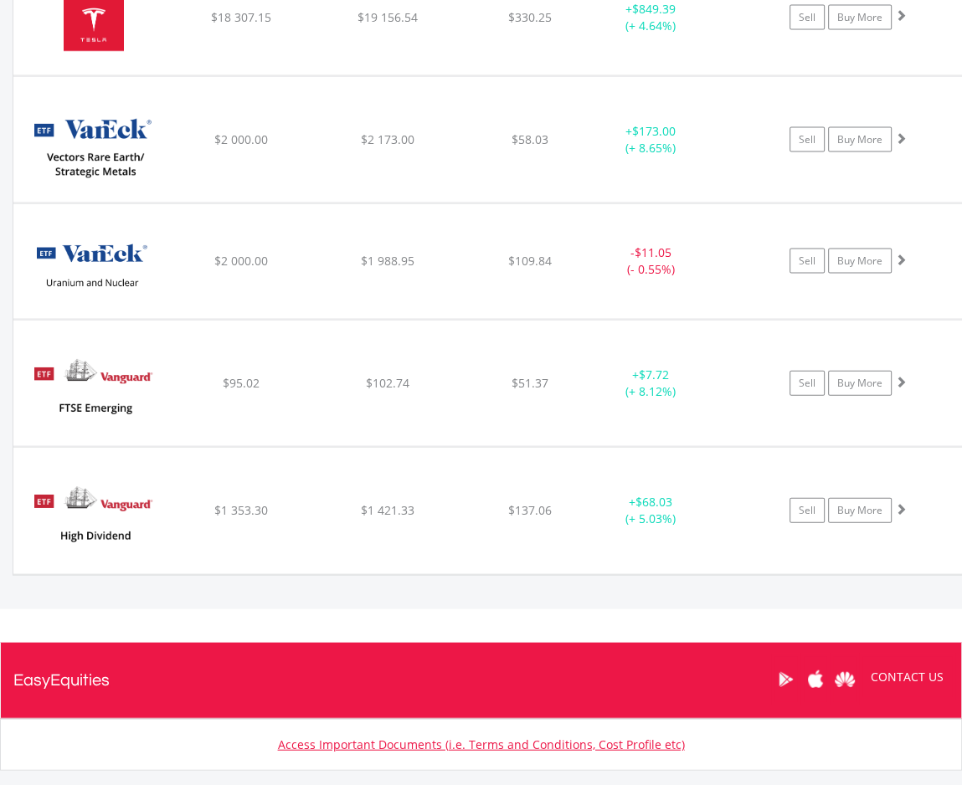
scroll to position [2713, 0]
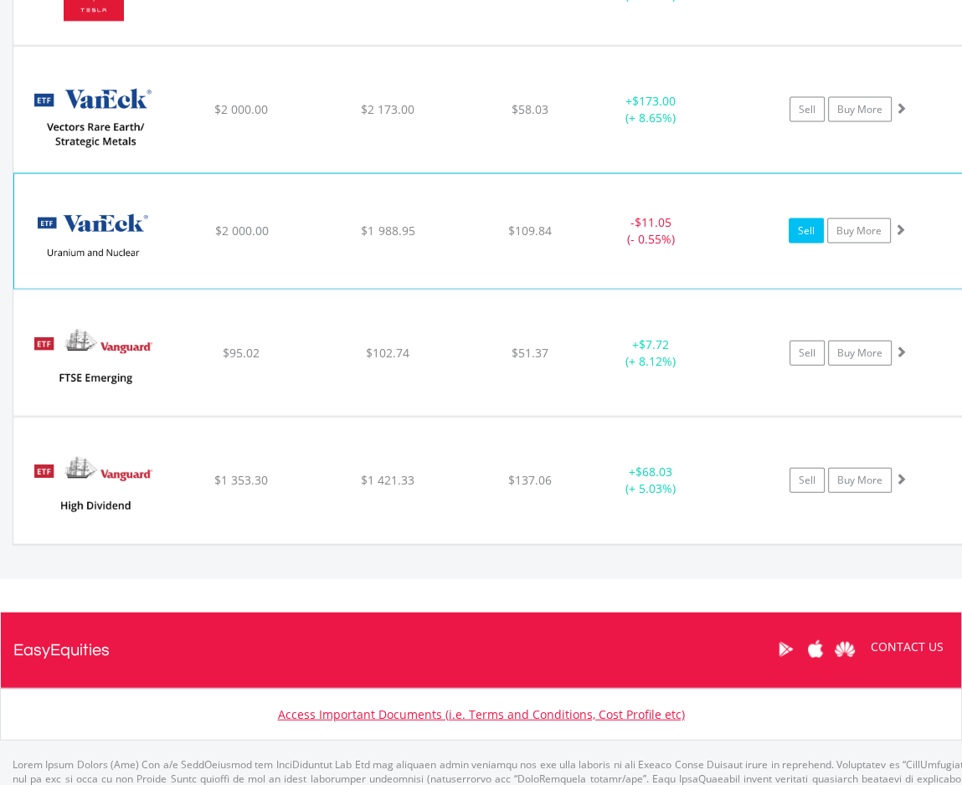
click at [799, 224] on link "Sell" at bounding box center [806, 230] width 35 height 25
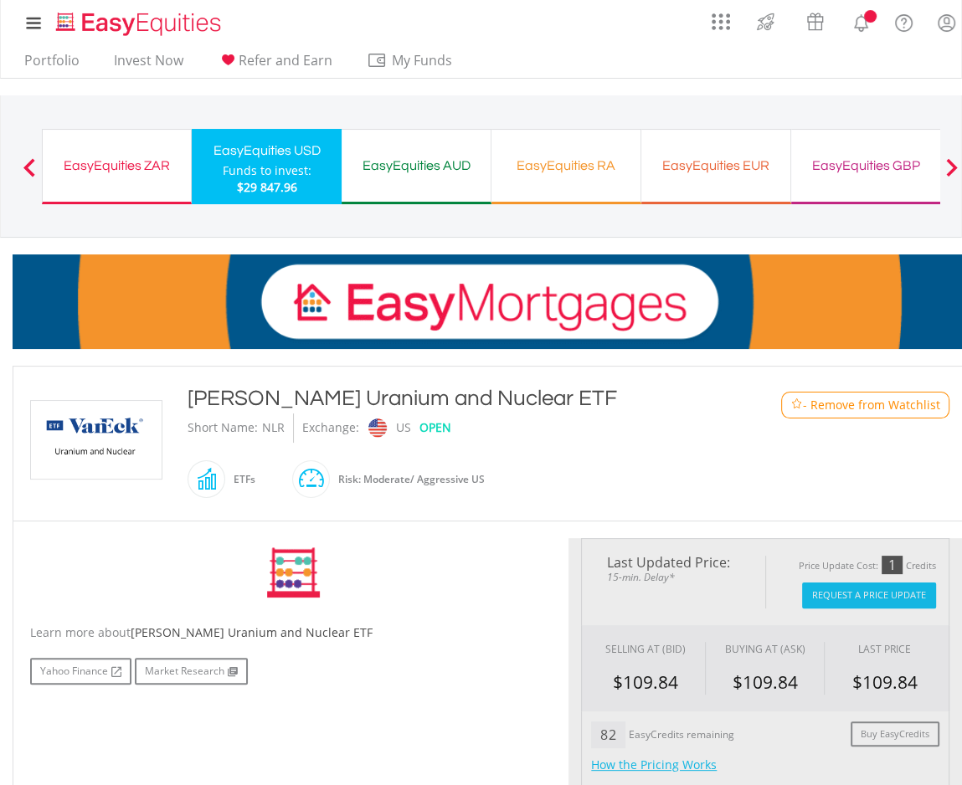
type input "*******"
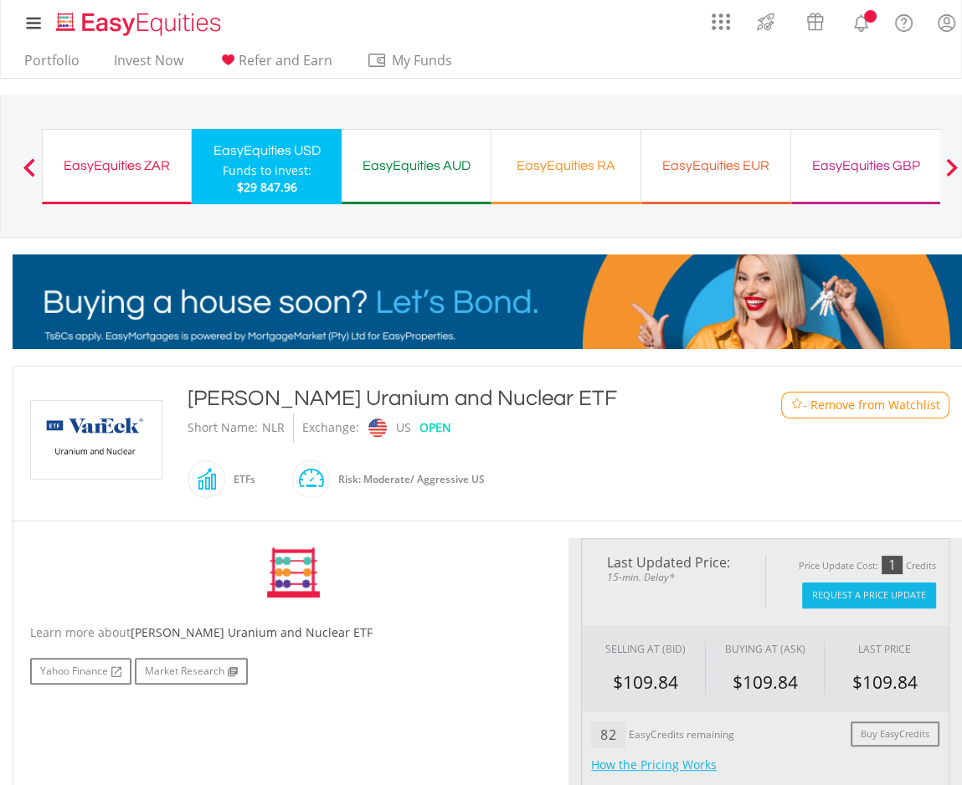
type input "******"
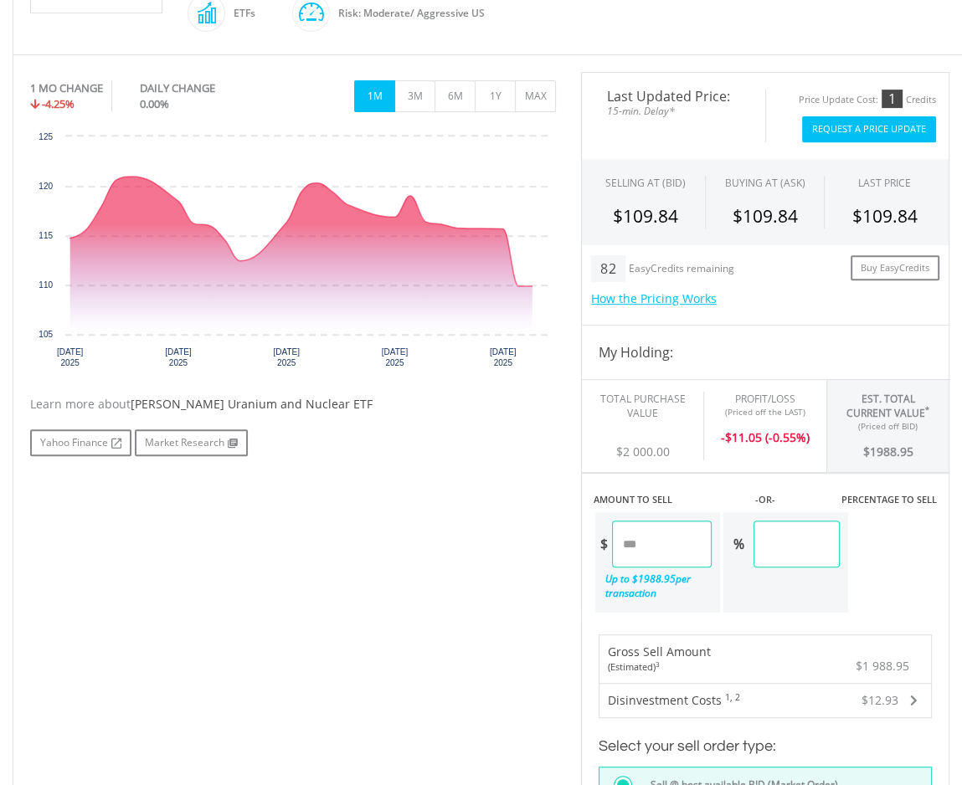
scroll to position [502, 0]
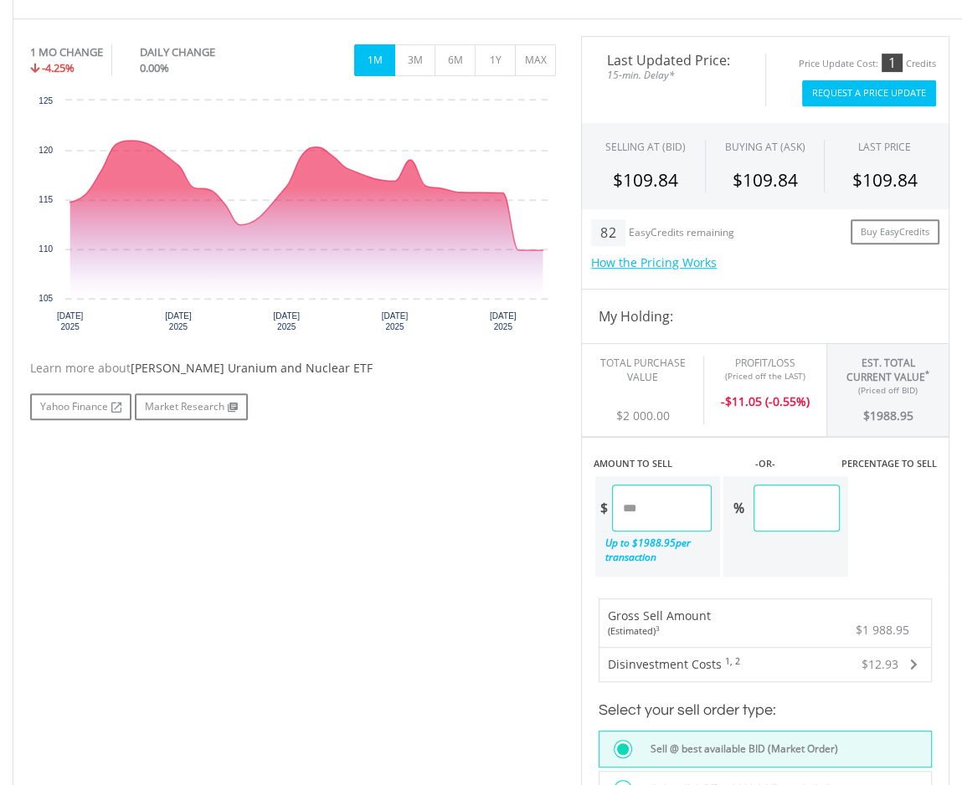
click at [850, 96] on button "Request A Price Update" at bounding box center [869, 93] width 134 height 26
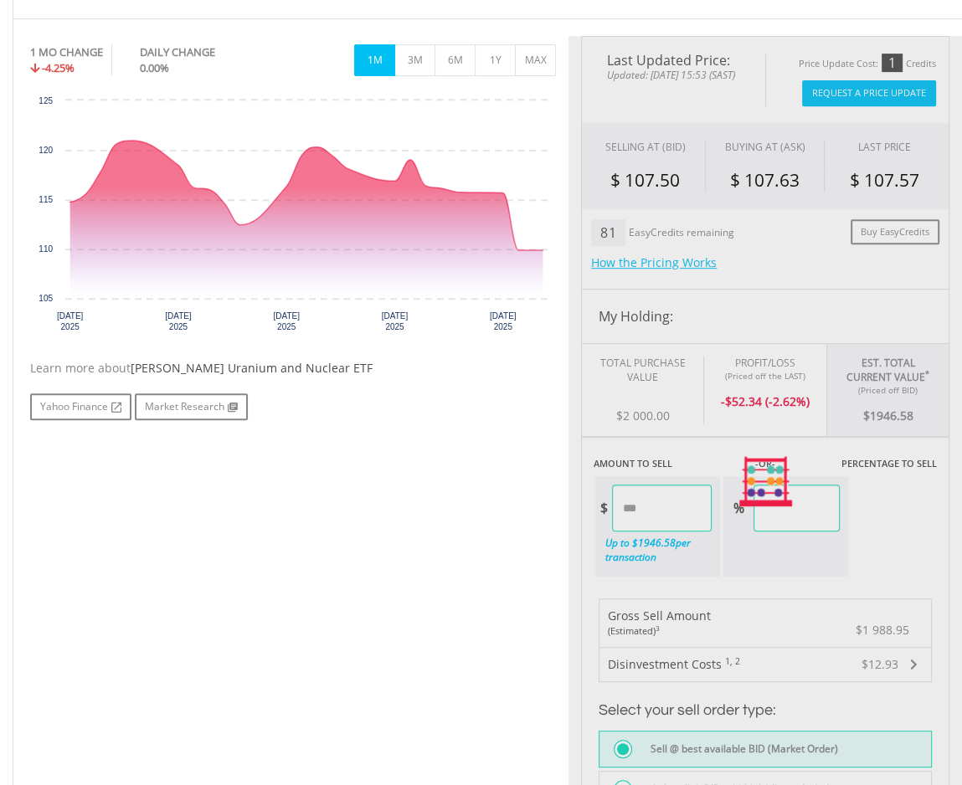
type input "*******"
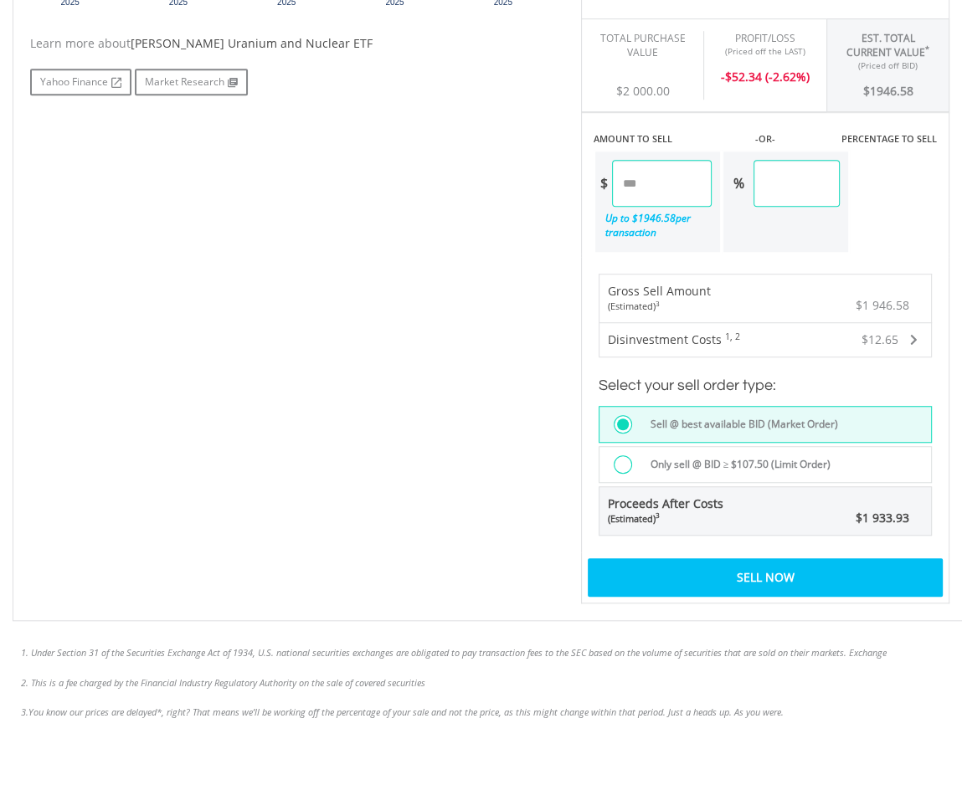
scroll to position [921, 0]
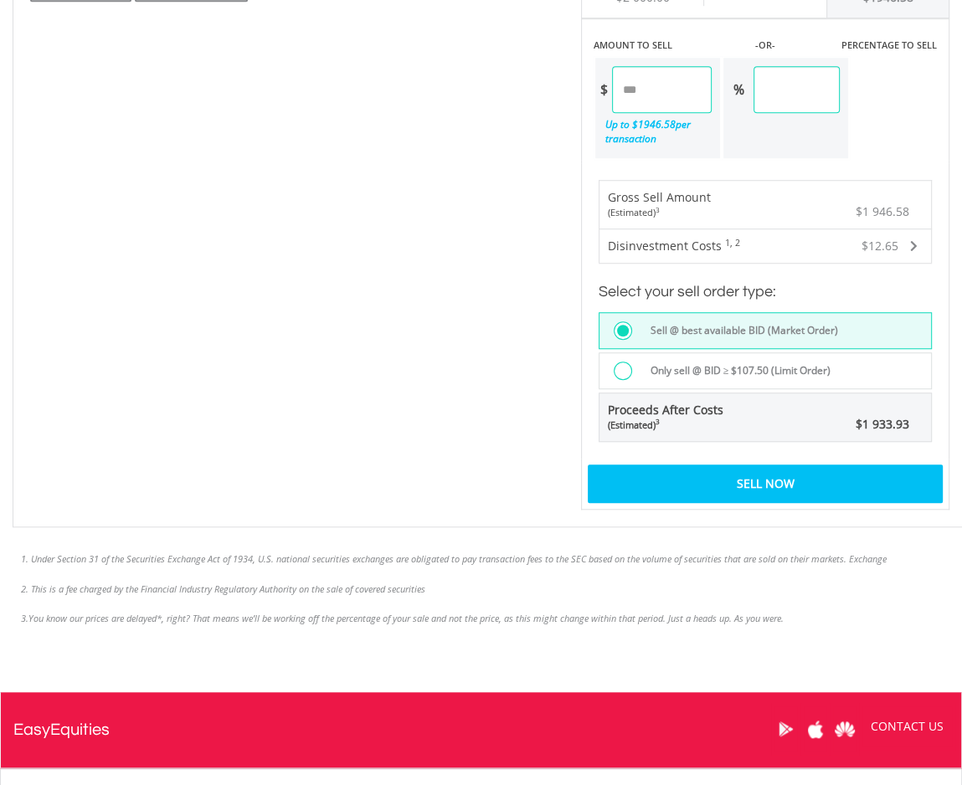
click at [614, 371] on div at bounding box center [627, 373] width 27 height 22
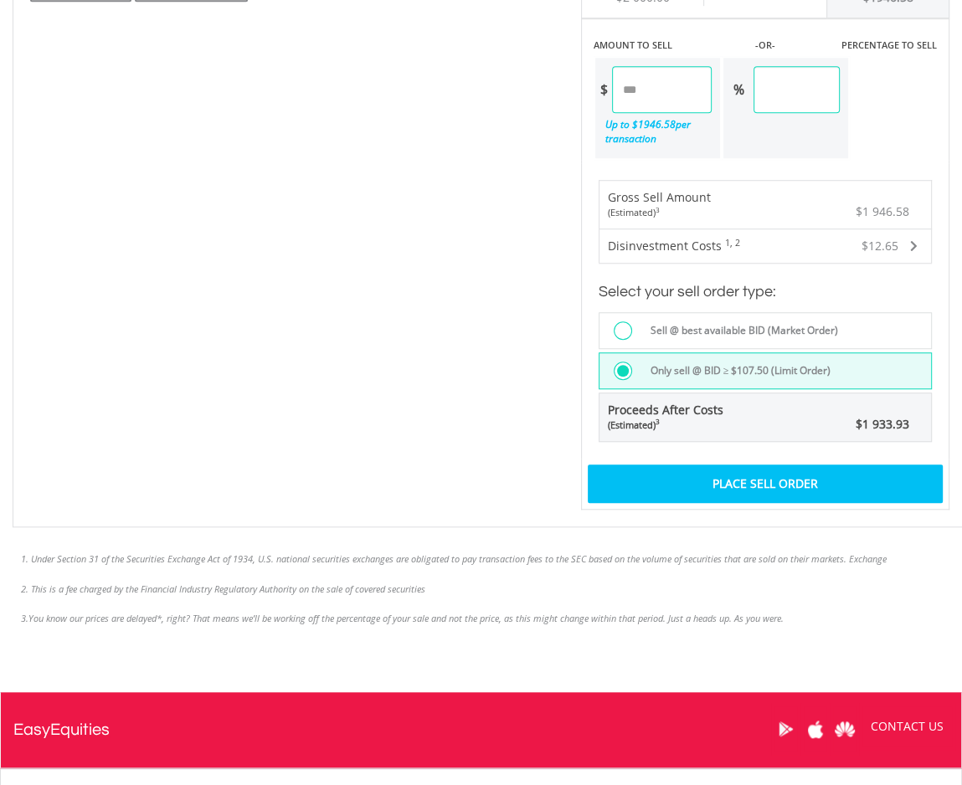
click at [730, 470] on div "Place Sell Order" at bounding box center [765, 484] width 355 height 39
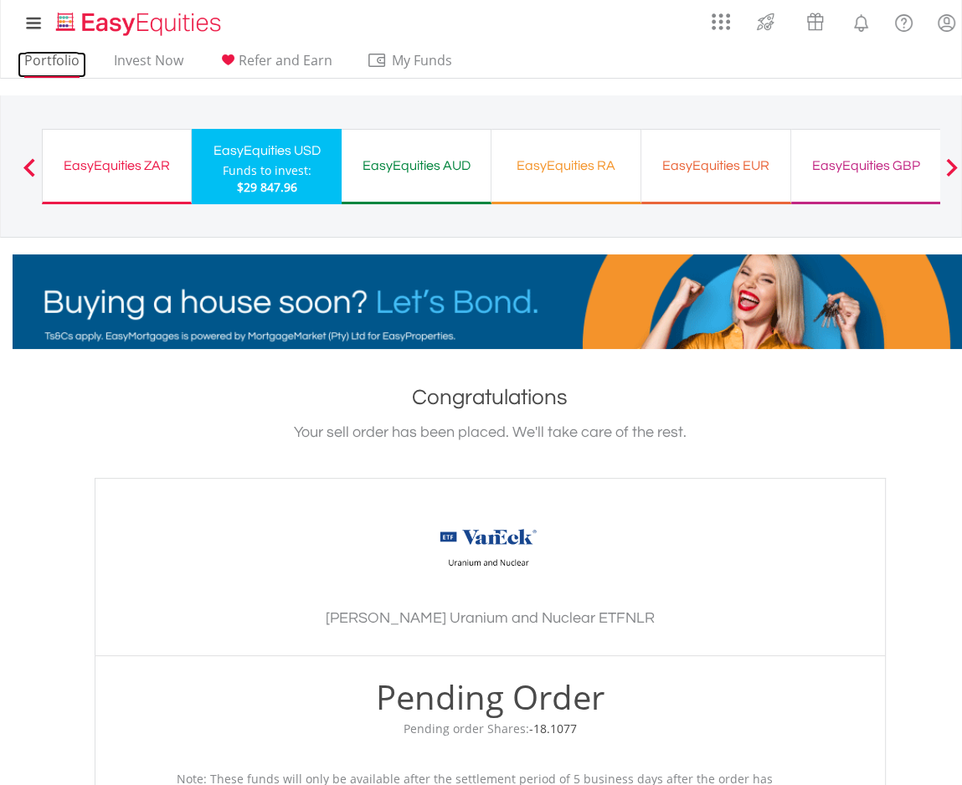
click at [49, 54] on link "Portfolio" at bounding box center [52, 65] width 69 height 26
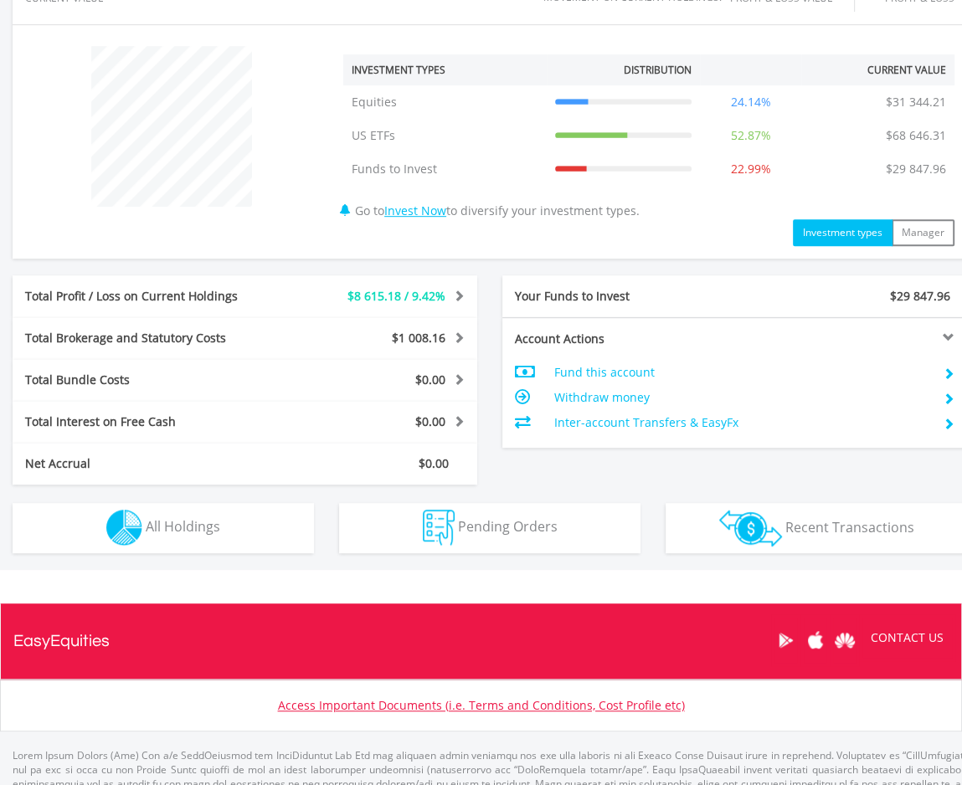
scroll to position [663, 0]
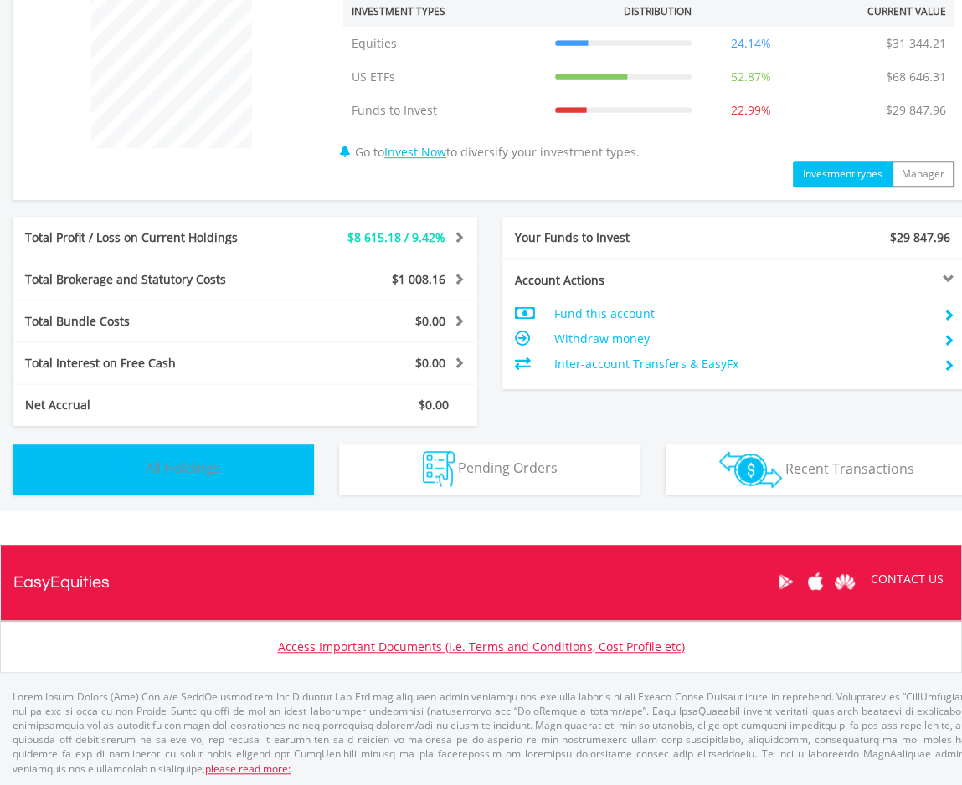
click at [208, 467] on span "All Holdings" at bounding box center [183, 468] width 75 height 18
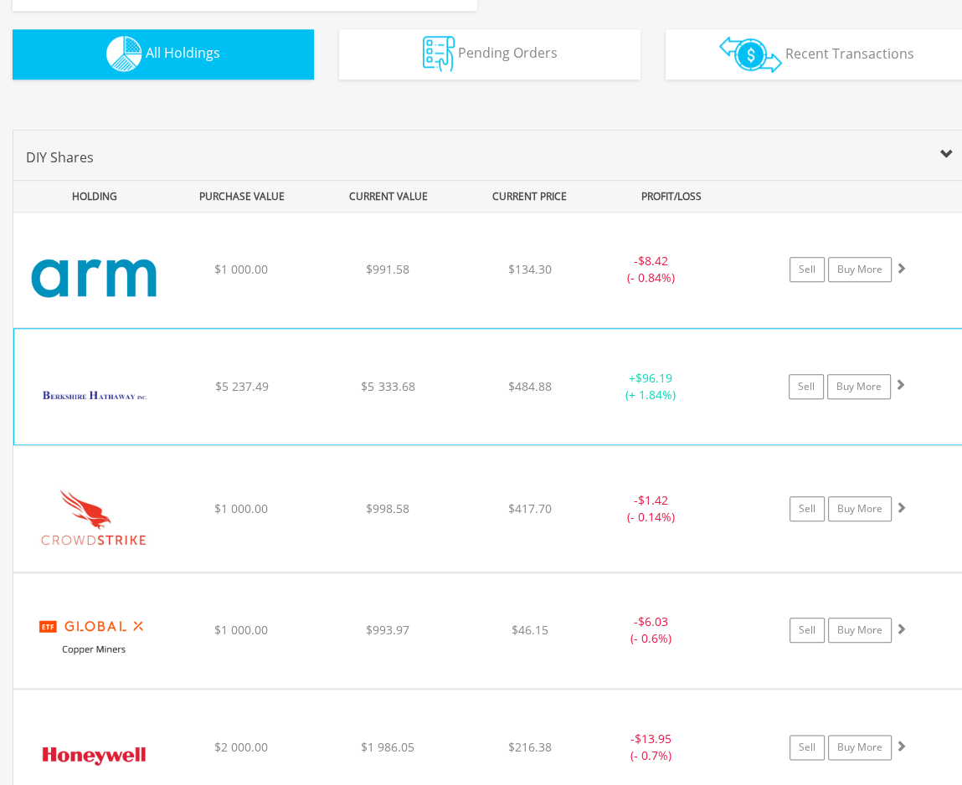
scroll to position [1039, 0]
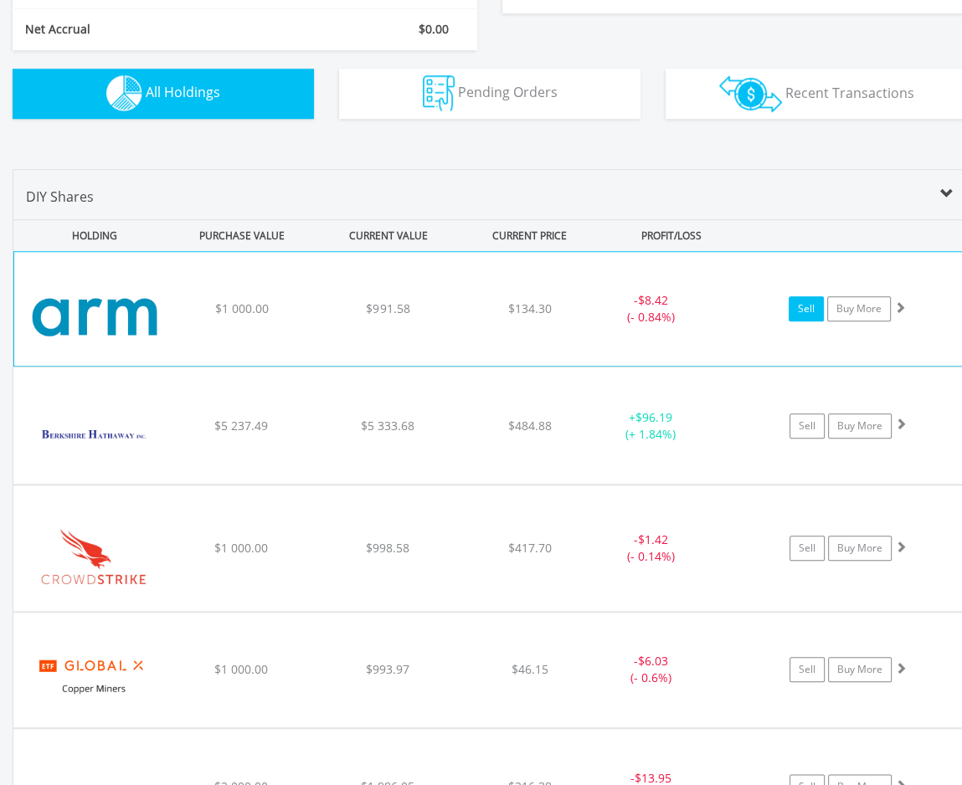
click at [799, 311] on link "Sell" at bounding box center [806, 308] width 35 height 25
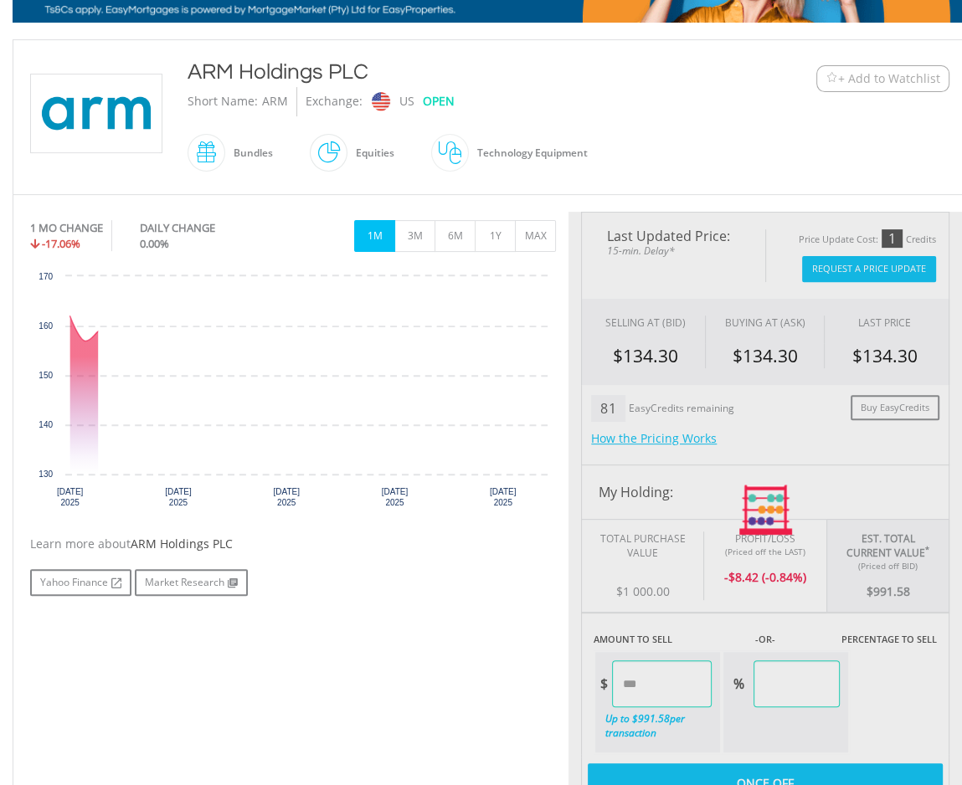
scroll to position [335, 0]
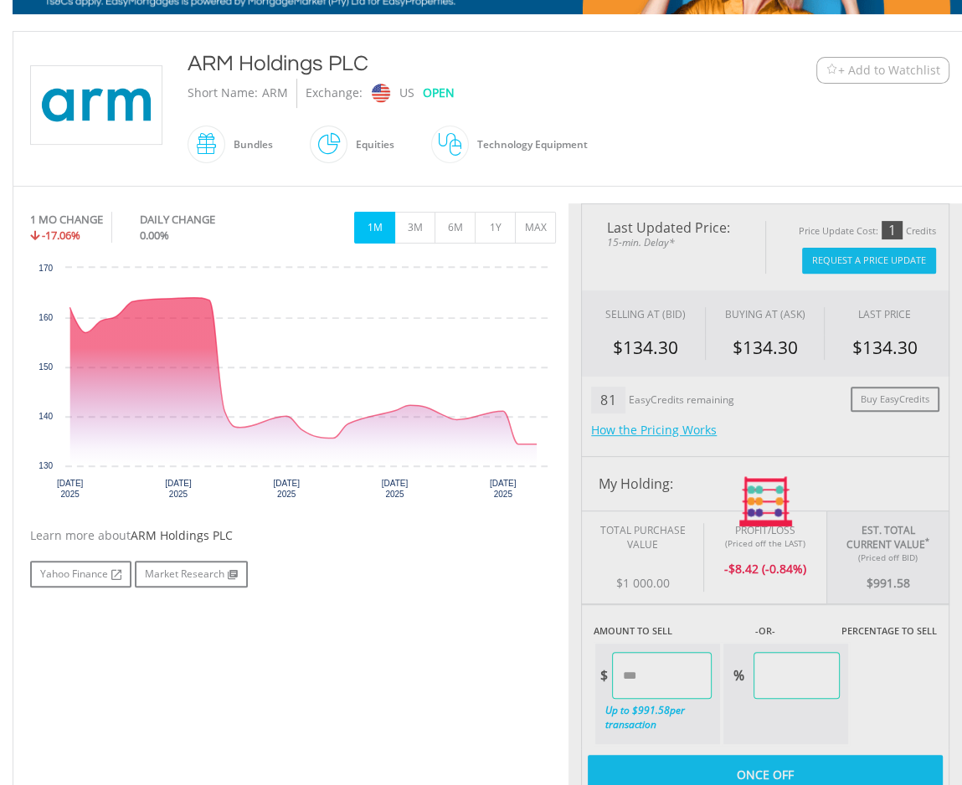
click at [850, 264] on div at bounding box center [764, 502] width 393 height 598
type input "******"
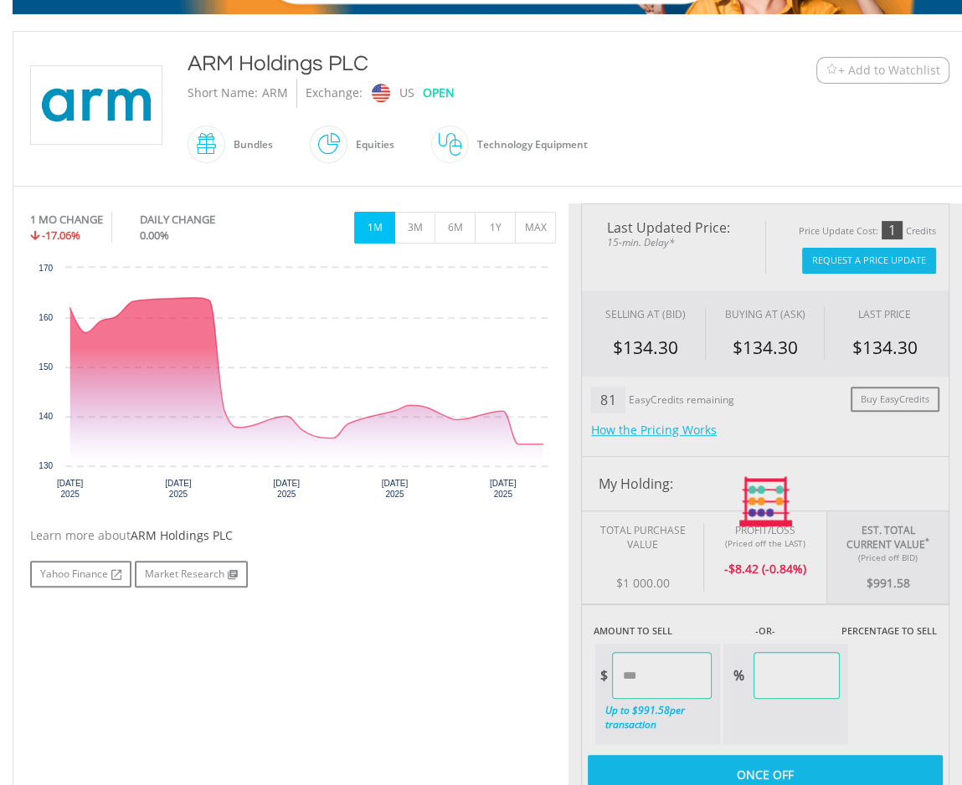
type input "******"
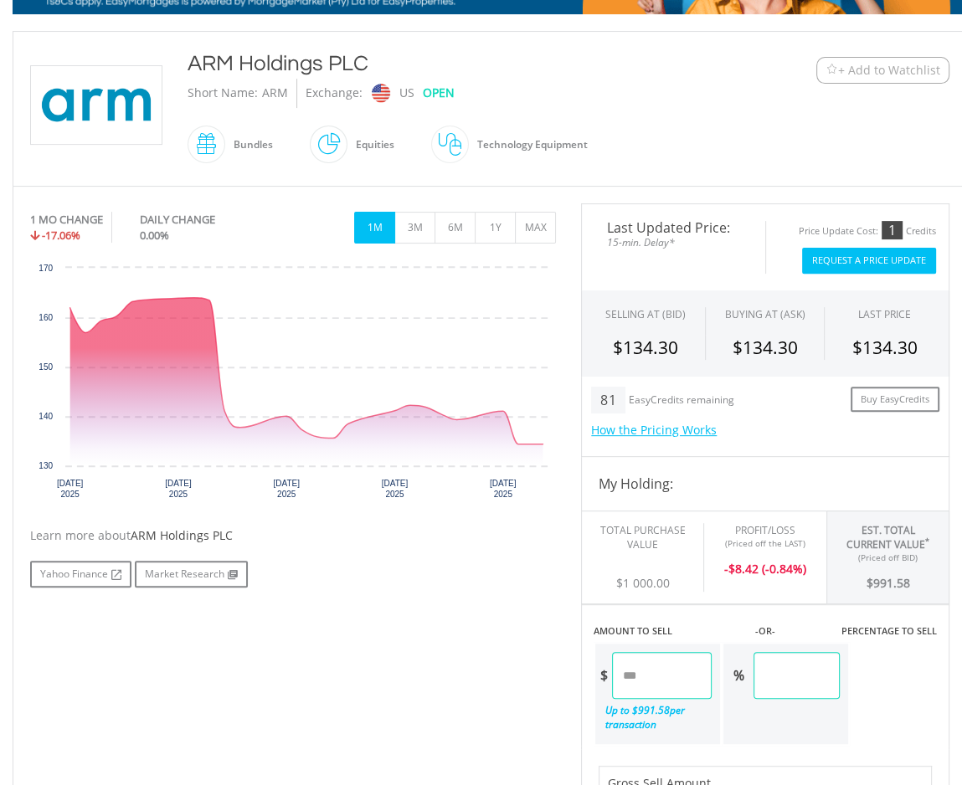
click at [850, 260] on button "Request A Price Update" at bounding box center [869, 261] width 134 height 26
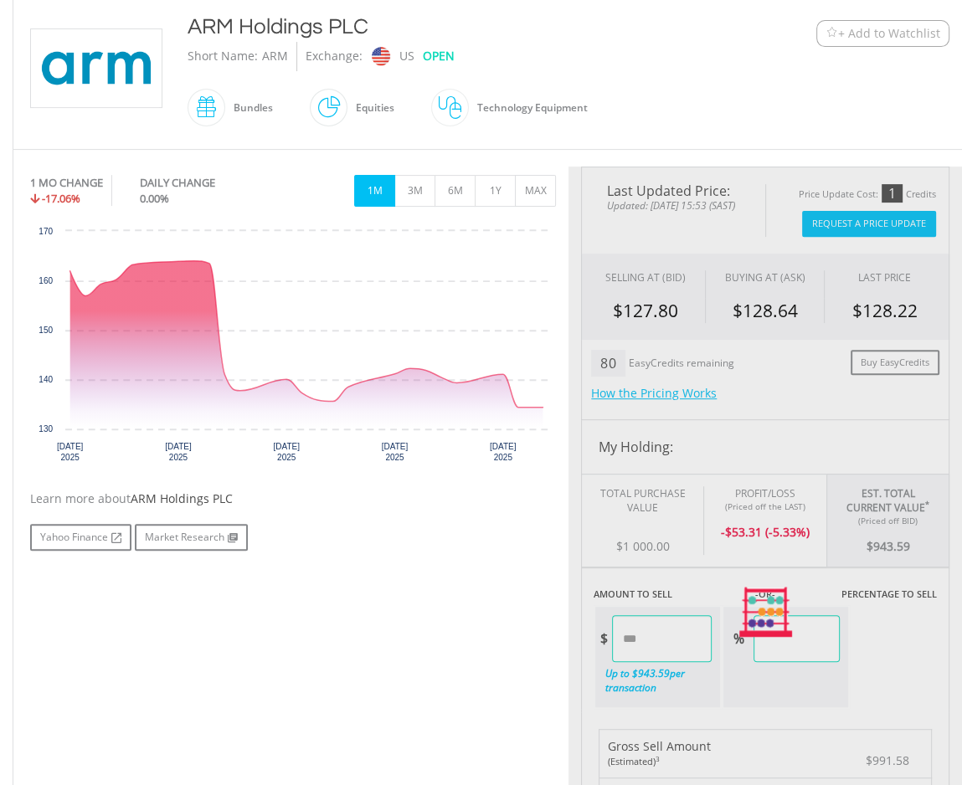
type input "******"
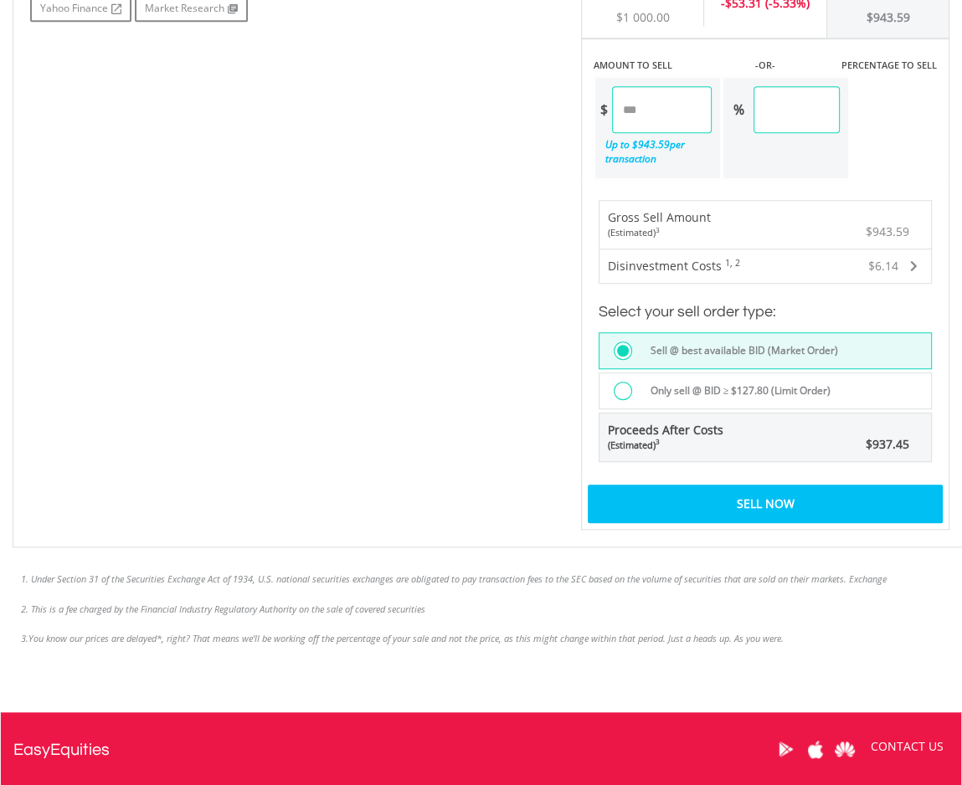
scroll to position [921, 0]
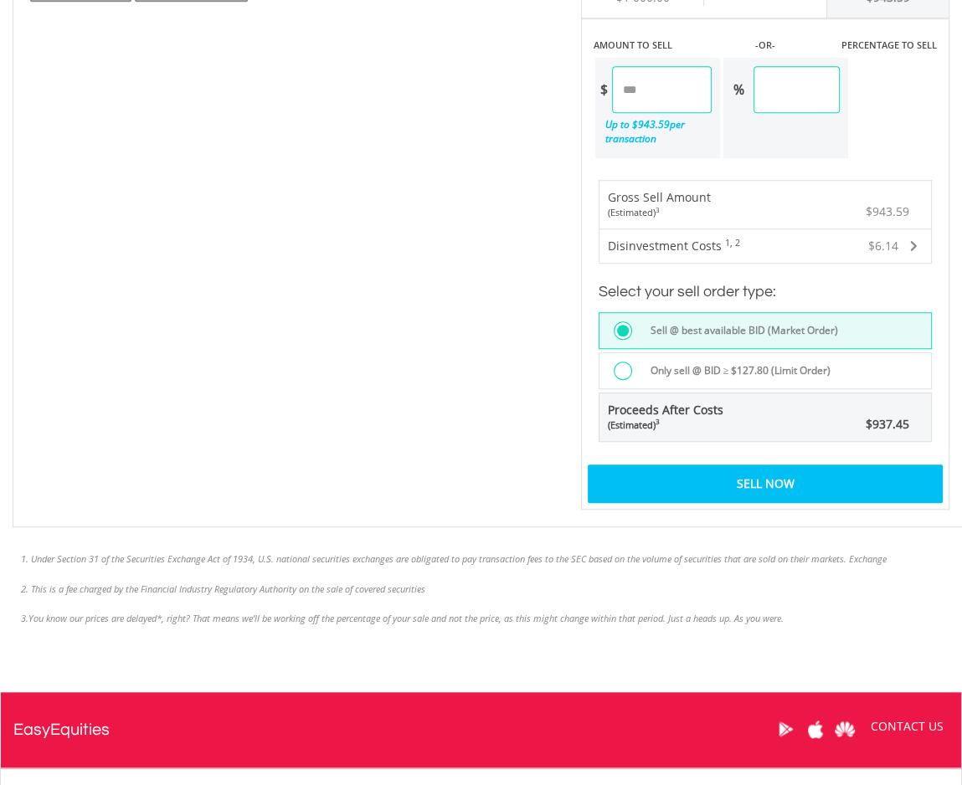
click at [624, 371] on div at bounding box center [623, 371] width 18 height 18
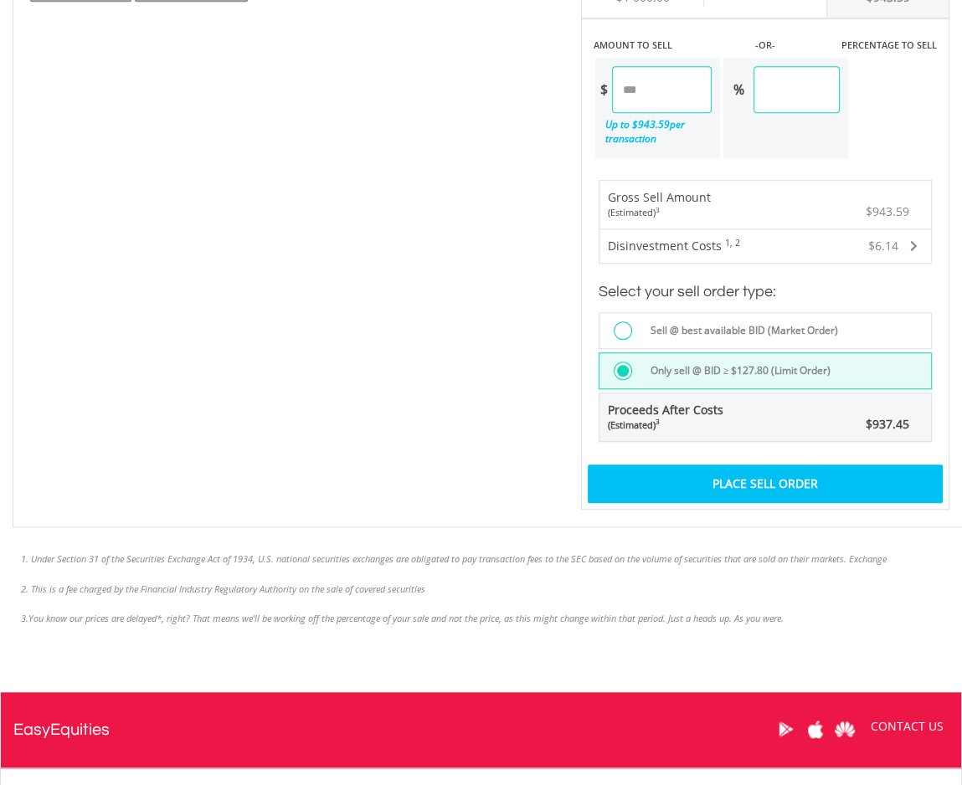
click at [743, 473] on div "Place Sell Order" at bounding box center [765, 484] width 355 height 39
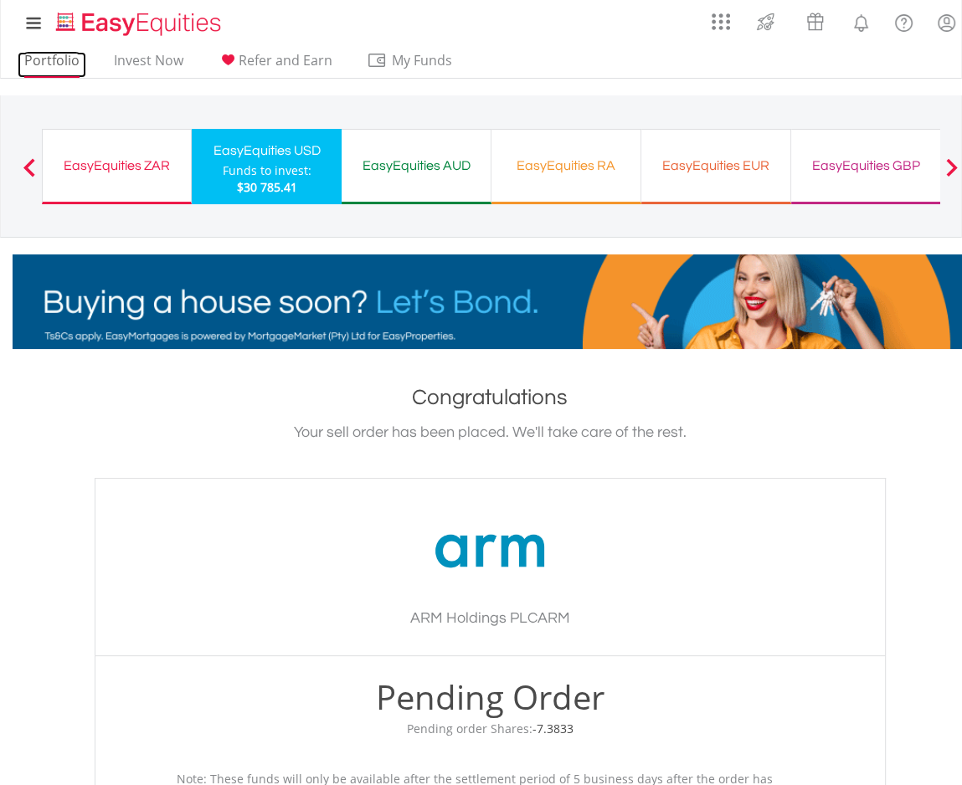
click at [64, 62] on link "Portfolio" at bounding box center [52, 65] width 69 height 26
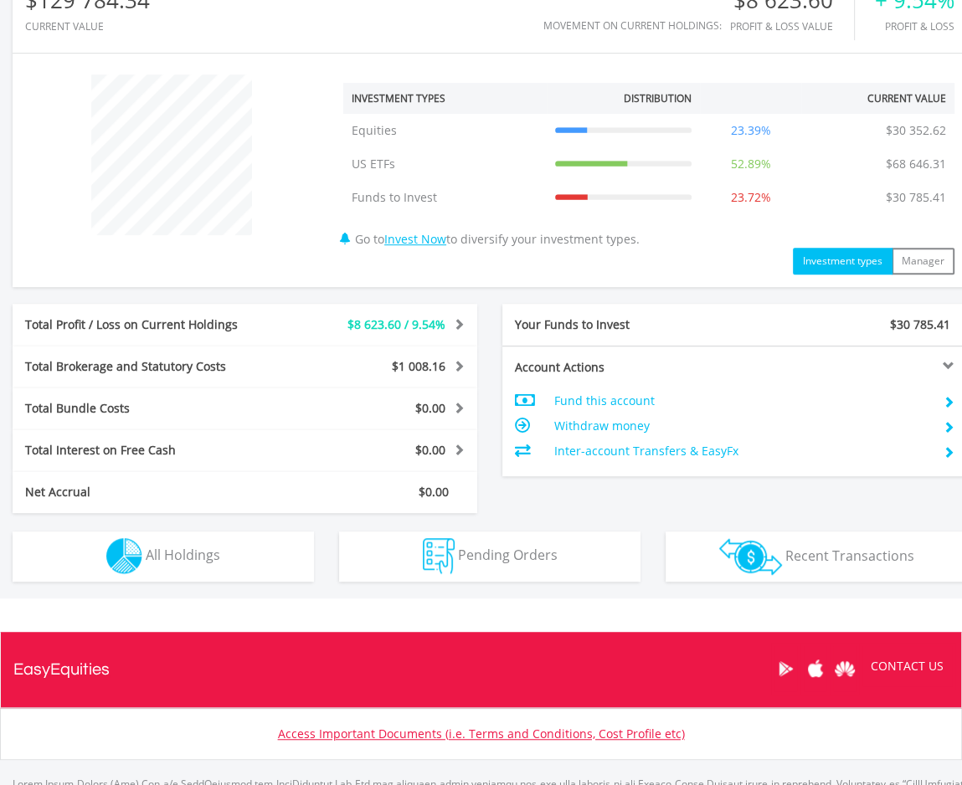
scroll to position [663, 0]
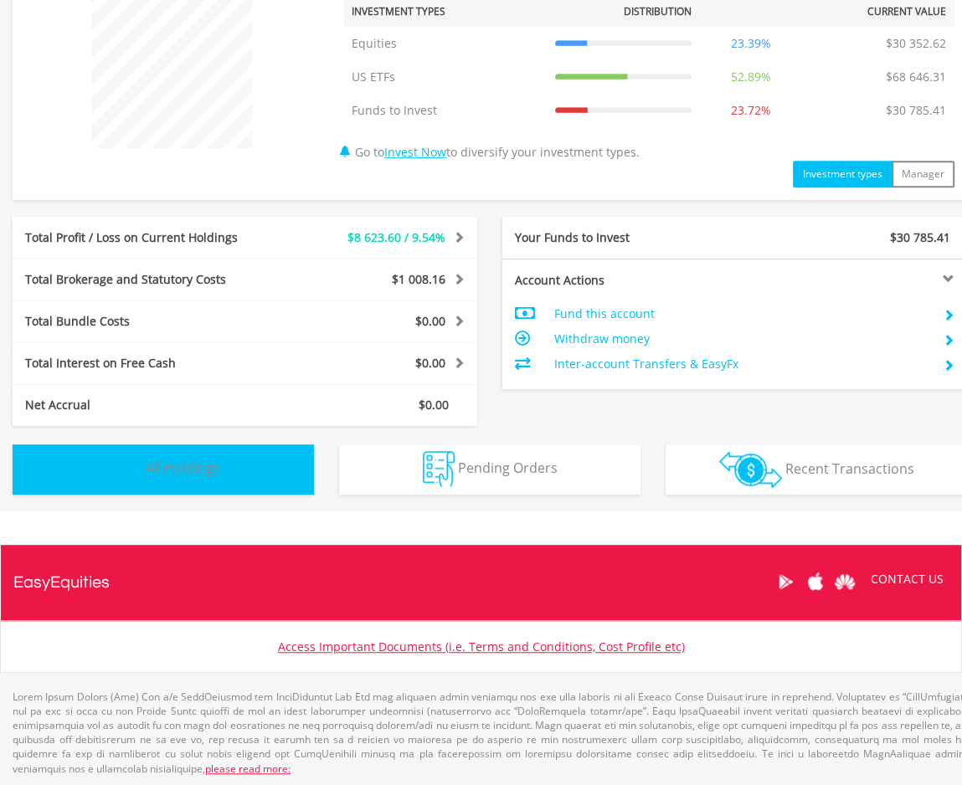
click at [181, 475] on span "All Holdings" at bounding box center [183, 468] width 75 height 18
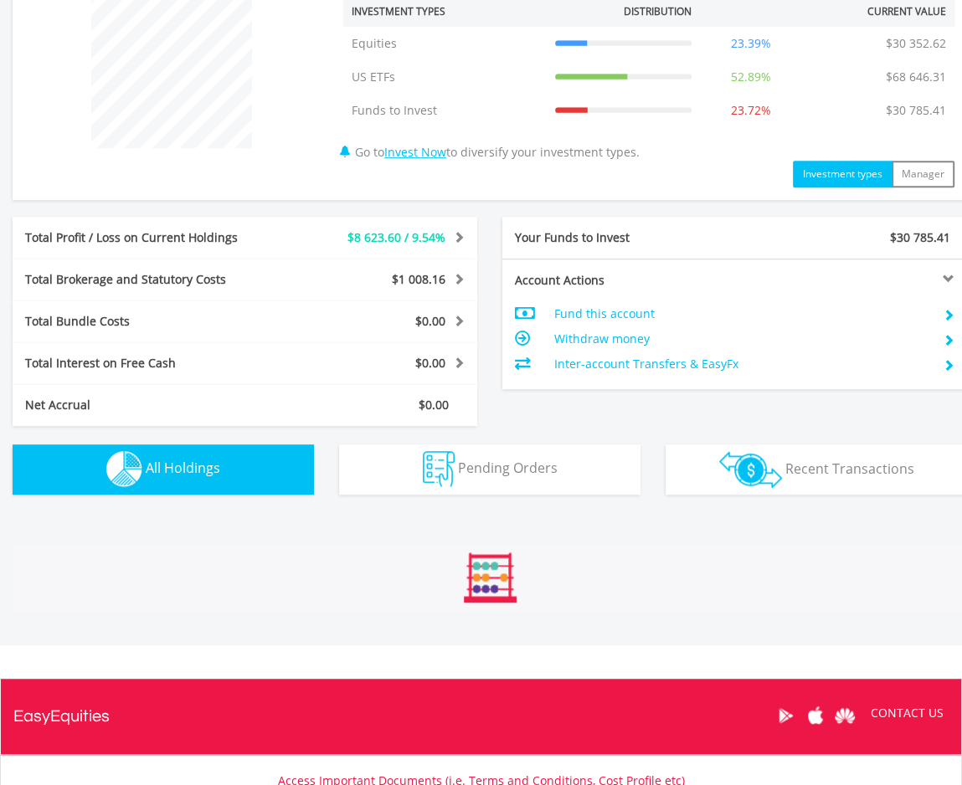
scroll to position [1206, 0]
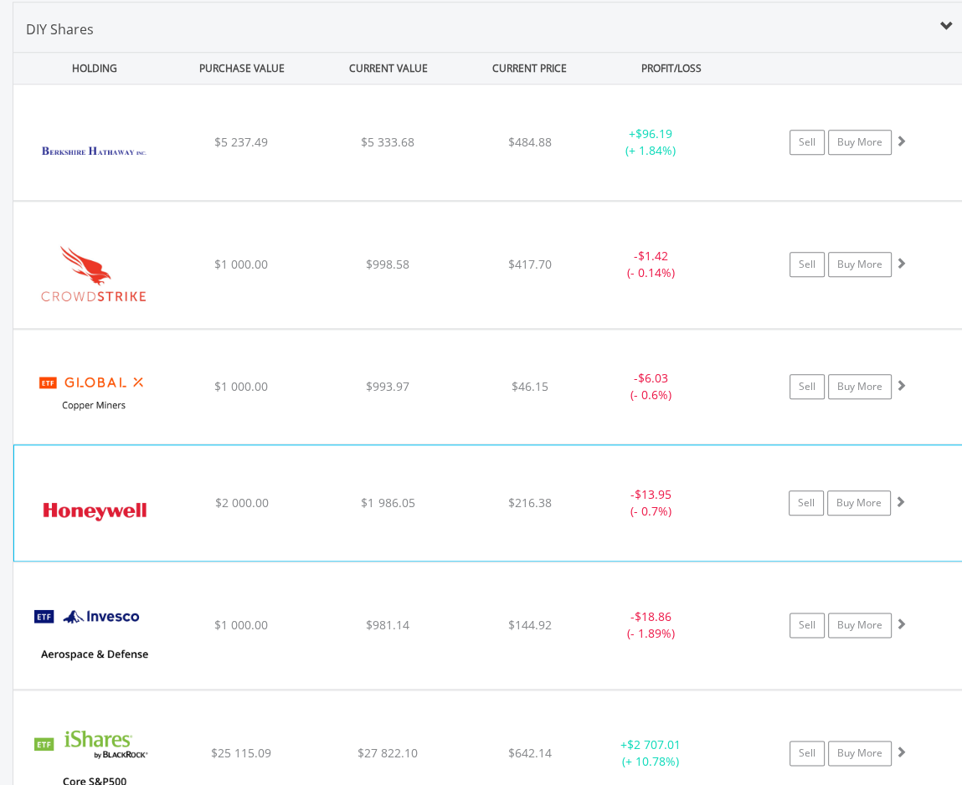
click at [927, 200] on div "﻿ Honeywell International Inc $2 000.00 $1 986.05 $216.38 - $13.95 (- 0.7%) Sel…" at bounding box center [489, 143] width 953 height 116
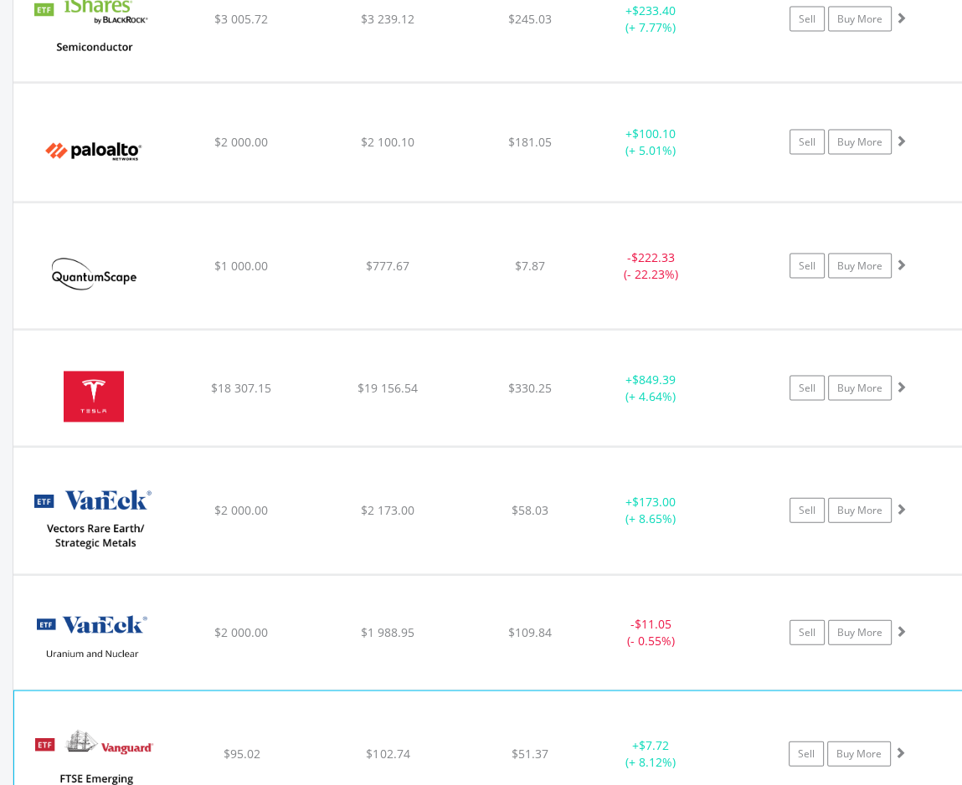
scroll to position [2629, 0]
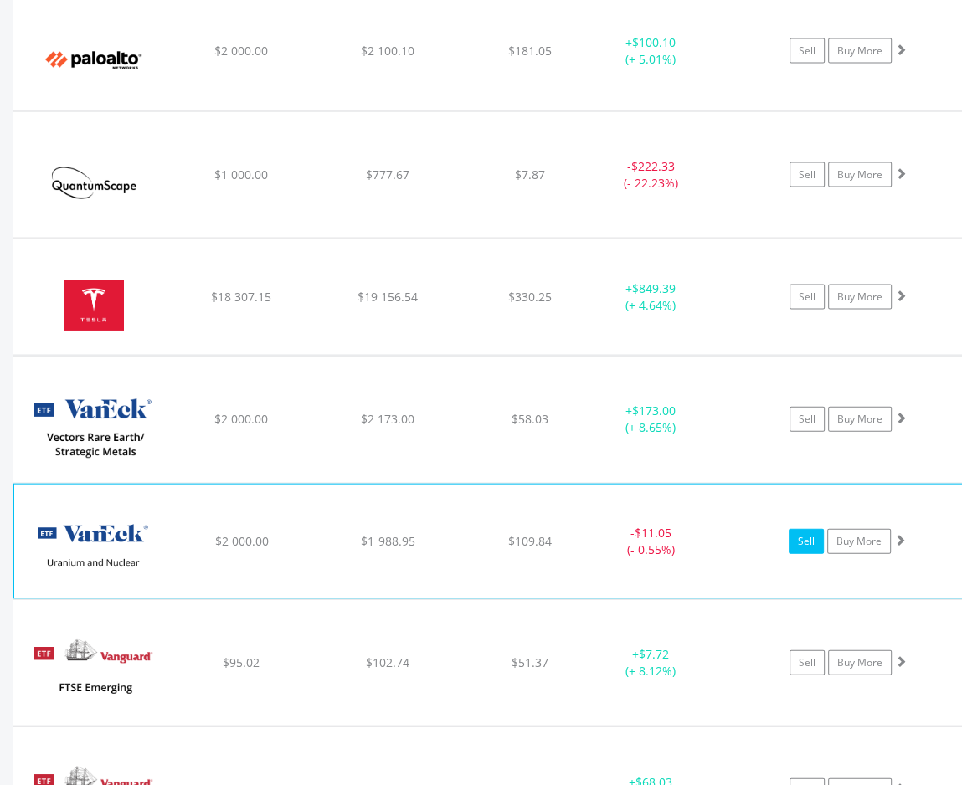
click at [800, 538] on link "Sell" at bounding box center [806, 541] width 35 height 25
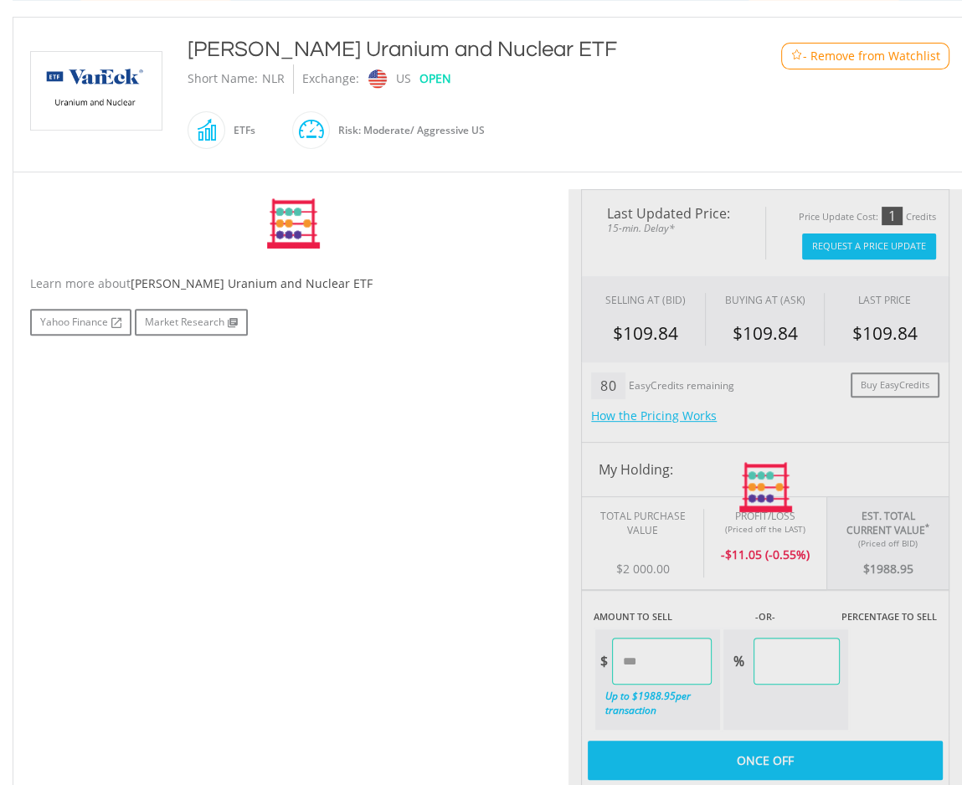
scroll to position [419, 0]
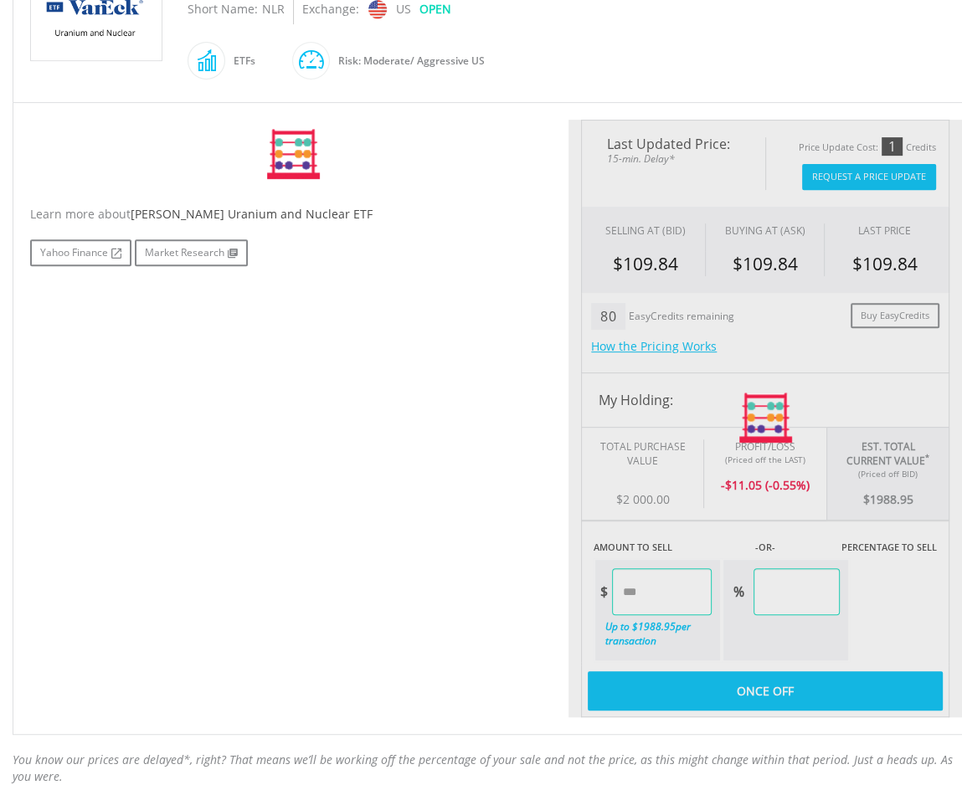
type input "*******"
type input "******"
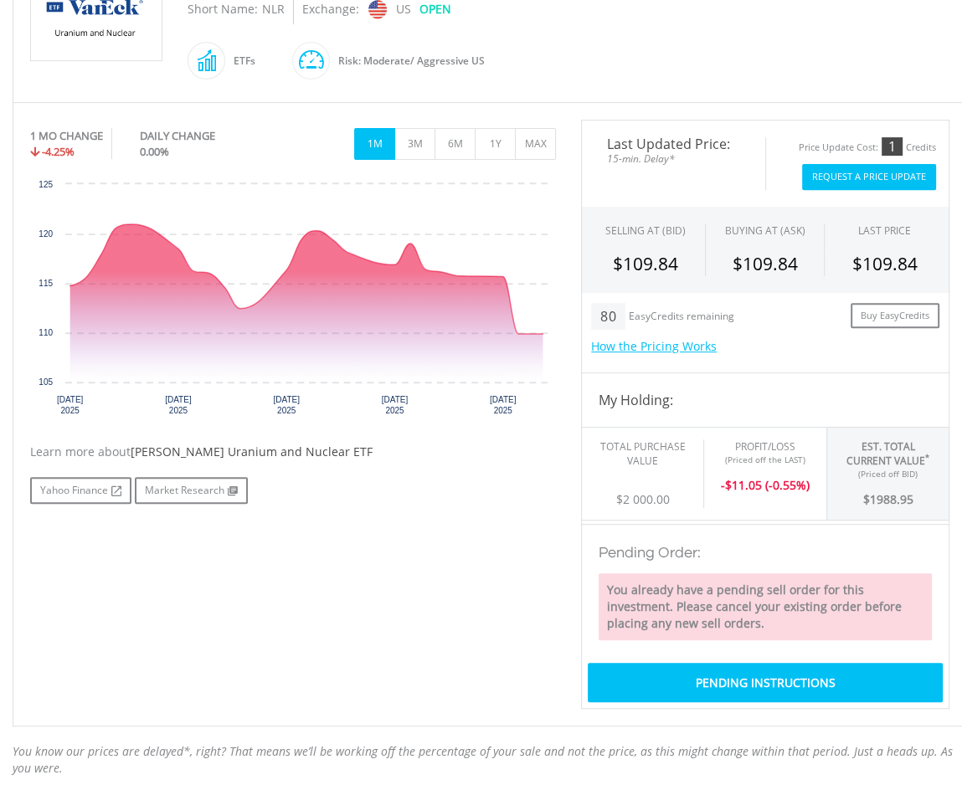
click at [844, 175] on button "Request A Price Update" at bounding box center [869, 177] width 134 height 26
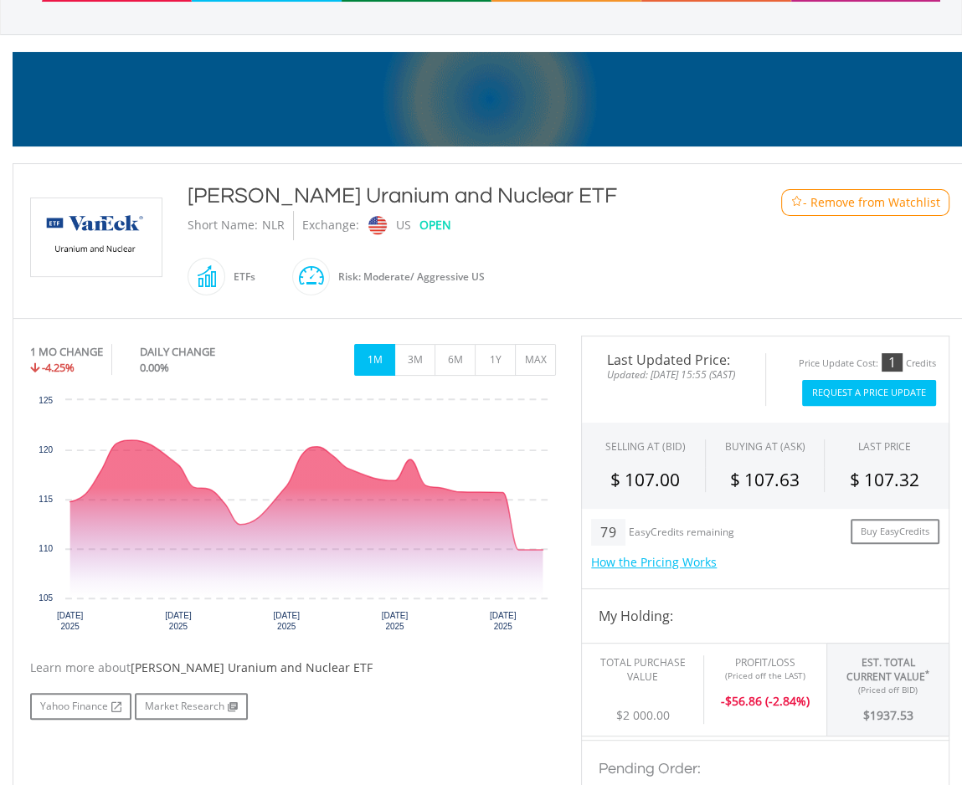
scroll to position [0, 0]
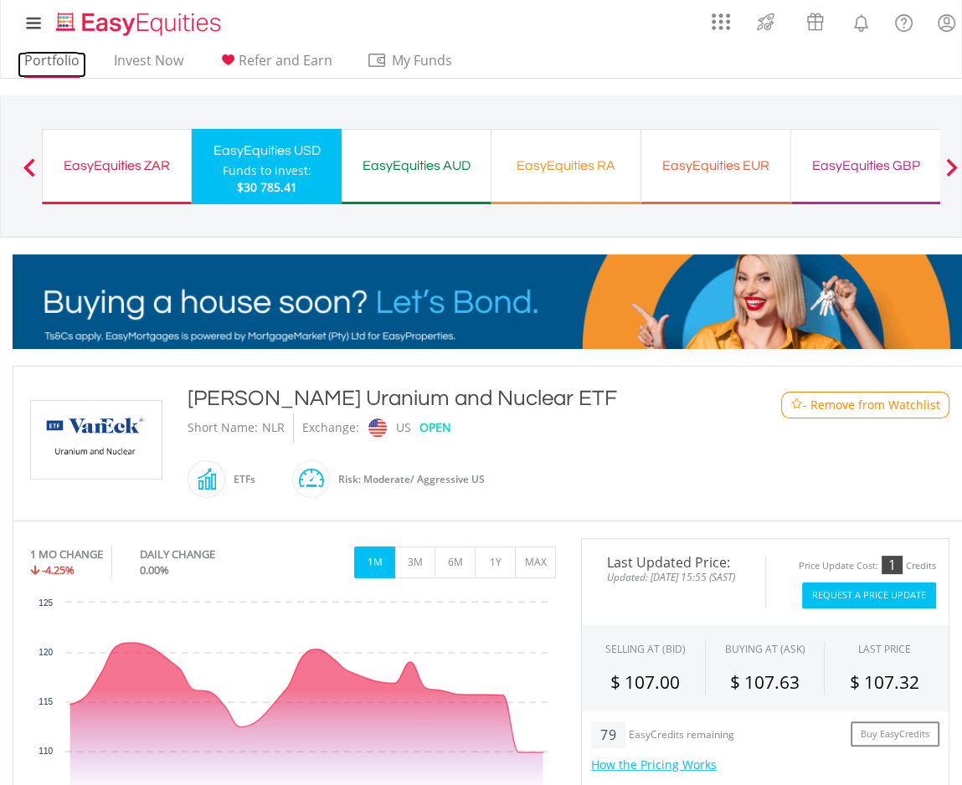
click at [47, 59] on link "Portfolio" at bounding box center [52, 65] width 69 height 26
